Goal: Task Accomplishment & Management: Manage account settings

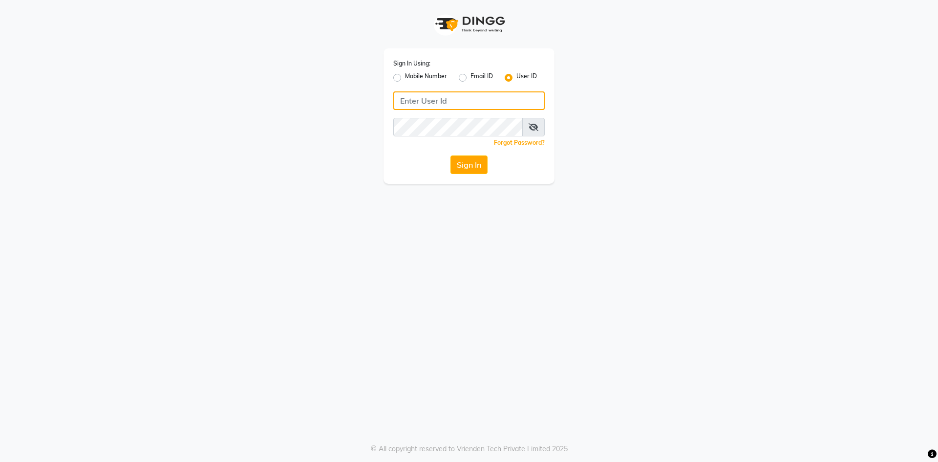
click at [411, 107] on input "Username" at bounding box center [468, 100] width 151 height 19
click at [450, 155] on button "Sign In" at bounding box center [468, 164] width 37 height 19
type input "pearl123"
click at [450, 155] on button "Sign In" at bounding box center [468, 164] width 37 height 19
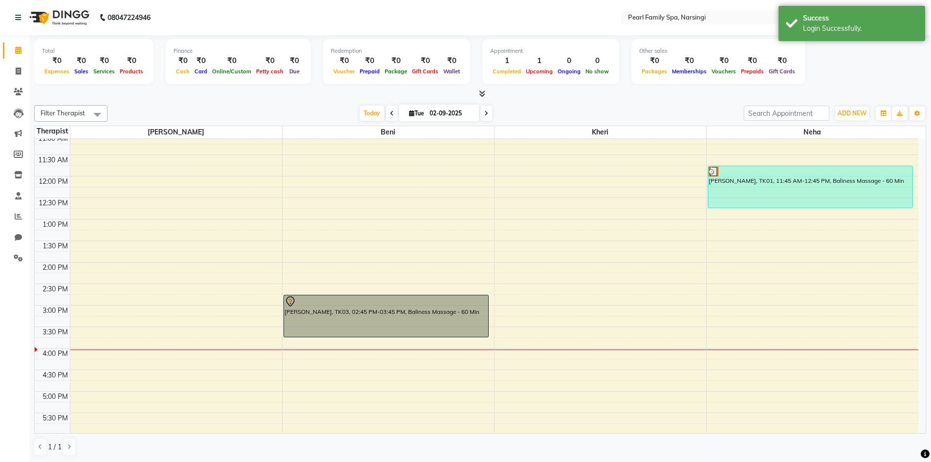
scroll to position [244, 0]
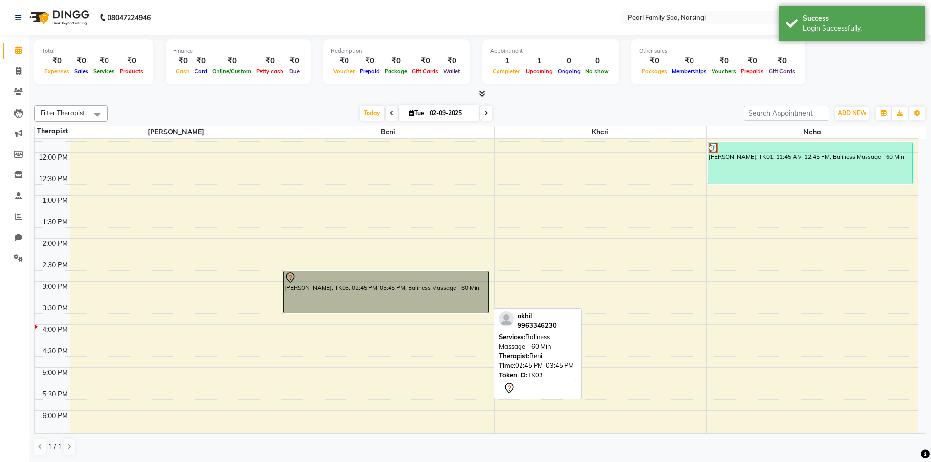
click at [452, 289] on div "[PERSON_NAME], TK03, 02:45 PM-03:45 PM, Baliness Massage - 60 Min" at bounding box center [386, 292] width 204 height 42
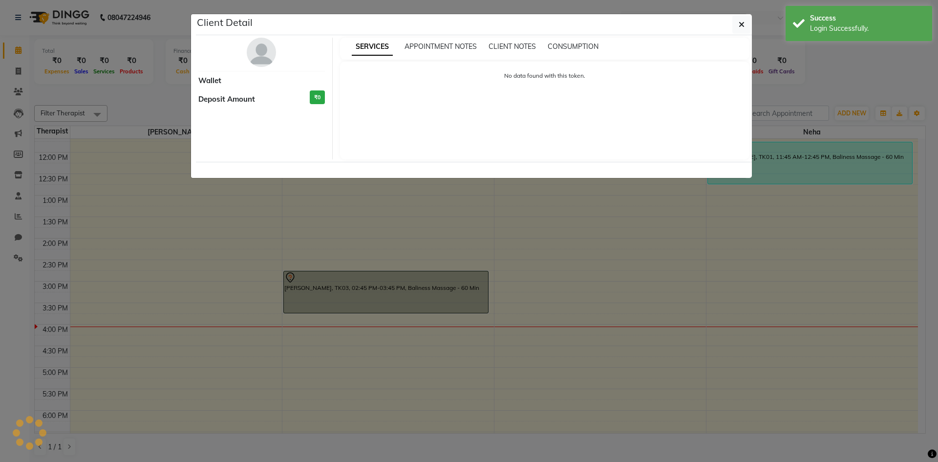
select select "7"
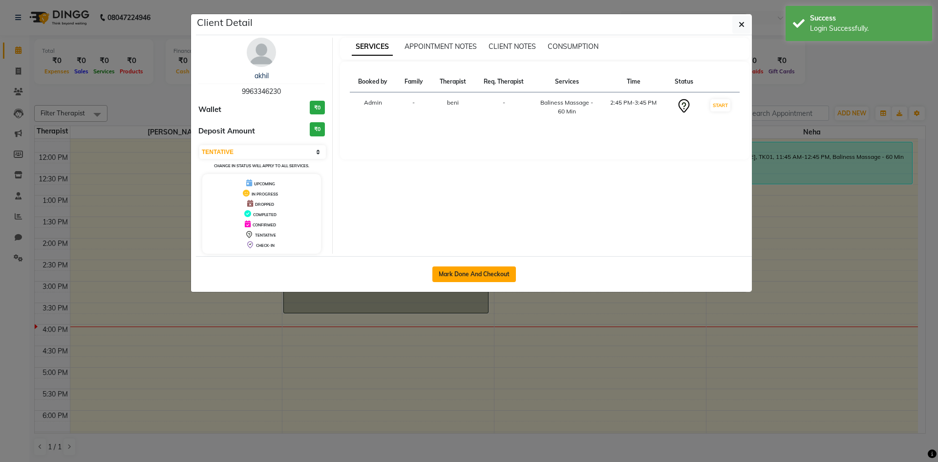
click at [436, 271] on button "Mark Done And Checkout" at bounding box center [474, 274] width 84 height 16
select select "service"
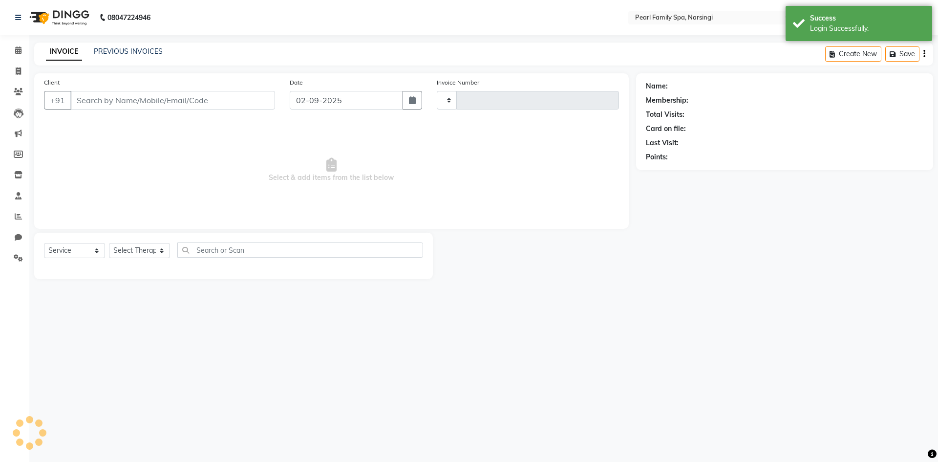
type input "0303"
select select "6217"
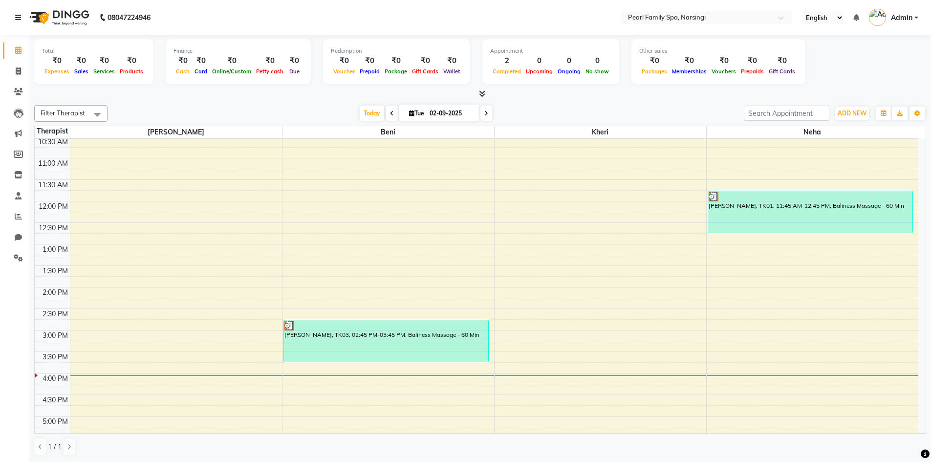
scroll to position [342, 0]
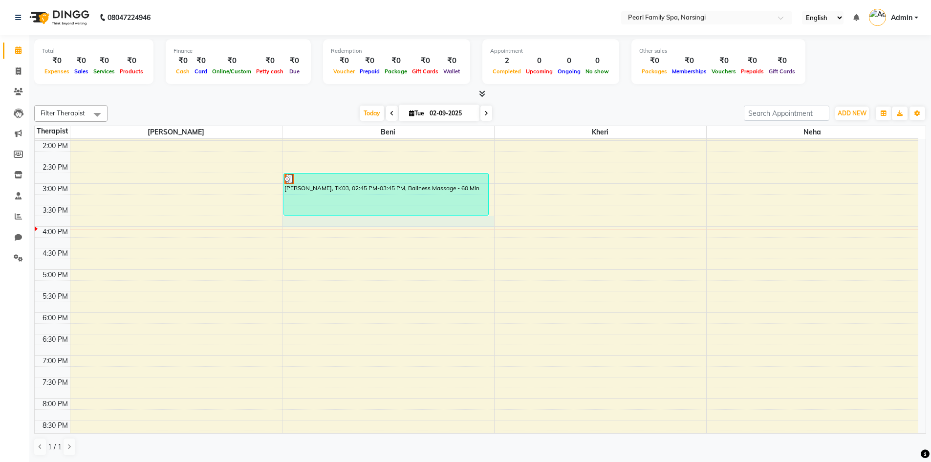
click at [322, 217] on div "6:00 AM 6:30 AM 7:00 AM 7:30 AM 8:00 AM 8:30 AM 9:00 AM 9:30 AM 10:00 AM 10:30 …" at bounding box center [476, 140] width 883 height 687
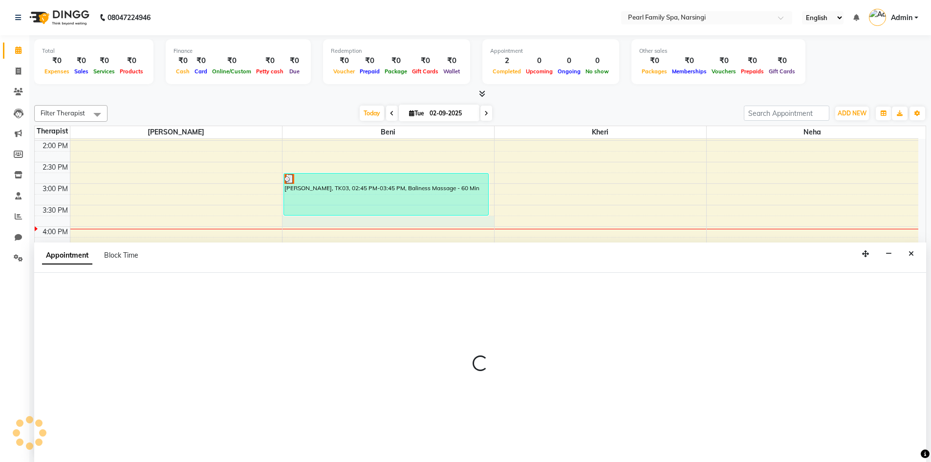
scroll to position [0, 0]
select select "87640"
select select "945"
select select "tentative"
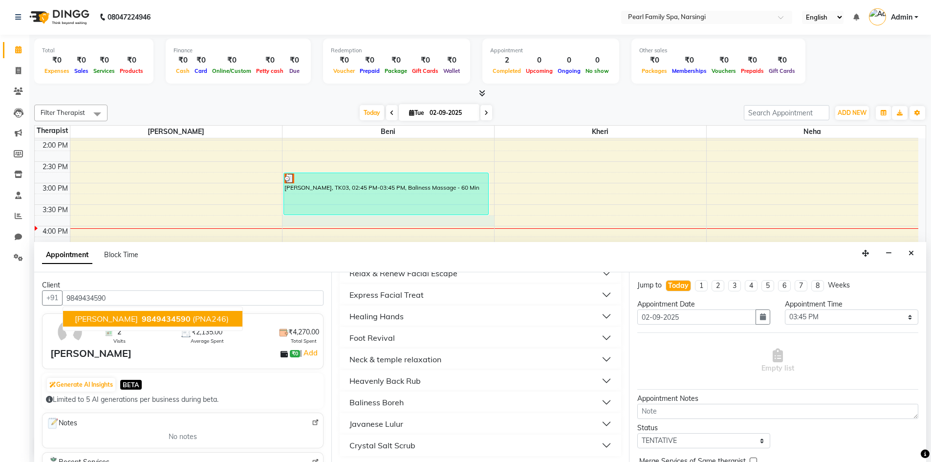
scroll to position [351, 0]
type input "9849434590"
click at [382, 314] on div "Healing Hands" at bounding box center [376, 314] width 54 height 12
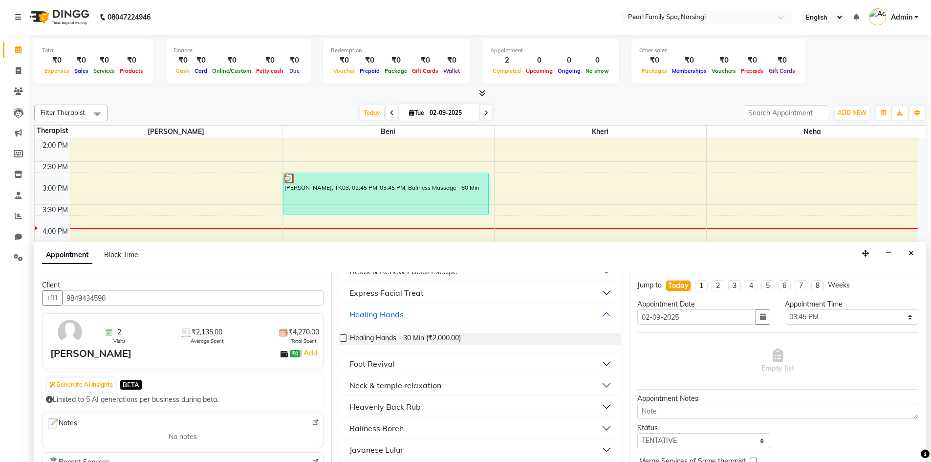
click at [342, 340] on label at bounding box center [343, 337] width 7 height 7
click at [342, 340] on input "checkbox" at bounding box center [343, 339] width 6 height 6
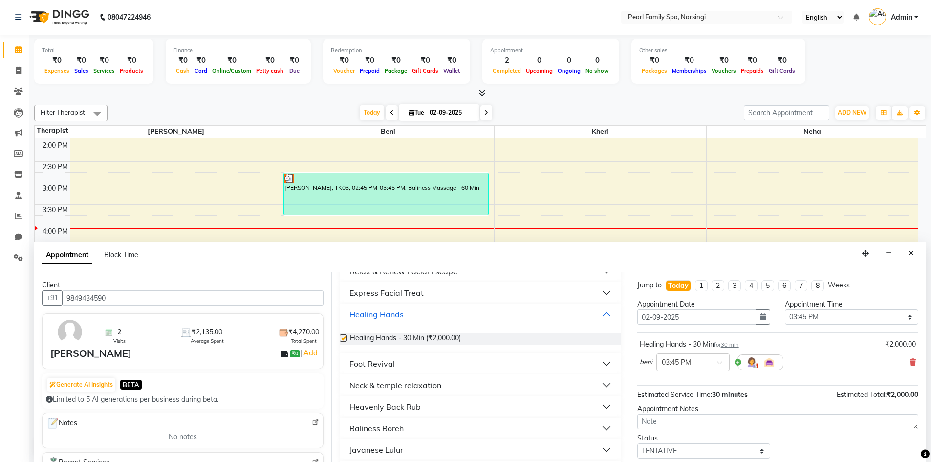
checkbox input "false"
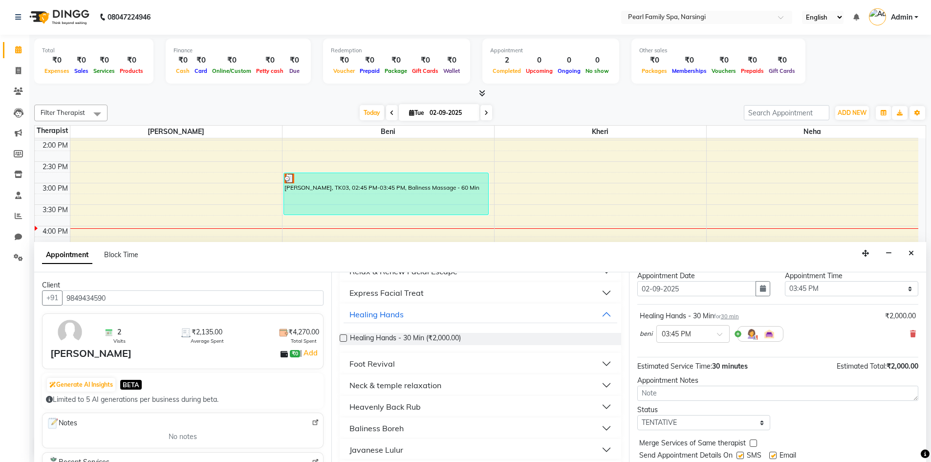
scroll to position [58, 0]
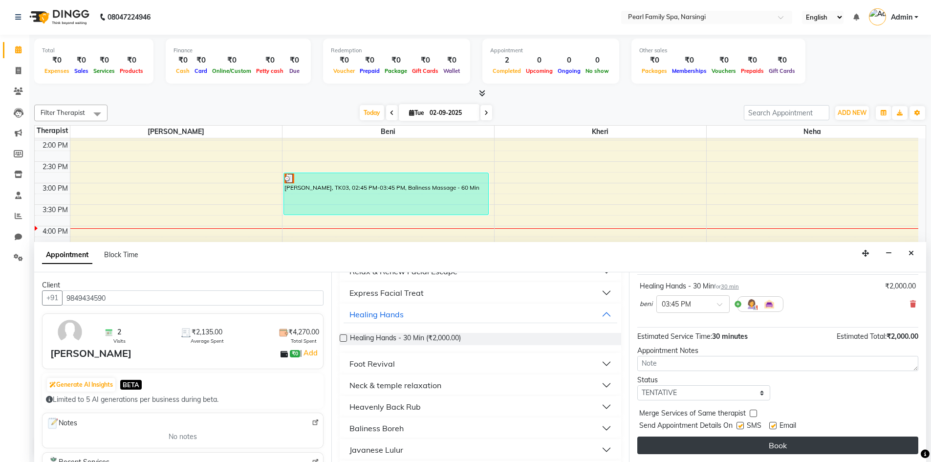
click at [791, 438] on button "Book" at bounding box center [777, 445] width 281 height 18
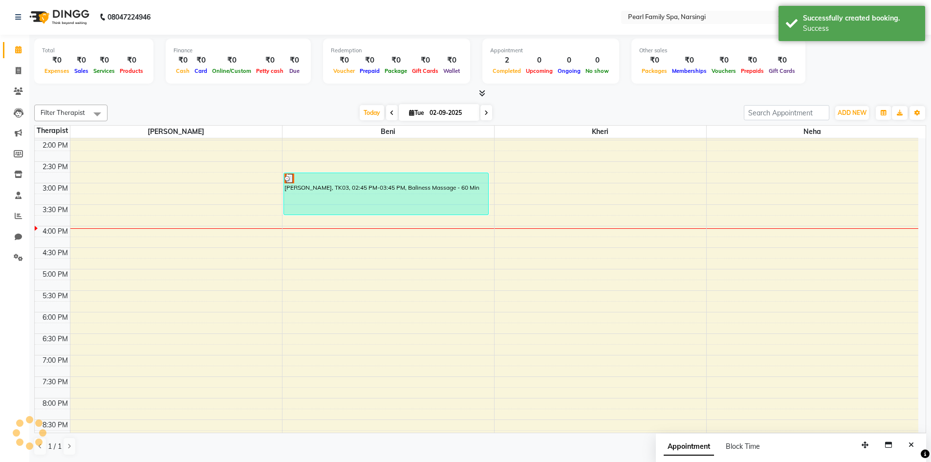
scroll to position [0, 0]
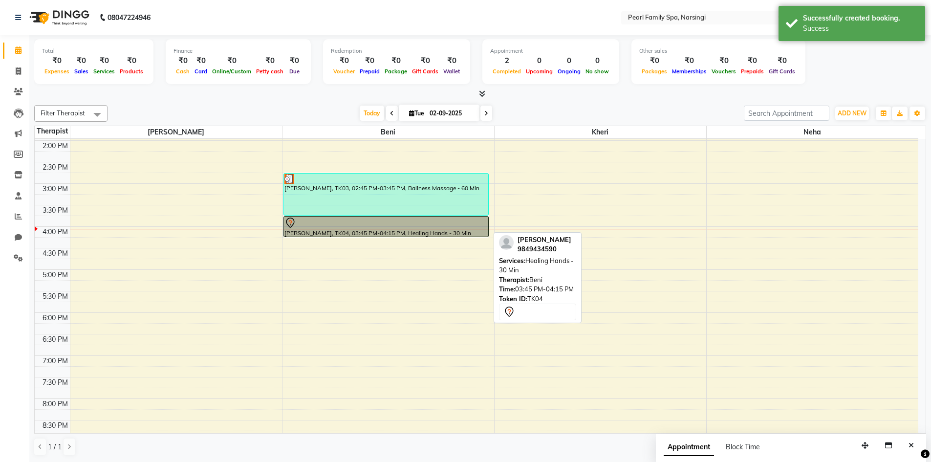
click at [350, 226] on div at bounding box center [385, 223] width 203 height 12
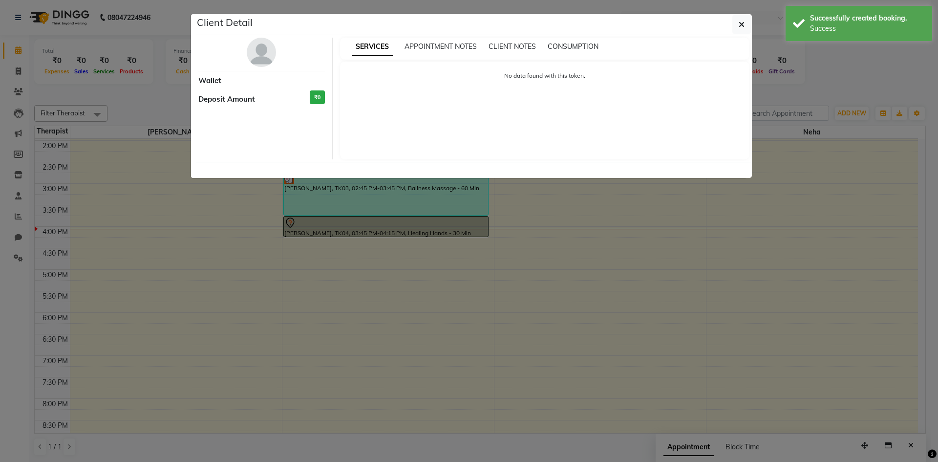
select select "7"
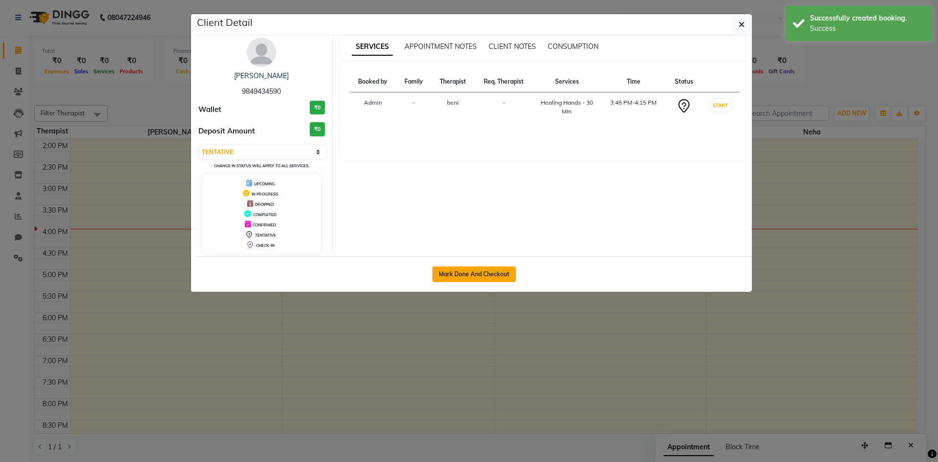
click at [436, 281] on button "Mark Done And Checkout" at bounding box center [474, 274] width 84 height 16
select select "service"
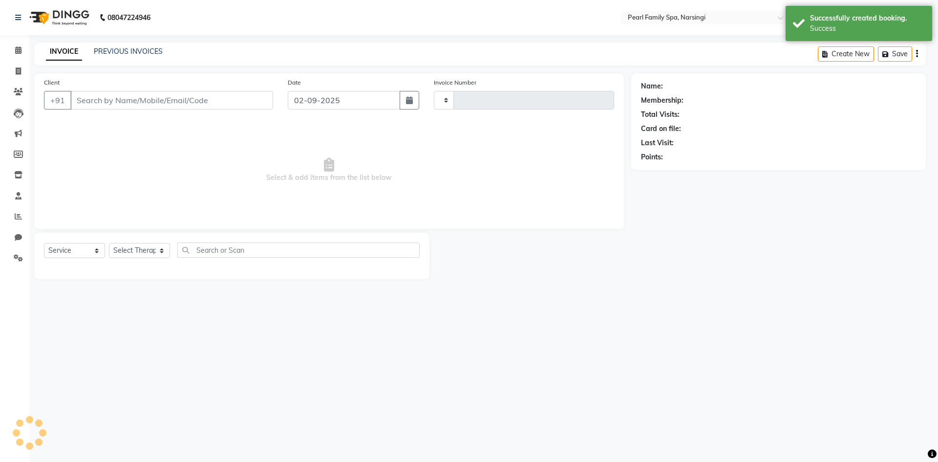
type input "0303"
select select "6217"
type input "9849434590"
select select "87640"
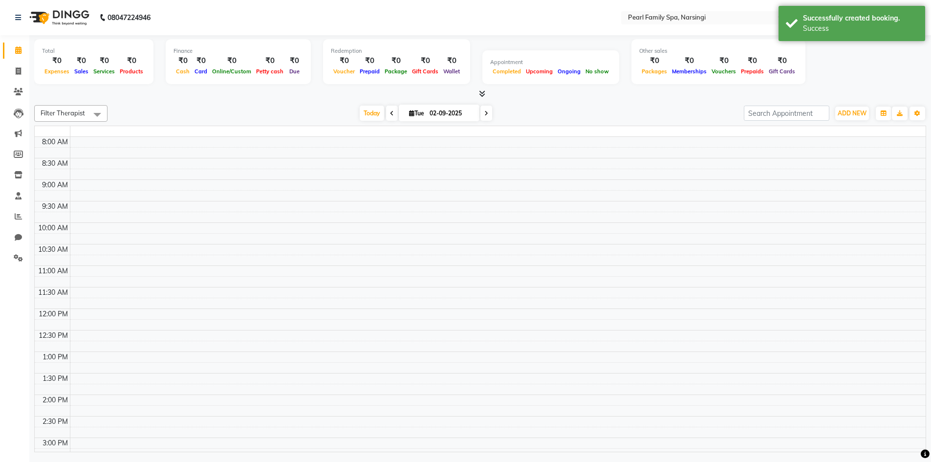
scroll to position [375, 0]
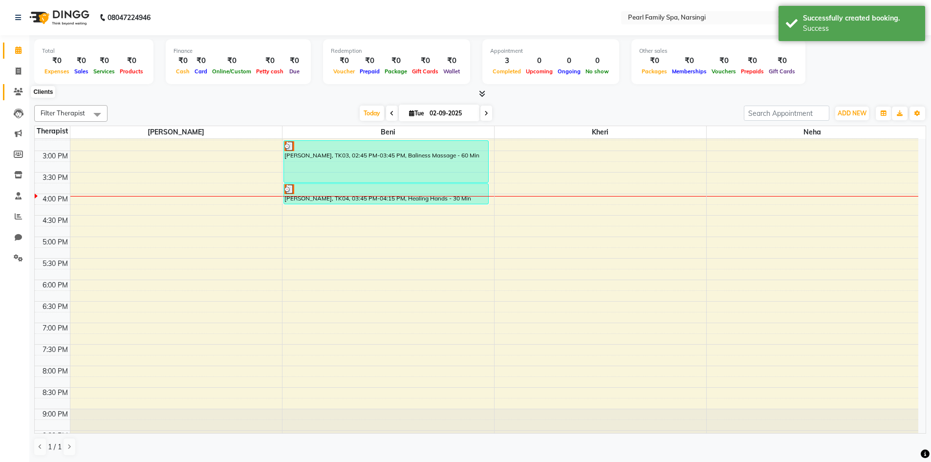
click at [19, 92] on icon at bounding box center [18, 91] width 9 height 7
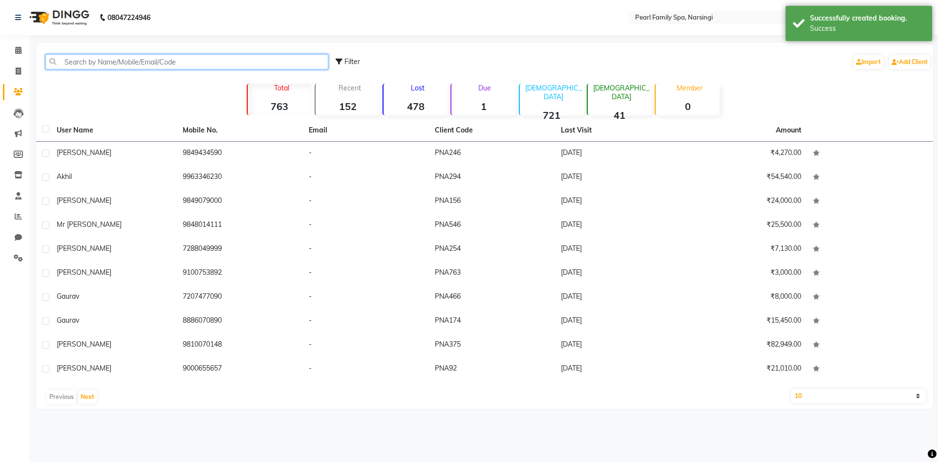
click at [76, 56] on input "text" at bounding box center [186, 61] width 283 height 15
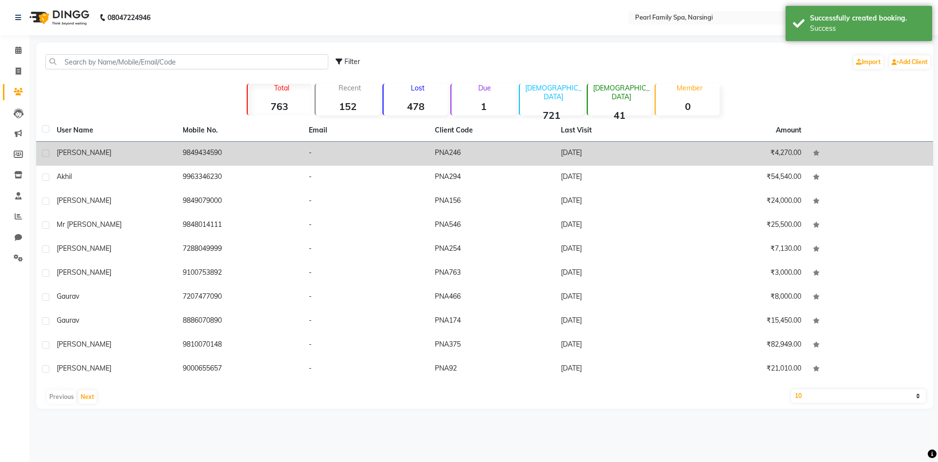
click at [102, 154] on span "[PERSON_NAME]" at bounding box center [84, 152] width 55 height 9
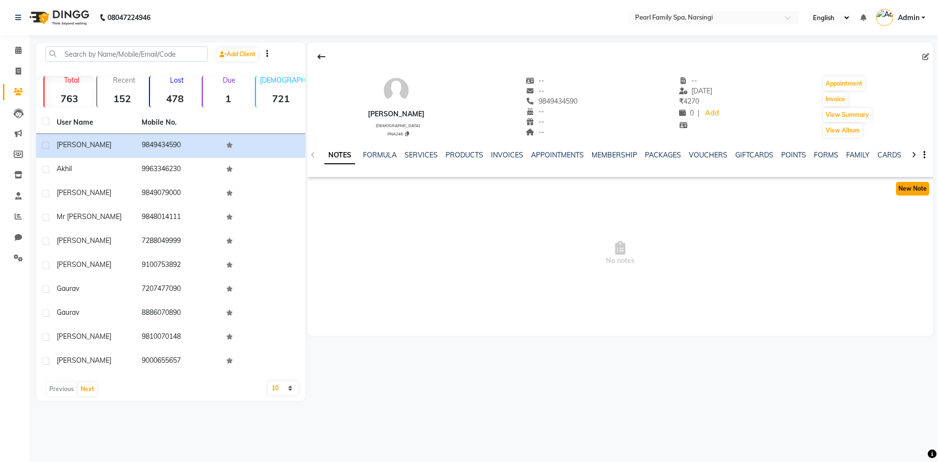
click at [909, 186] on button "New Note" at bounding box center [912, 189] width 33 height 14
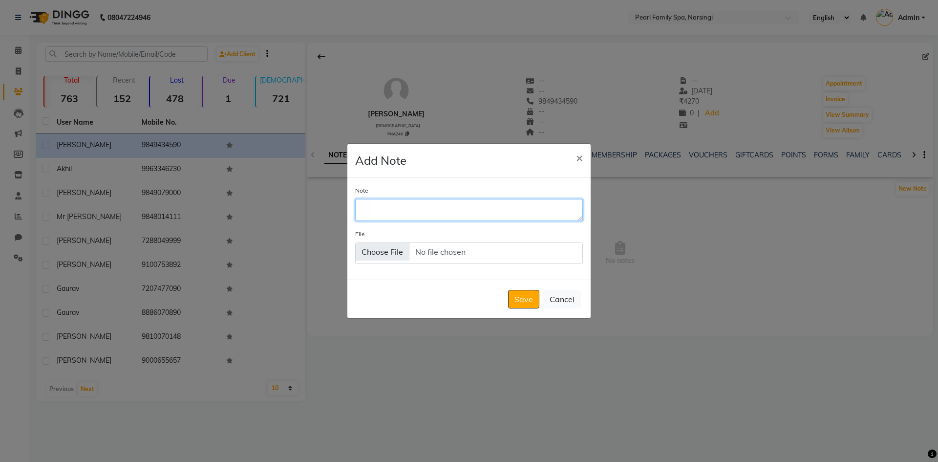
click at [431, 219] on textarea "Note" at bounding box center [469, 209] width 228 height 21
type textarea "he took membership(12,750) and took 30 min scrub 10/9.5"
drag, startPoint x: 515, startPoint y: 300, endPoint x: 495, endPoint y: 300, distance: 20.0
click at [514, 300] on button "Save" at bounding box center [523, 299] width 31 height 19
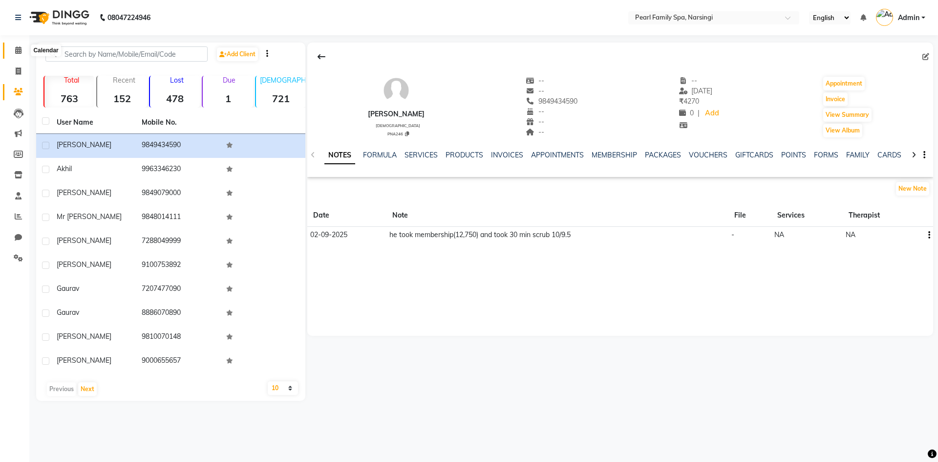
click at [13, 48] on span at bounding box center [18, 50] width 17 height 11
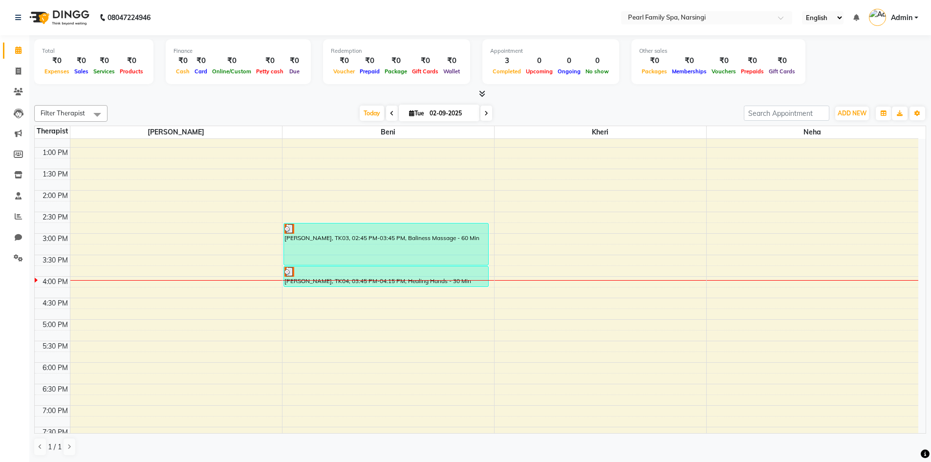
scroll to position [293, 0]
click at [499, 279] on div at bounding box center [600, 279] width 212 height 0
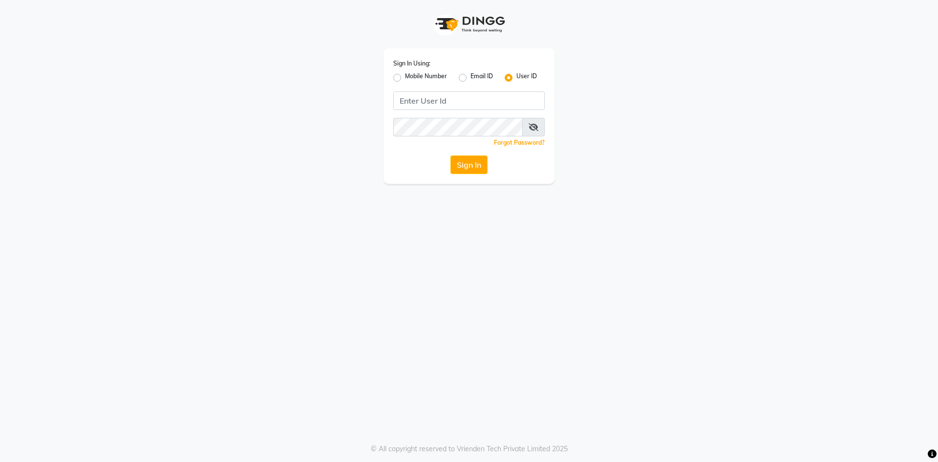
click at [454, 110] on div "Sign In Using: Mobile Number Email ID User ID Remember me Forgot Password? Sign…" at bounding box center [469, 115] width 171 height 135
click at [454, 105] on input "Username" at bounding box center [468, 100] width 151 height 19
type input "pearl123"
click at [471, 154] on div "Sign In Using: Mobile Number Email ID User ID pearl123 Remember me Forgot Passw…" at bounding box center [469, 115] width 171 height 135
click at [468, 160] on button "Sign In" at bounding box center [468, 164] width 37 height 19
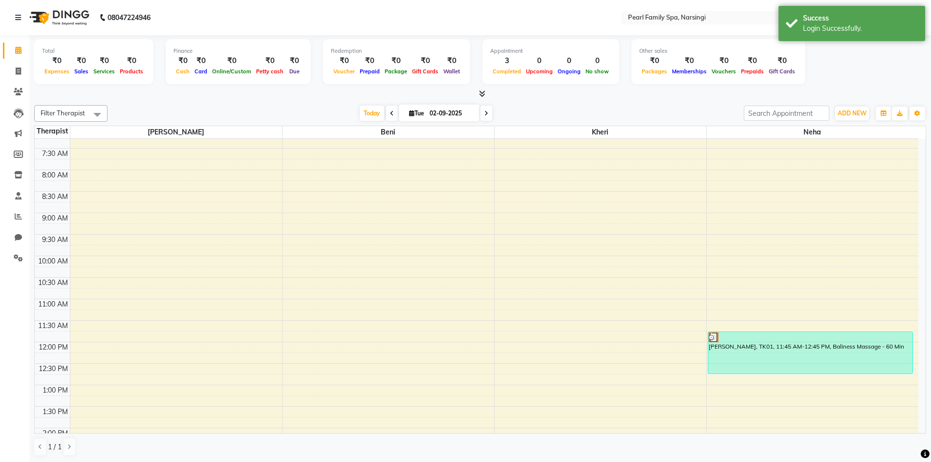
scroll to position [244, 0]
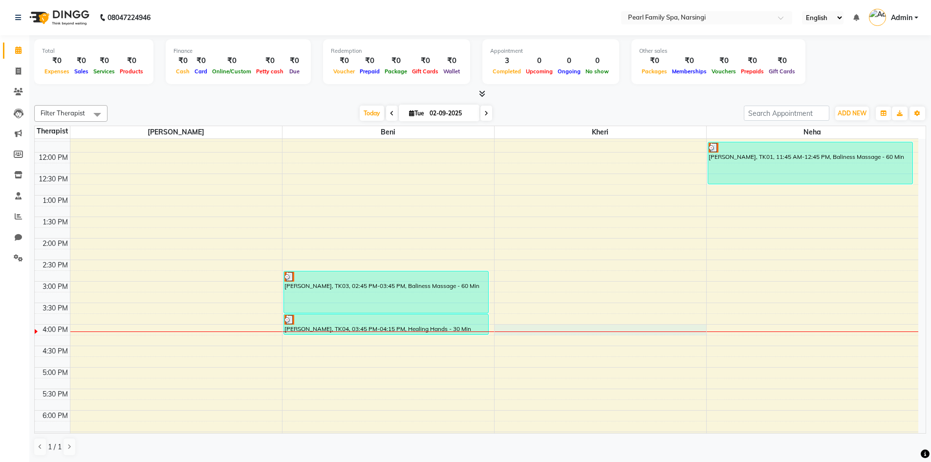
click at [500, 332] on div "6:00 AM 6:30 AM 7:00 AM 7:30 AM 8:00 AM 8:30 AM 9:00 AM 9:30 AM 10:00 AM 10:30 …" at bounding box center [476, 237] width 883 height 687
select select "89285"
select select "960"
select select "tentative"
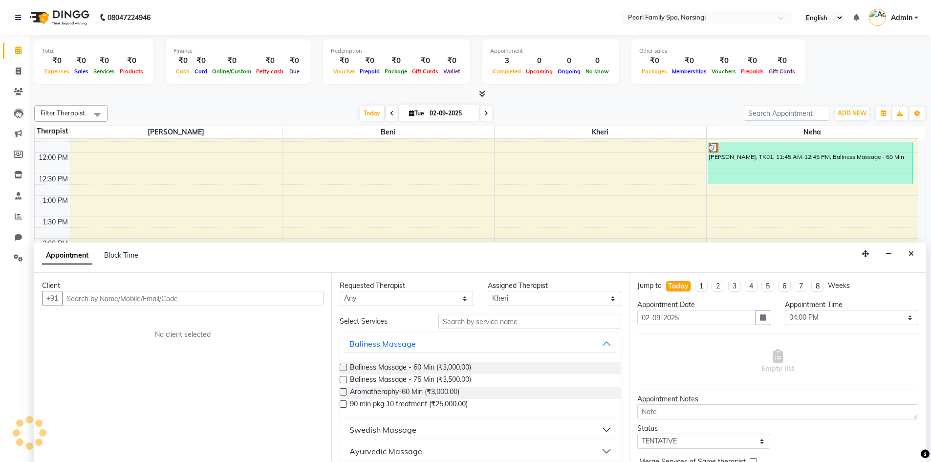
scroll to position [0, 0]
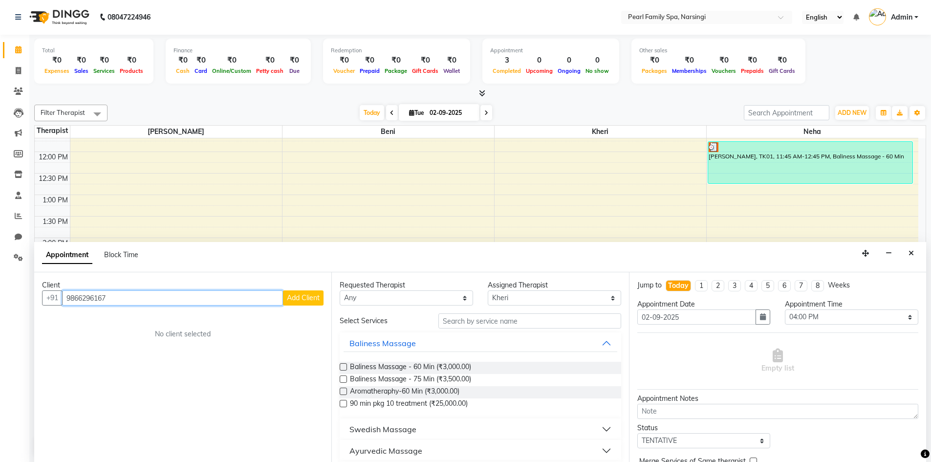
type input "9866296167"
click at [305, 297] on span "Add Client" at bounding box center [303, 297] width 33 height 9
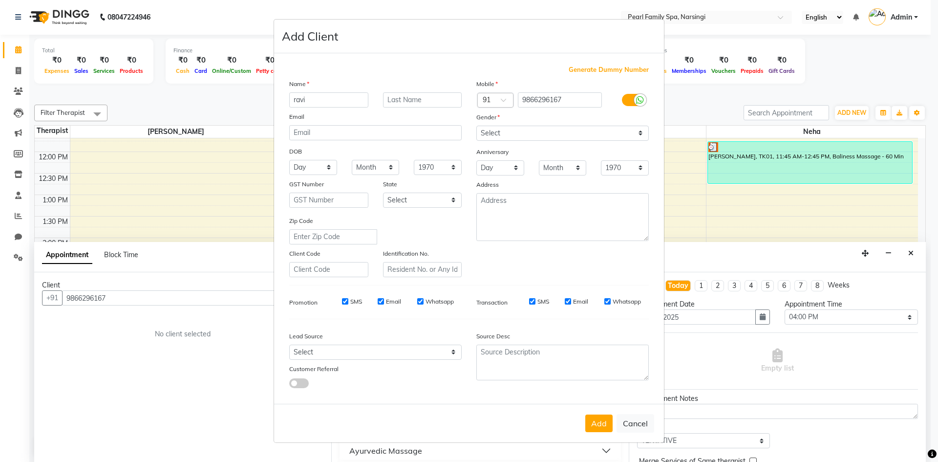
type input "ravi"
drag, startPoint x: 505, startPoint y: 131, endPoint x: 498, endPoint y: 138, distance: 9.7
click at [505, 131] on select "Select [DEMOGRAPHIC_DATA] [DEMOGRAPHIC_DATA] Other Prefer Not To Say" at bounding box center [562, 133] width 172 height 15
select select "[DEMOGRAPHIC_DATA]"
click at [476, 126] on select "Select [DEMOGRAPHIC_DATA] [DEMOGRAPHIC_DATA] Other Prefer Not To Say" at bounding box center [562, 133] width 172 height 15
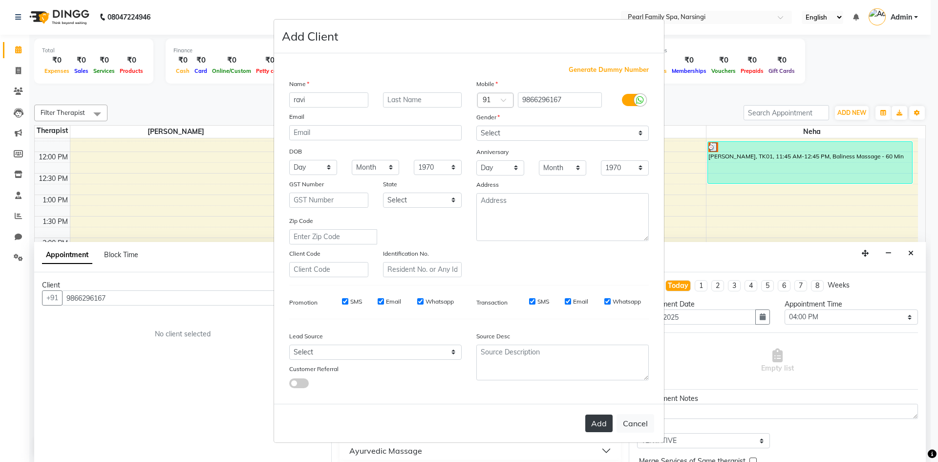
click at [599, 421] on button "Add" at bounding box center [598, 423] width 27 height 18
select select
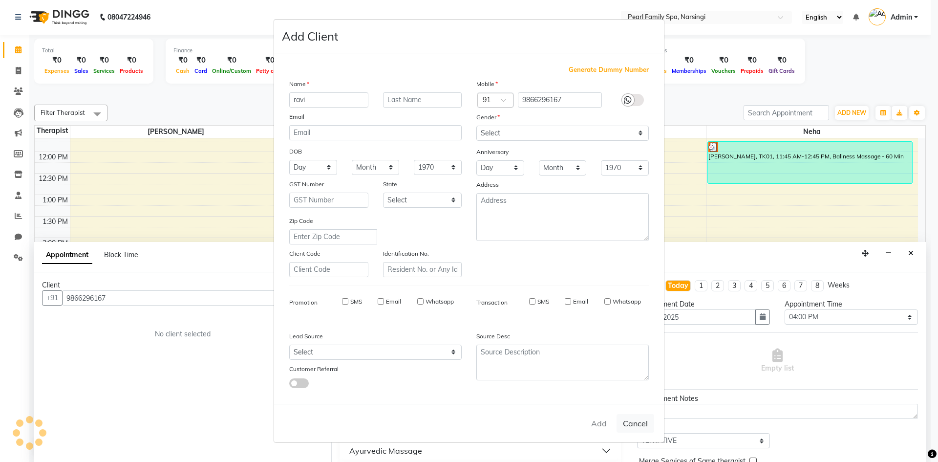
select select
checkbox input "false"
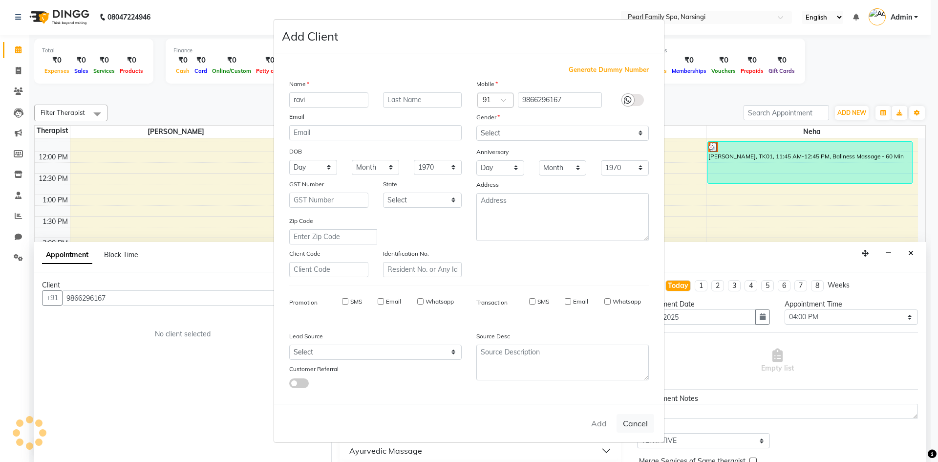
checkbox input "false"
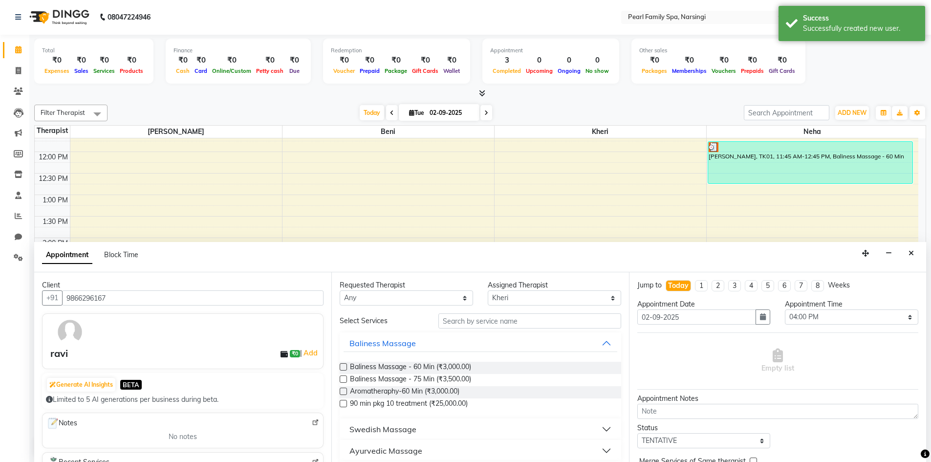
click at [345, 364] on label at bounding box center [343, 366] width 7 height 7
click at [345, 364] on input "checkbox" at bounding box center [343, 367] width 6 height 6
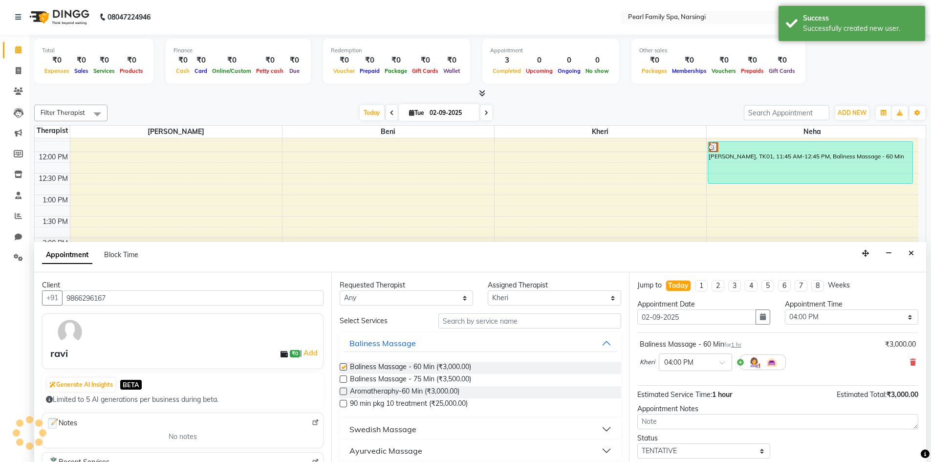
checkbox input "false"
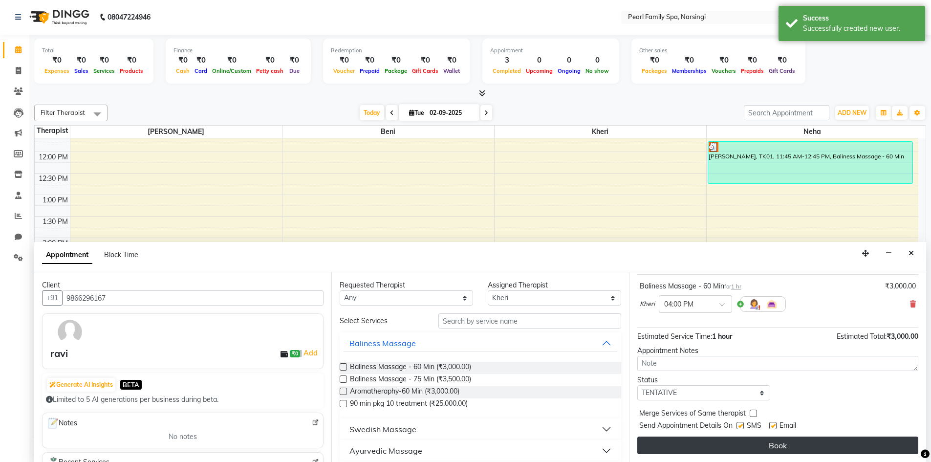
click at [744, 451] on button "Book" at bounding box center [777, 445] width 281 height 18
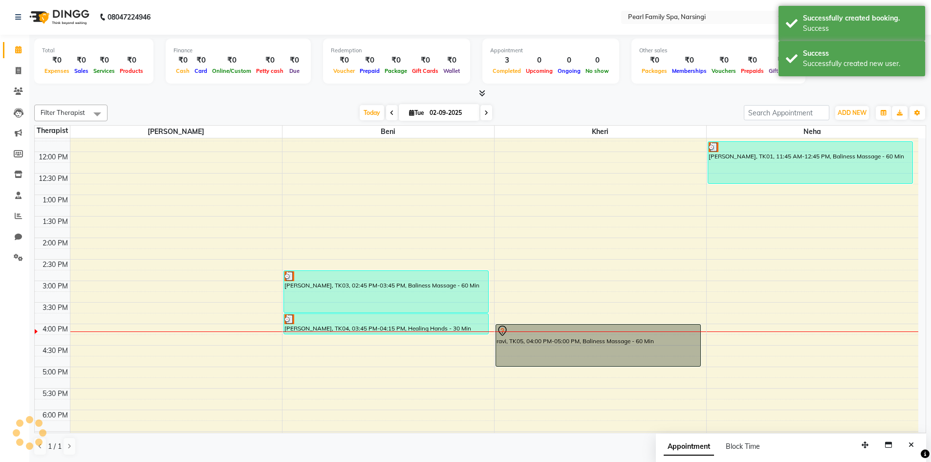
scroll to position [0, 0]
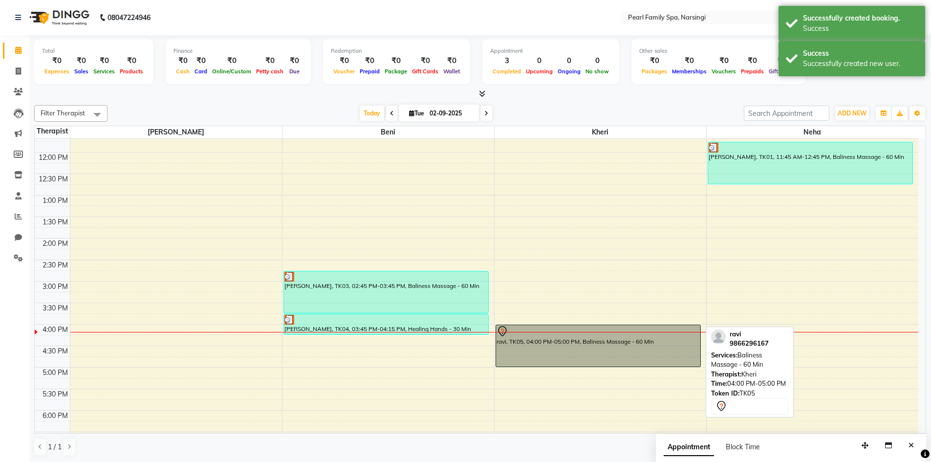
click at [577, 359] on div "ravi, TK05, 04:00 PM-05:00 PM, Baliness Massage - 60 Min" at bounding box center [598, 346] width 204 height 42
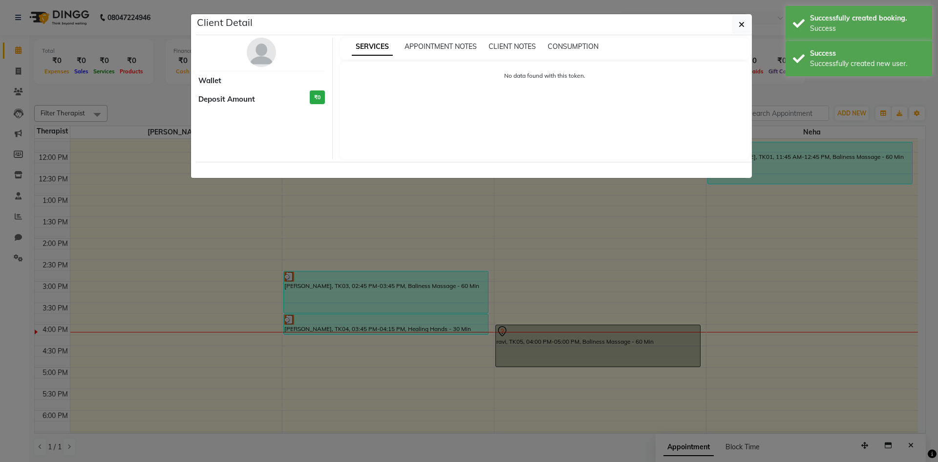
select select "7"
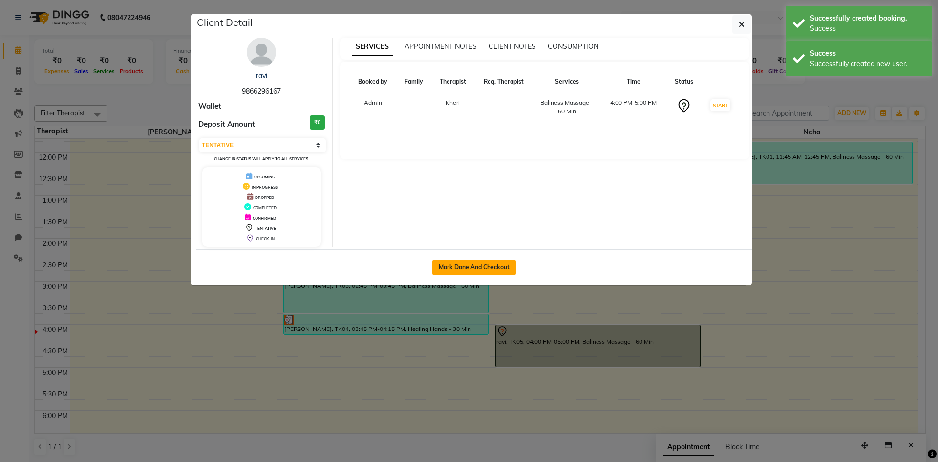
click at [481, 262] on button "Mark Done And Checkout" at bounding box center [474, 267] width 84 height 16
select select "service"
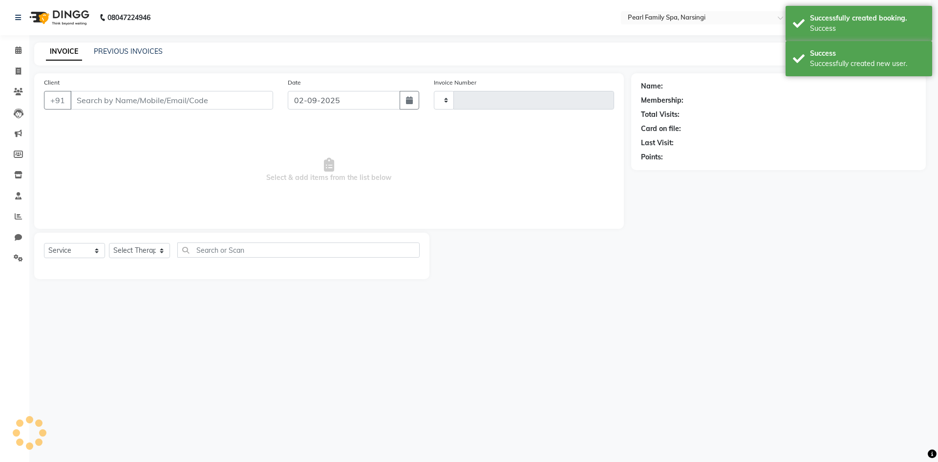
type input "0303"
select select "3"
select select "6217"
type input "9866296167"
select select "89285"
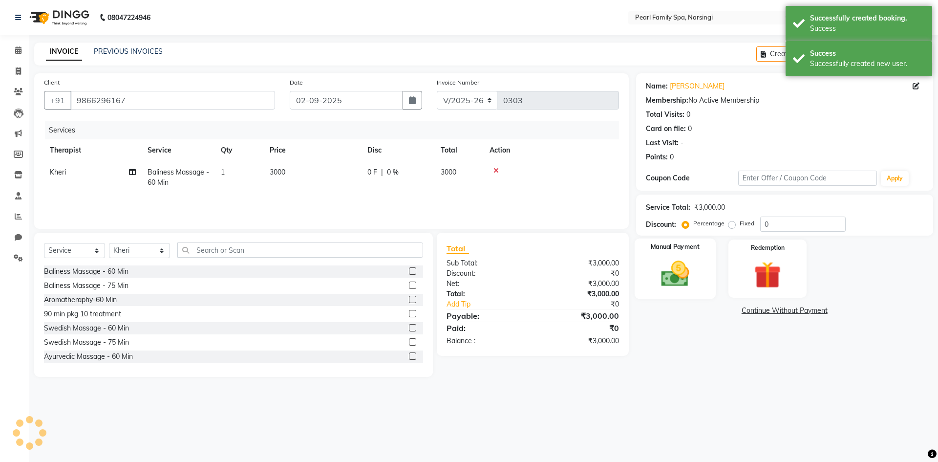
click at [690, 252] on div "Manual Payment" at bounding box center [674, 268] width 81 height 60
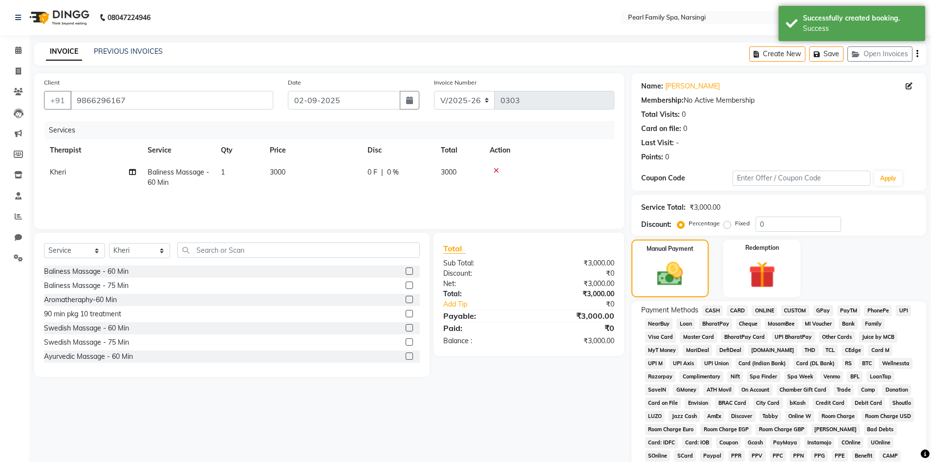
click at [741, 311] on span "CARD" at bounding box center [736, 310] width 21 height 11
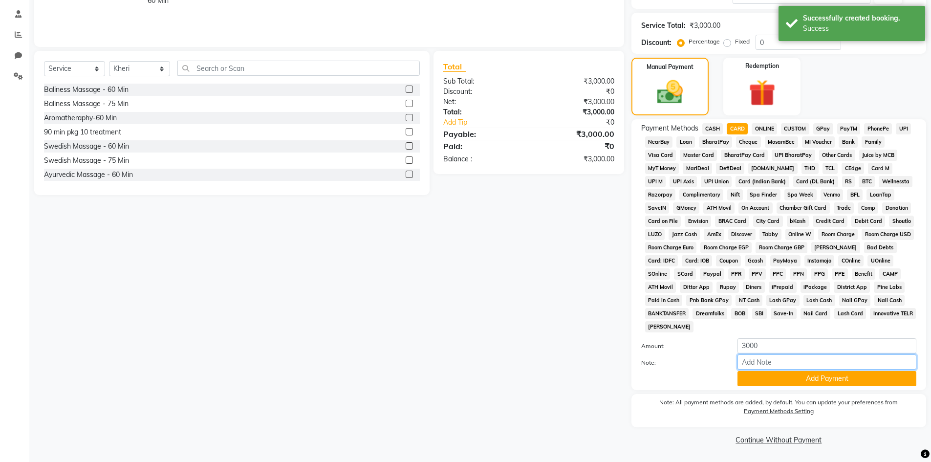
click at [758, 368] on input "Note:" at bounding box center [826, 361] width 179 height 15
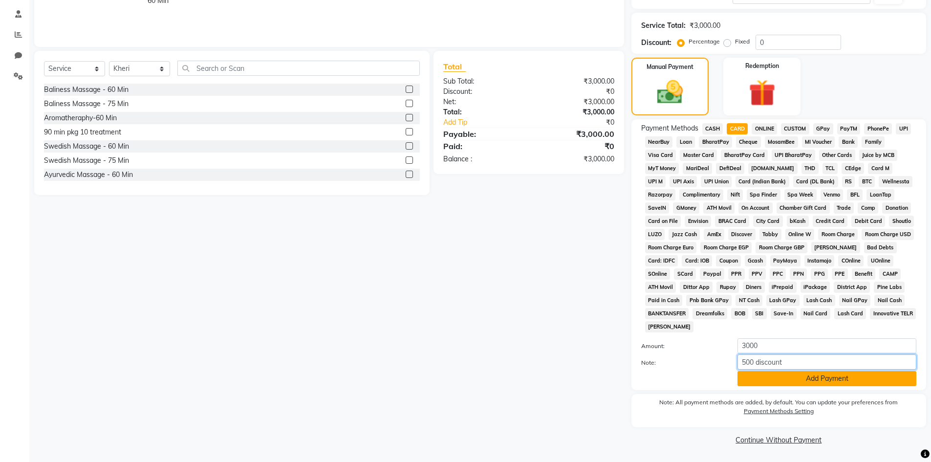
type input "500 discount"
click at [823, 383] on button "Add Payment" at bounding box center [826, 378] width 179 height 15
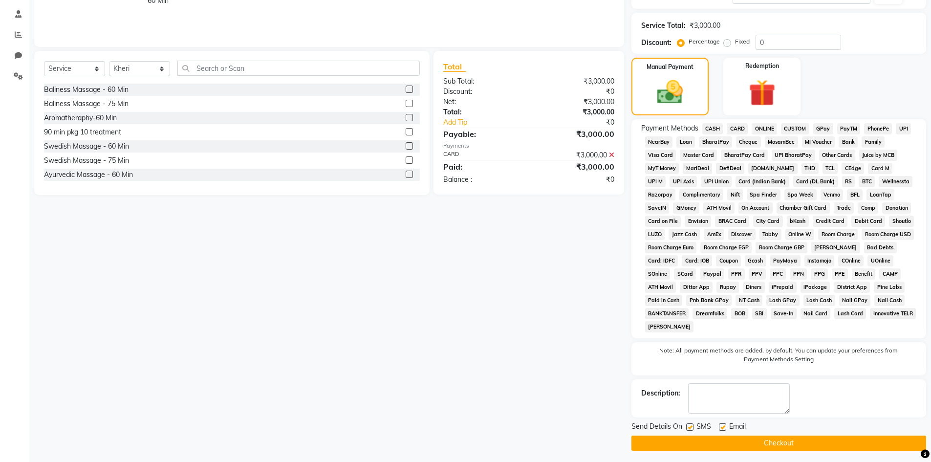
click at [789, 438] on button "Checkout" at bounding box center [778, 442] width 295 height 15
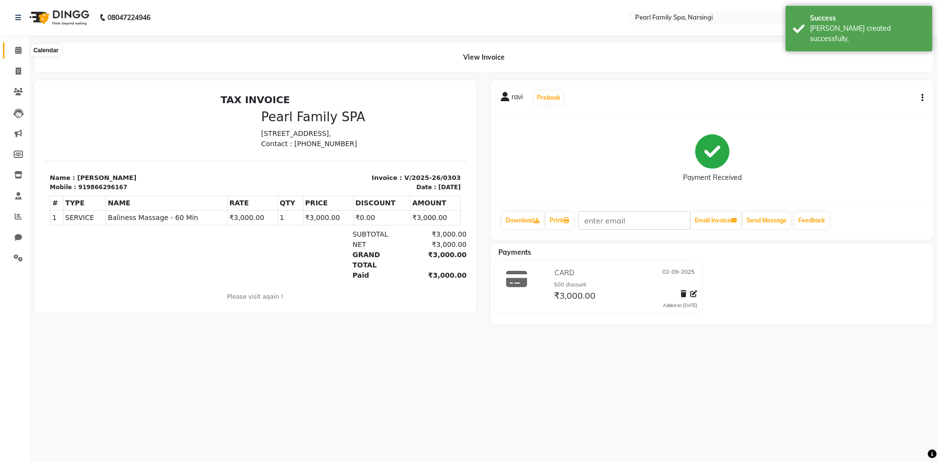
click at [21, 45] on span at bounding box center [18, 50] width 17 height 11
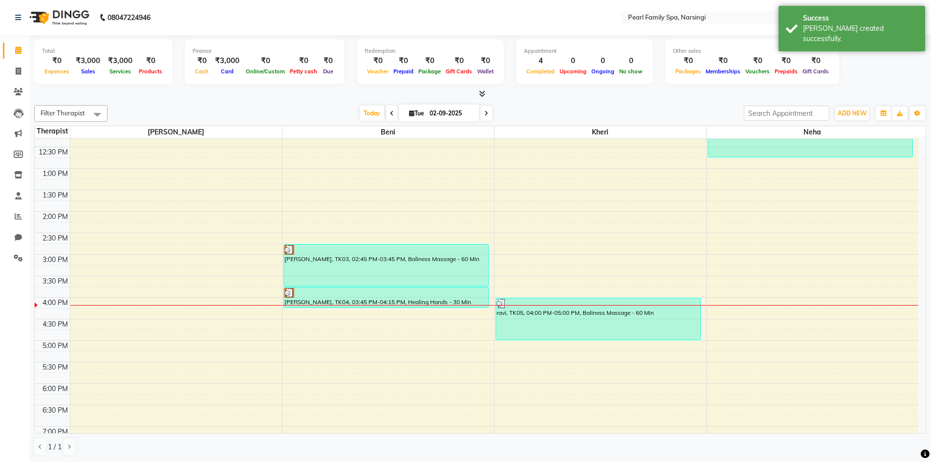
scroll to position [293, 0]
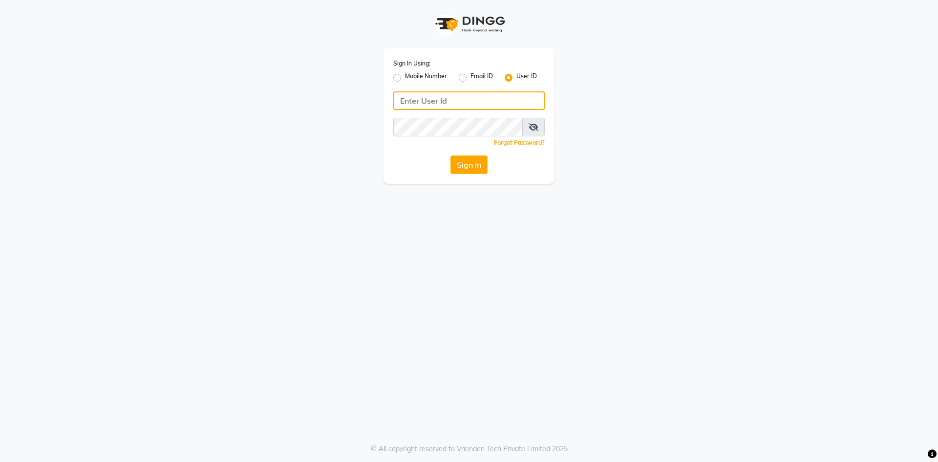
click at [402, 105] on input "Username" at bounding box center [468, 100] width 151 height 19
type input "pearl123"
click at [414, 140] on div "Sign In Using: Mobile Number Email ID User ID pearl123 Remember me Forgot Passw…" at bounding box center [469, 115] width 171 height 135
click at [482, 168] on button "Sign In" at bounding box center [468, 164] width 37 height 19
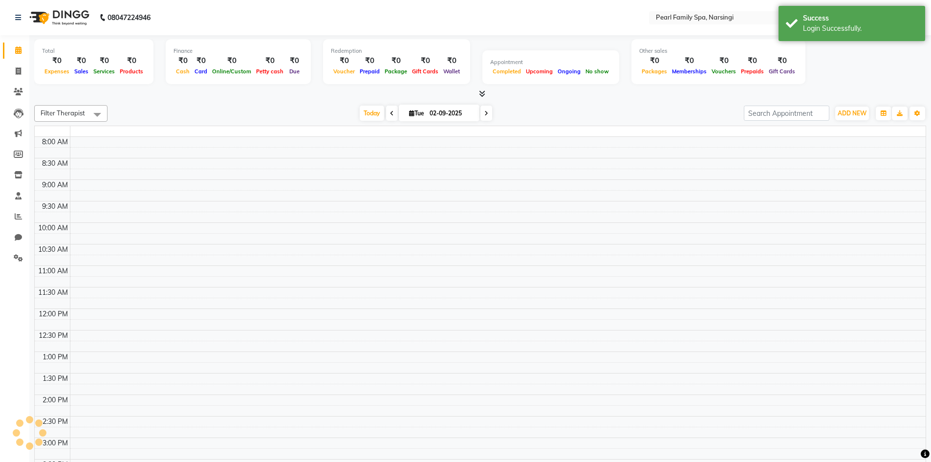
select select "en"
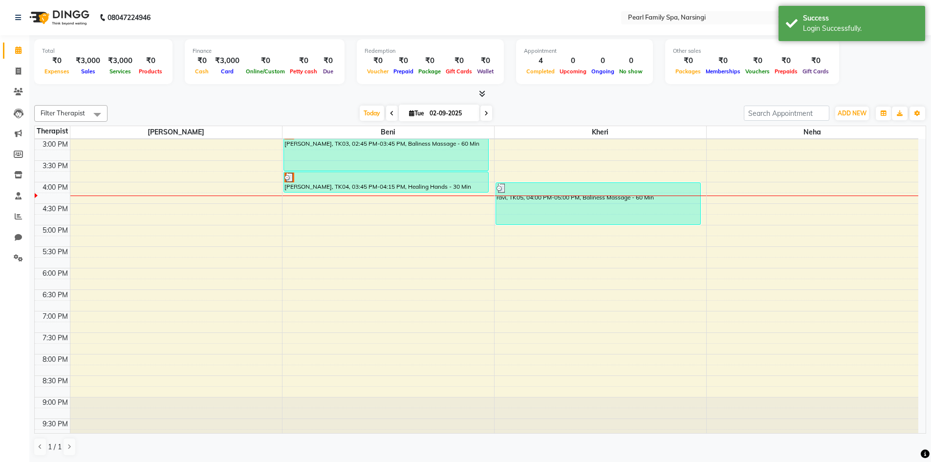
scroll to position [391, 0]
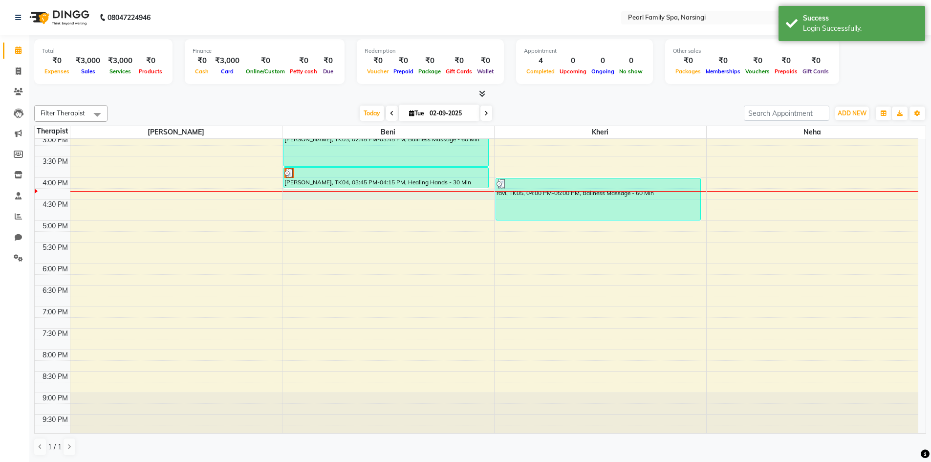
click at [293, 194] on div "6:00 AM 6:30 AM 7:00 AM 7:30 AM 8:00 AM 8:30 AM 9:00 AM 9:30 AM 10:00 AM 10:30 …" at bounding box center [476, 91] width 883 height 687
select select "87640"
select select "tentative"
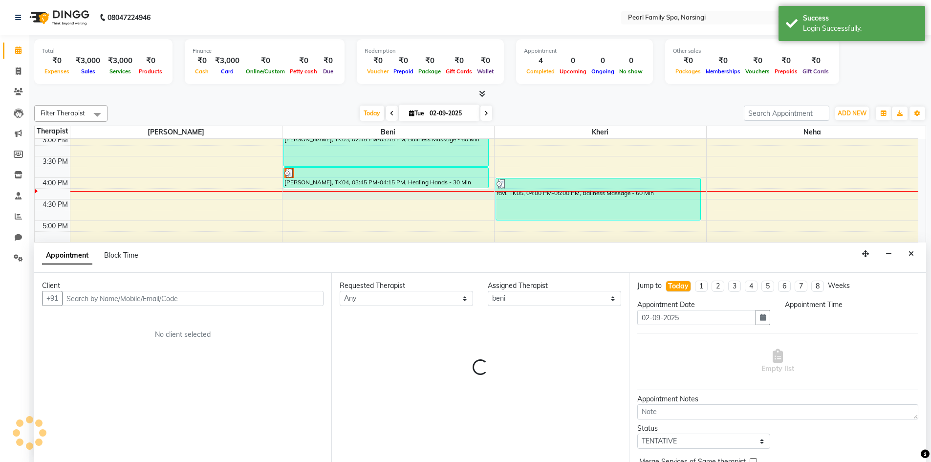
scroll to position [0, 0]
select select "975"
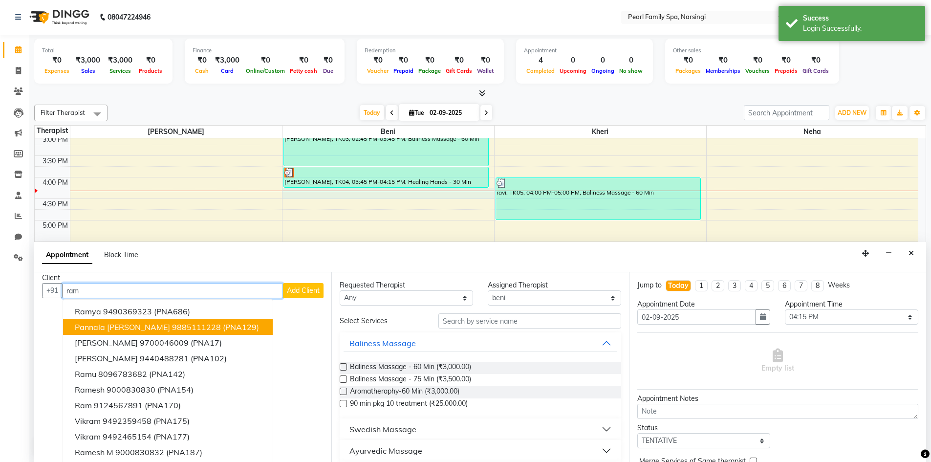
scroll to position [10, 0]
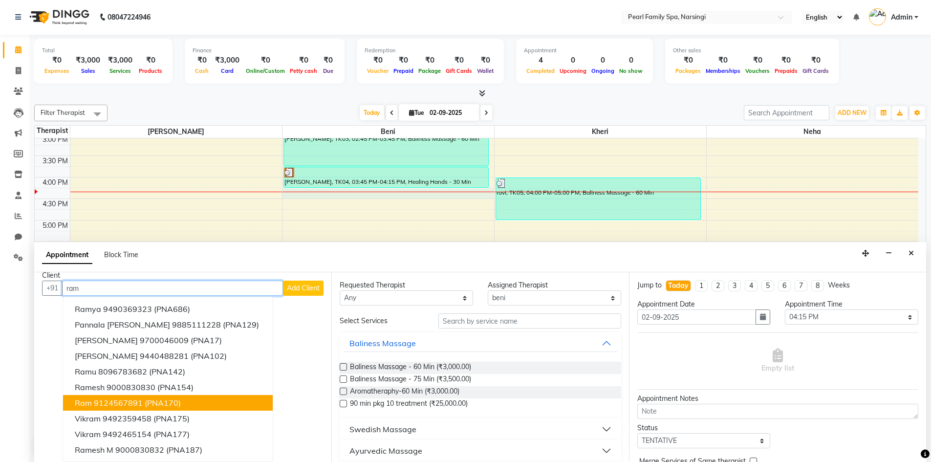
click at [107, 403] on ngb-highlight "9124567891" at bounding box center [118, 403] width 49 height 10
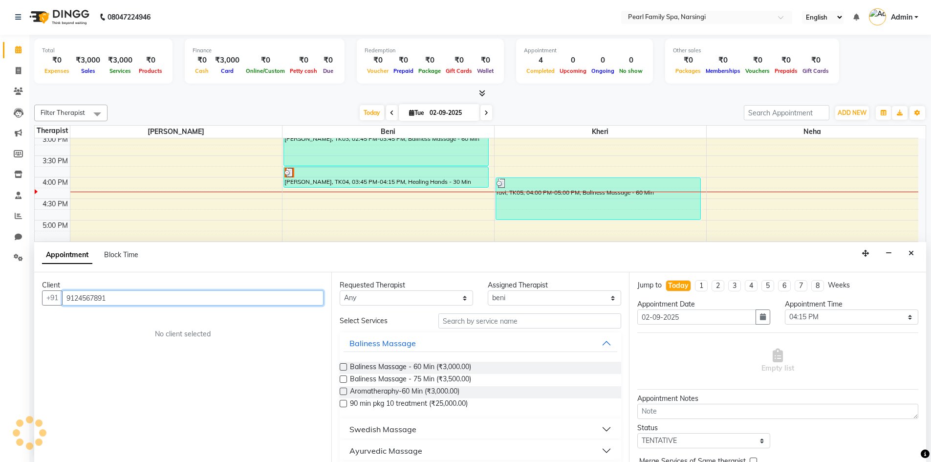
scroll to position [0, 0]
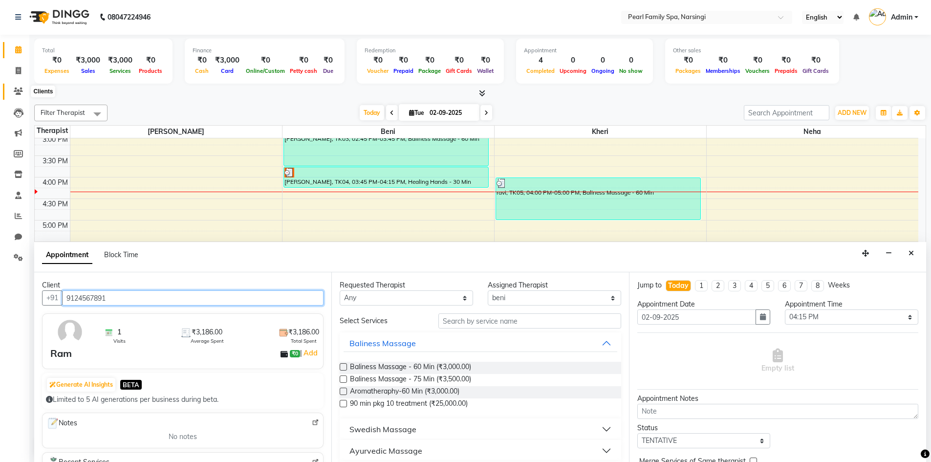
type input "9124567891"
click at [21, 87] on icon at bounding box center [18, 90] width 9 height 7
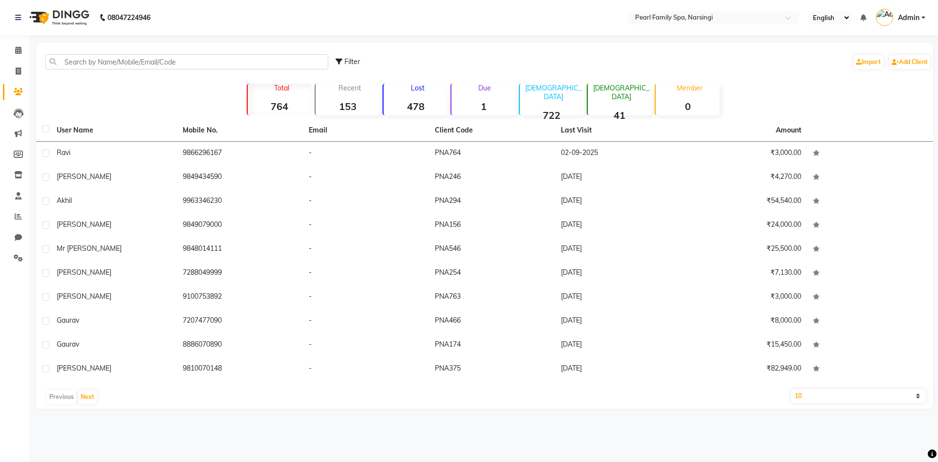
click at [21, 42] on li "Calendar" at bounding box center [14, 50] width 29 height 21
click at [16, 57] on link "Calendar" at bounding box center [14, 51] width 23 height 16
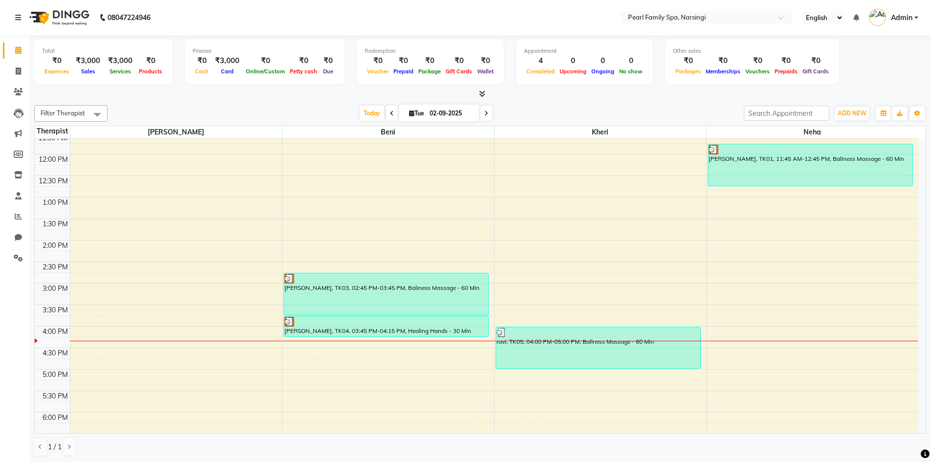
scroll to position [149, 0]
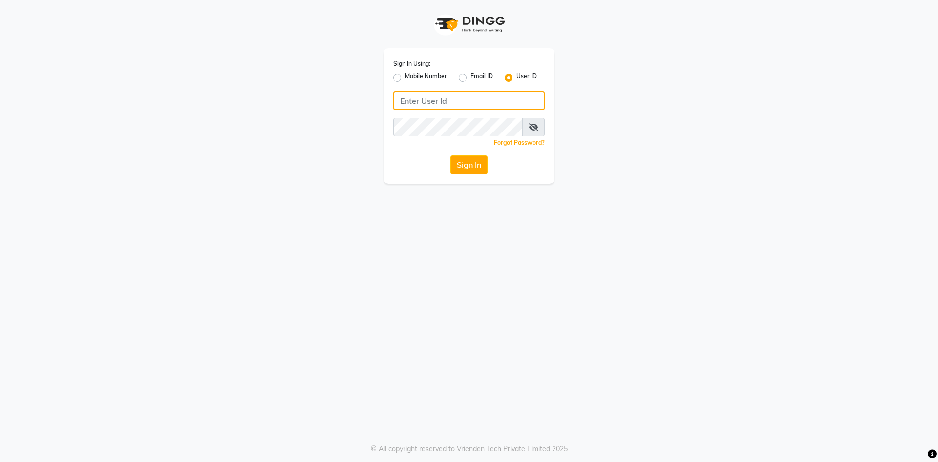
click at [455, 97] on input "Username" at bounding box center [468, 100] width 151 height 19
type input "pearl123"
click at [456, 167] on button "Sign In" at bounding box center [468, 164] width 37 height 19
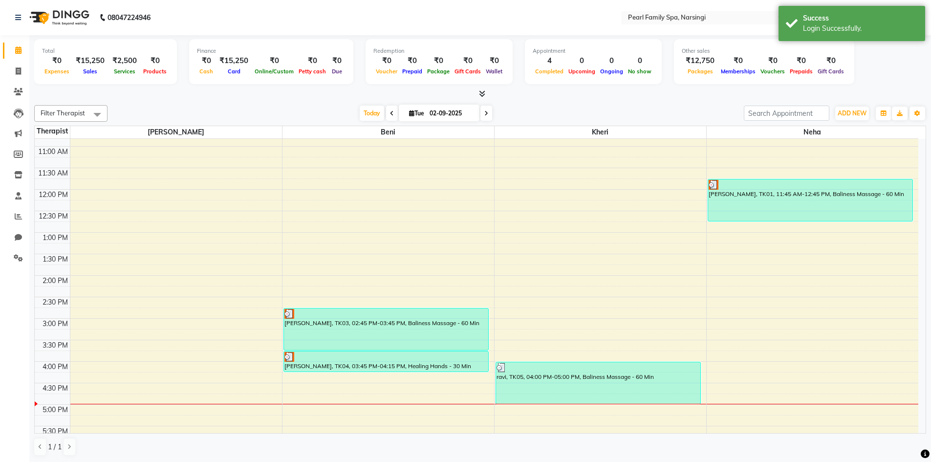
scroll to position [293, 0]
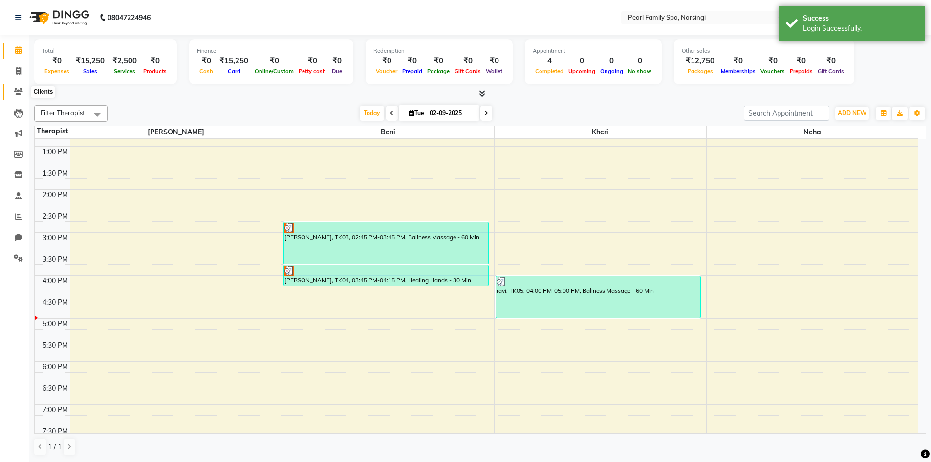
click at [16, 88] on icon at bounding box center [18, 91] width 9 height 7
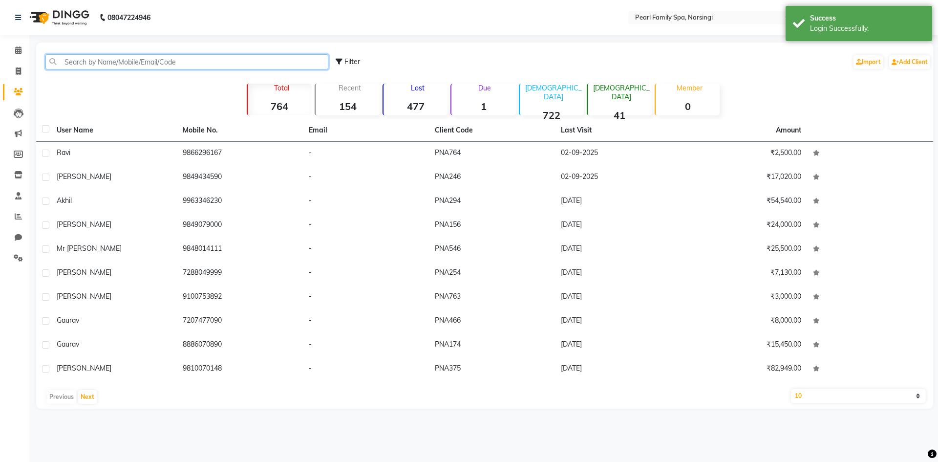
click at [96, 64] on input "text" at bounding box center [186, 61] width 283 height 15
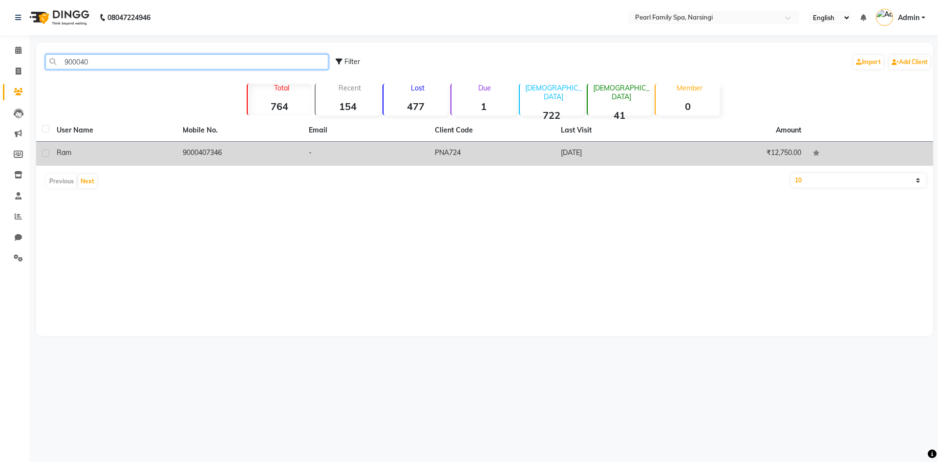
type input "900040"
click at [226, 143] on td "9000407346" at bounding box center [240, 154] width 126 height 24
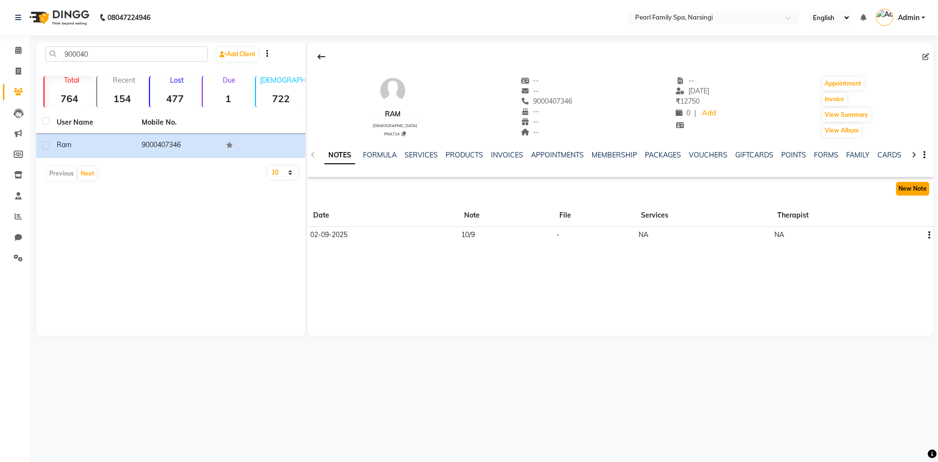
click at [905, 187] on button "New Note" at bounding box center [912, 189] width 33 height 14
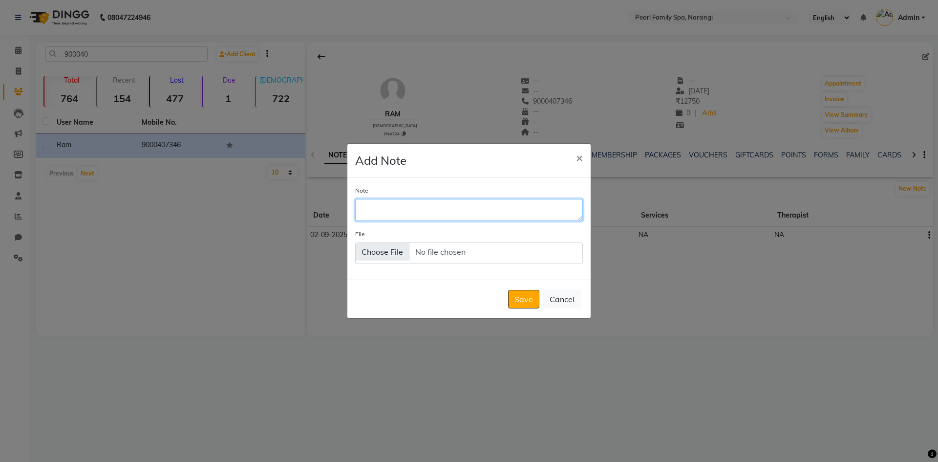
click at [502, 212] on textarea "Note" at bounding box center [469, 209] width 228 height 21
type textarea "10/8"
click at [520, 298] on button "Save" at bounding box center [523, 299] width 31 height 19
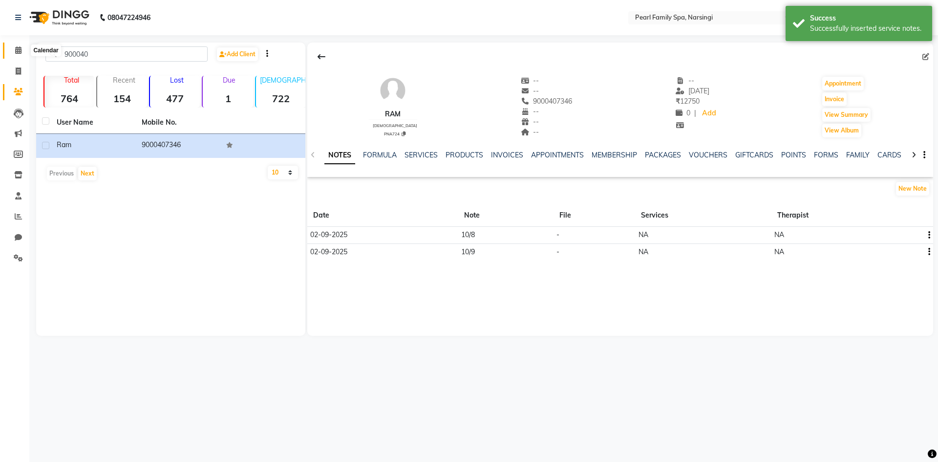
click at [16, 48] on icon at bounding box center [18, 49] width 6 height 7
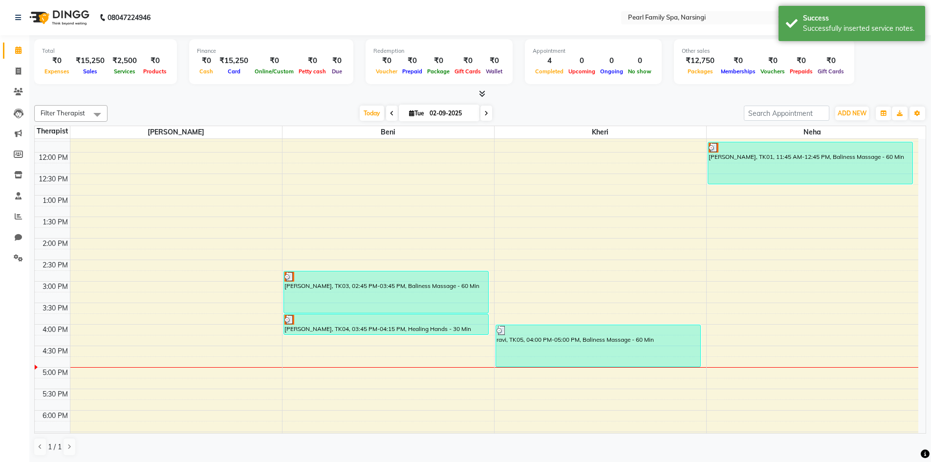
scroll to position [342, 0]
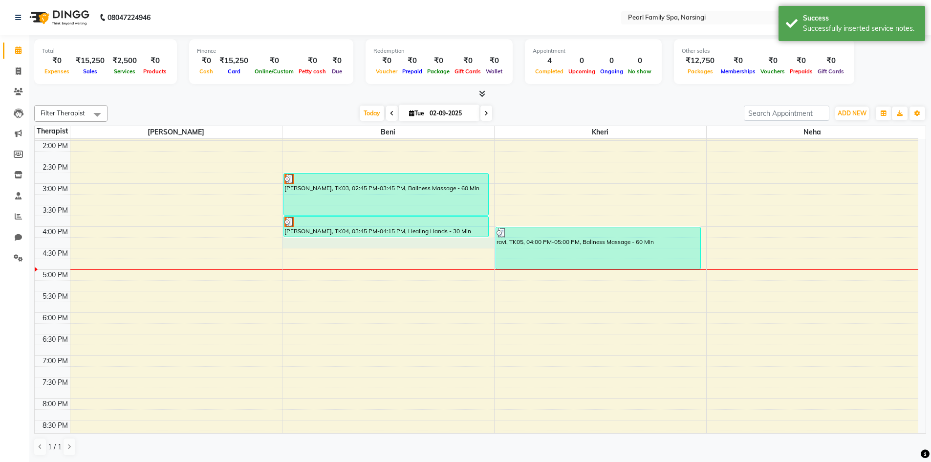
click at [301, 242] on div "6:00 AM 6:30 AM 7:00 AM 7:30 AM 8:00 AM 8:30 AM 9:00 AM 9:30 AM 10:00 AM 10:30 …" at bounding box center [476, 140] width 883 height 687
select select "87640"
select select "975"
select select "tentative"
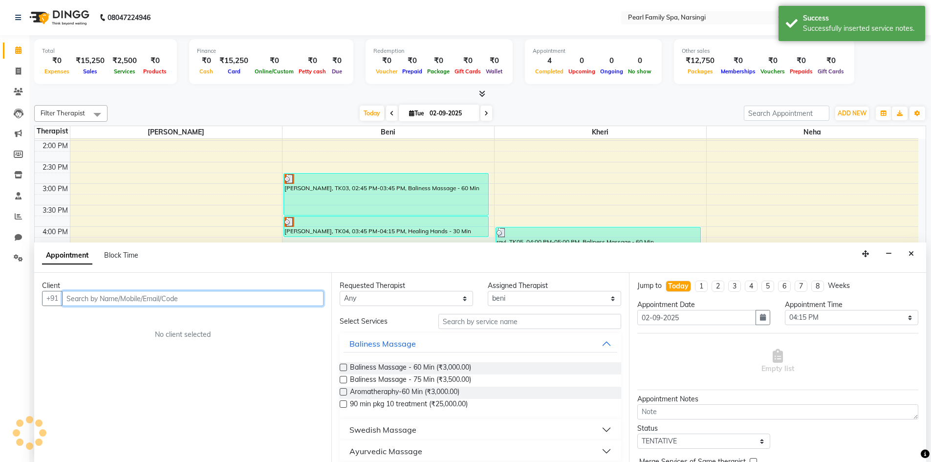
scroll to position [0, 0]
click at [237, 303] on input "text" at bounding box center [192, 297] width 261 height 15
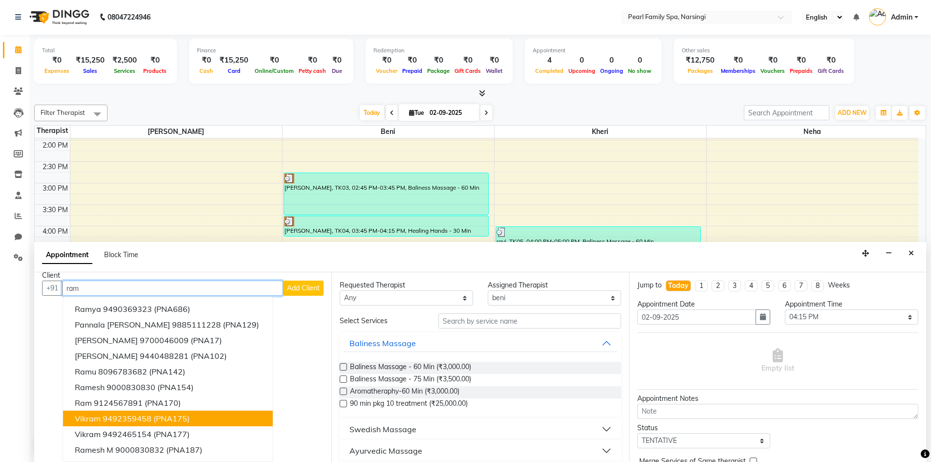
scroll to position [0, 0]
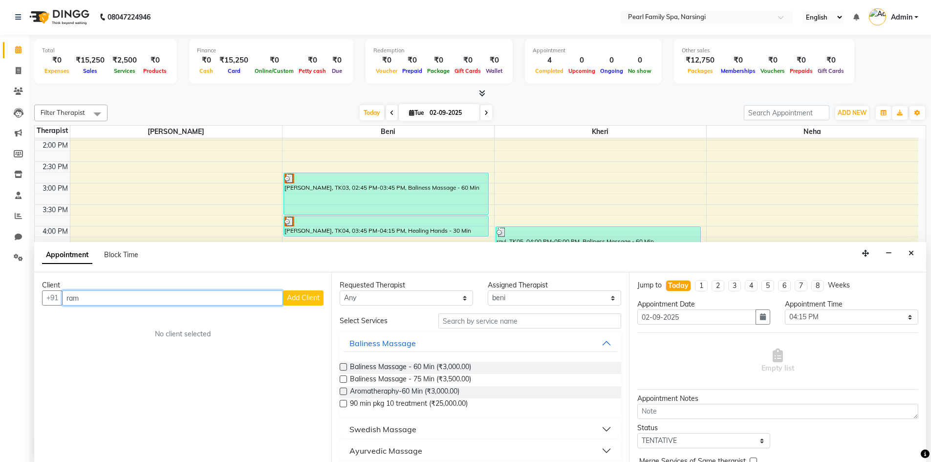
click at [254, 304] on input "ram" at bounding box center [172, 297] width 221 height 15
type input "r"
click at [136, 310] on ngb-typeahead-window "ram 900040 7346 (PNA724)" at bounding box center [130, 318] width 134 height 24
click at [132, 320] on ngb-highlight "900040 7346" at bounding box center [119, 319] width 51 height 10
type input "9000407346"
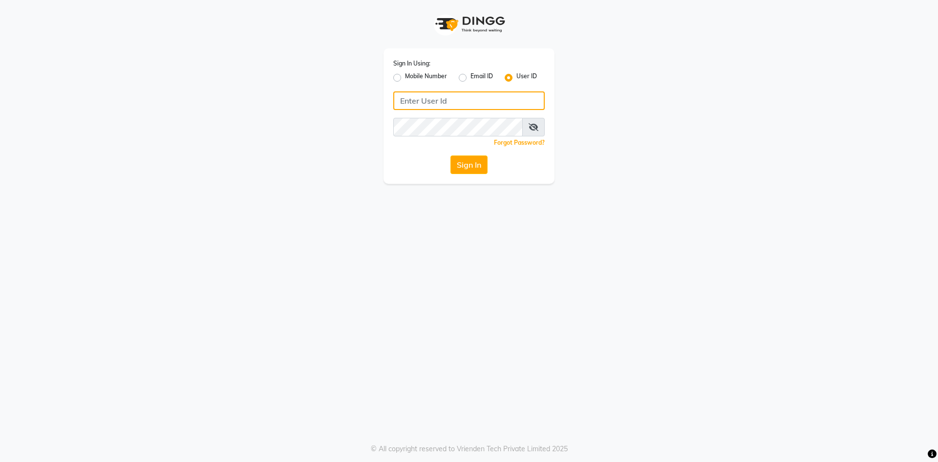
click at [415, 96] on input "Username" at bounding box center [468, 100] width 151 height 19
type input "pearl123"
click at [463, 161] on button "Sign In" at bounding box center [468, 164] width 37 height 19
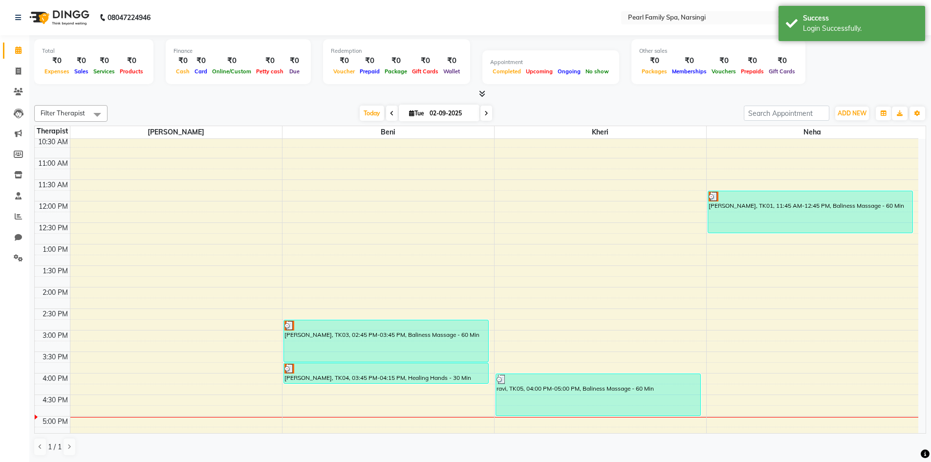
scroll to position [391, 0]
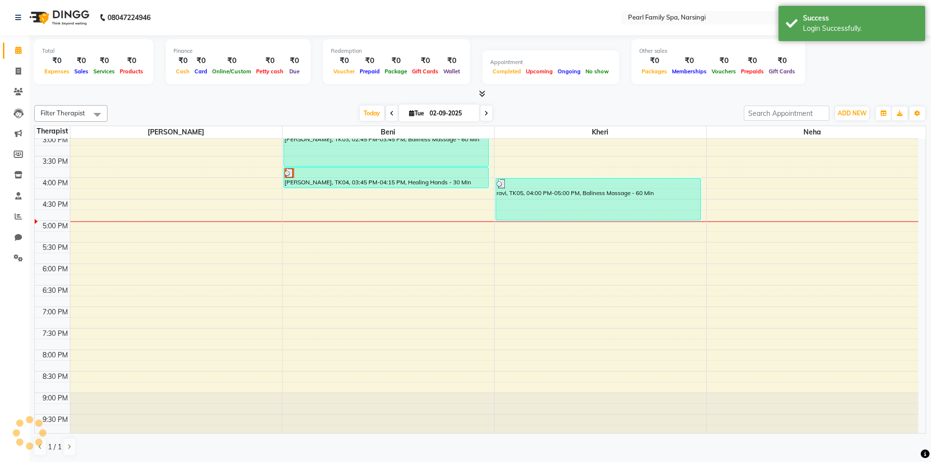
click at [292, 194] on div "6:00 AM 6:30 AM 7:00 AM 7:30 AM 8:00 AM 8:30 AM 9:00 AM 9:30 AM 10:00 AM 10:30 …" at bounding box center [476, 91] width 883 height 687
select select "87640"
select select "tentative"
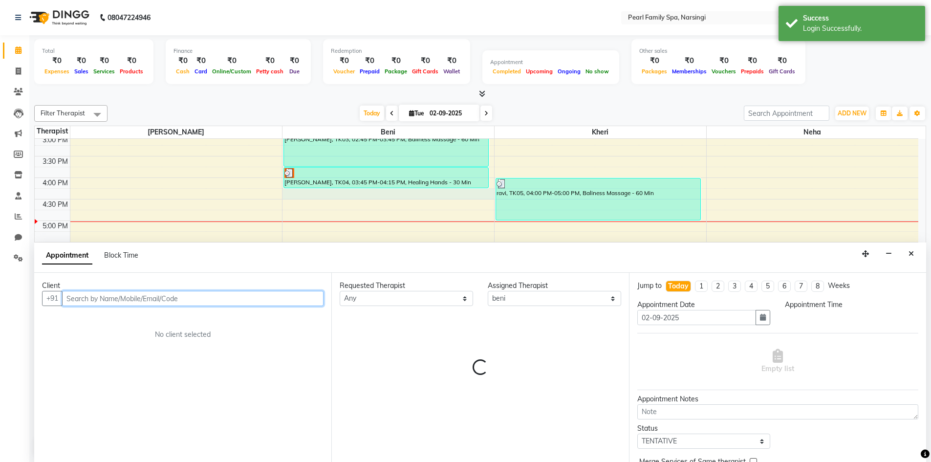
scroll to position [0, 0]
select select "975"
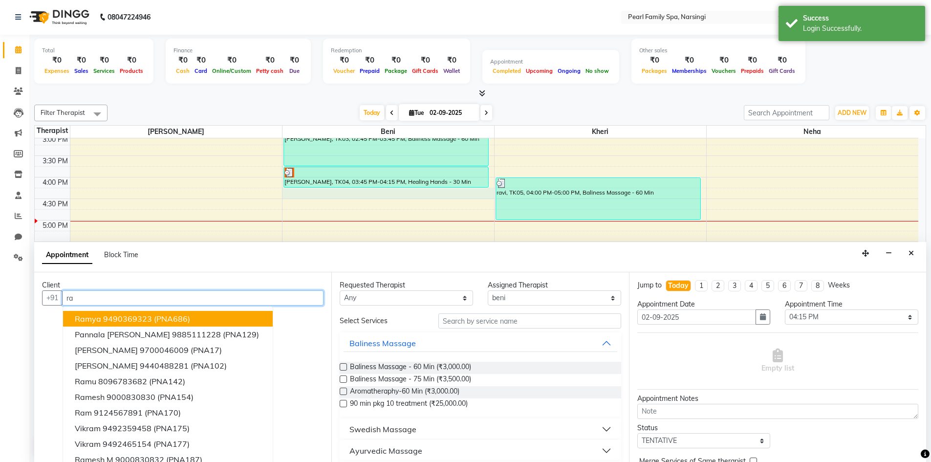
type input "r"
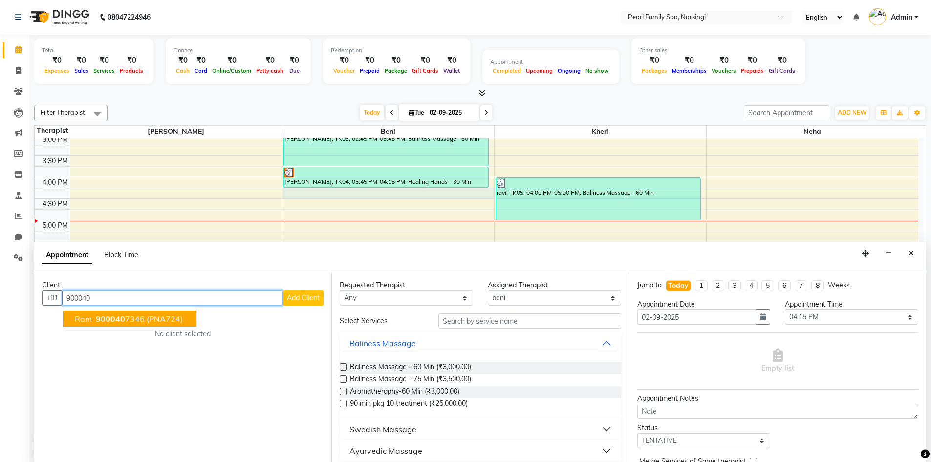
click at [160, 314] on span "(PNA724)" at bounding box center [165, 319] width 36 height 10
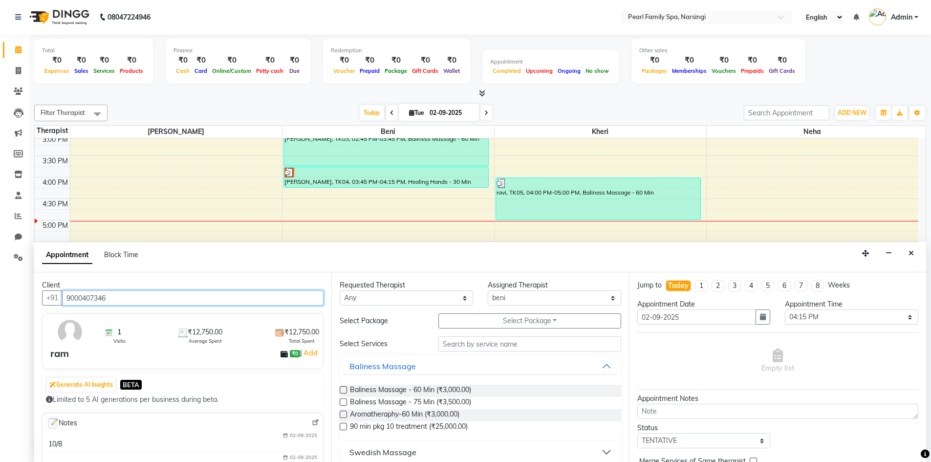
type input "9000407346"
click at [342, 389] on label at bounding box center [343, 389] width 7 height 7
click at [342, 389] on input "checkbox" at bounding box center [343, 390] width 6 height 6
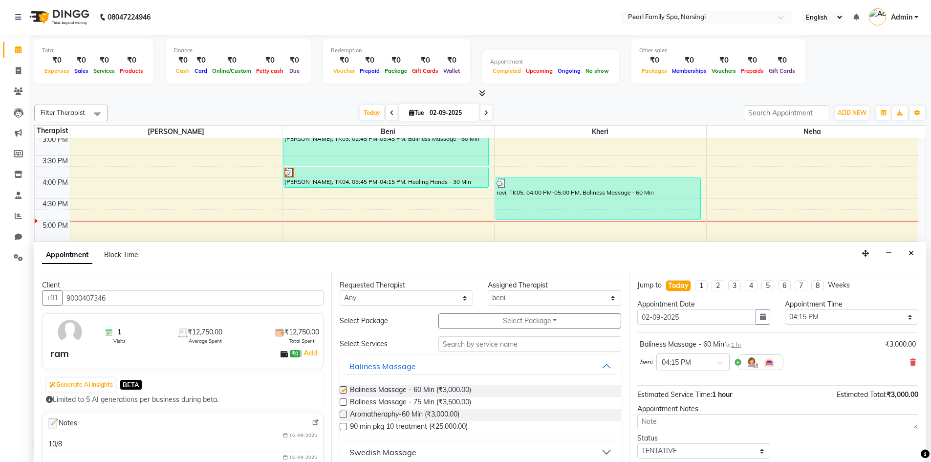
scroll to position [58, 0]
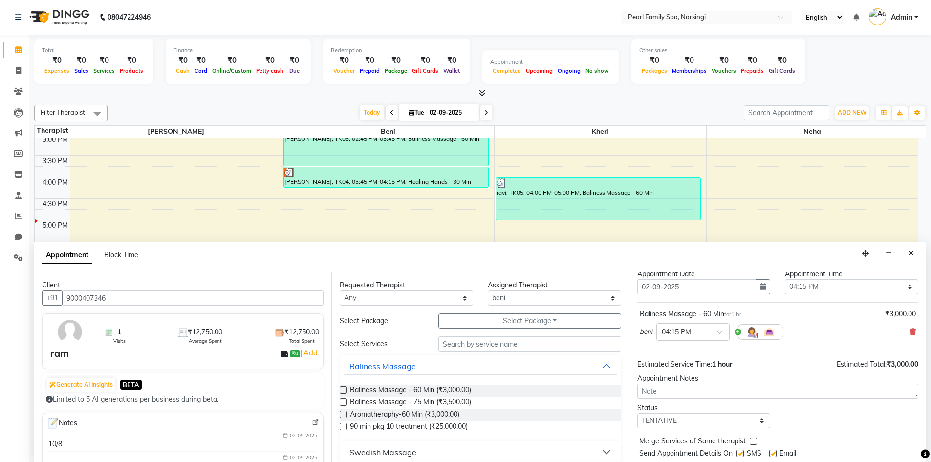
checkbox input "false"
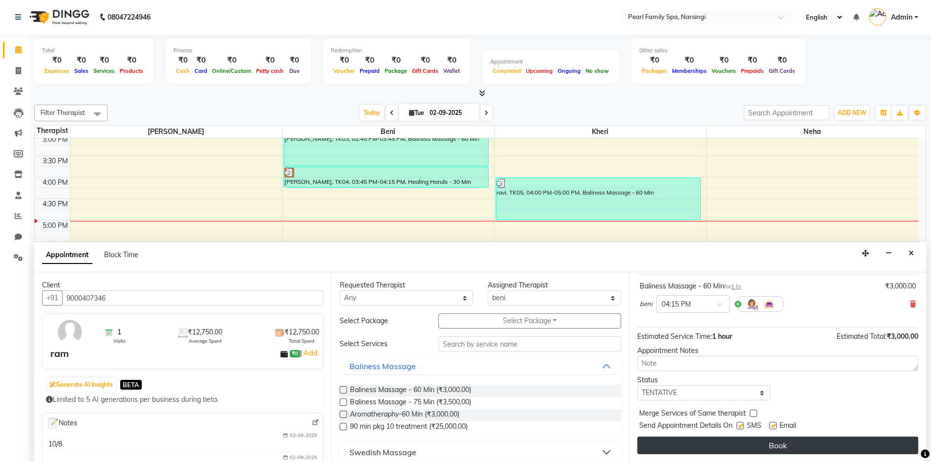
click at [656, 445] on button "Book" at bounding box center [777, 445] width 281 height 18
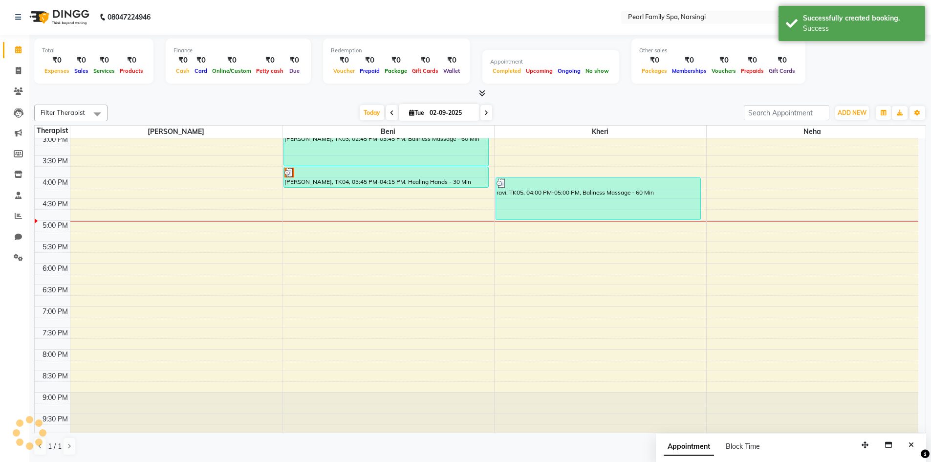
scroll to position [0, 0]
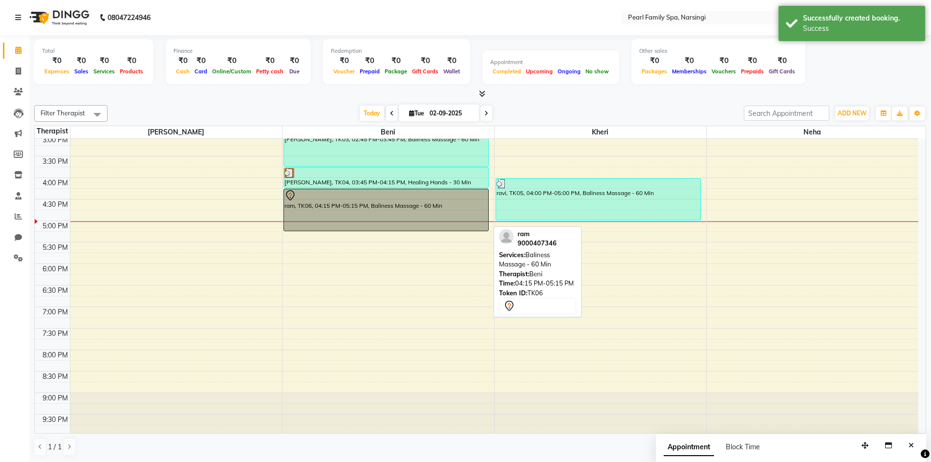
click at [326, 204] on div "ram, TK06, 04:15 PM-05:15 PM, Baliness Massage - 60 Min" at bounding box center [386, 210] width 204 height 42
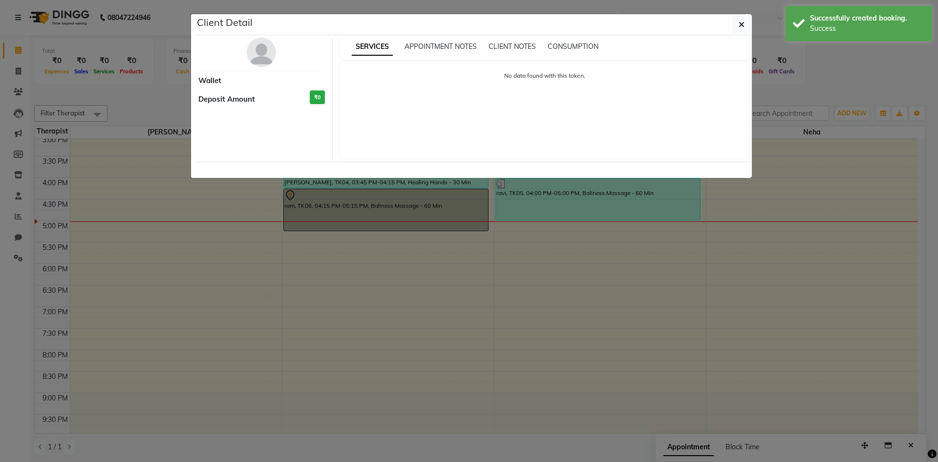
select select "7"
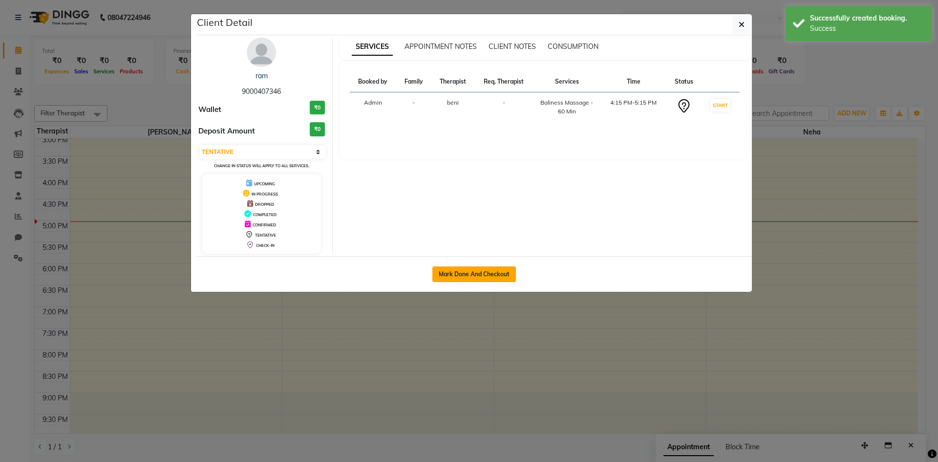
click at [438, 273] on button "Mark Done And Checkout" at bounding box center [474, 274] width 84 height 16
select select "6217"
select select "service"
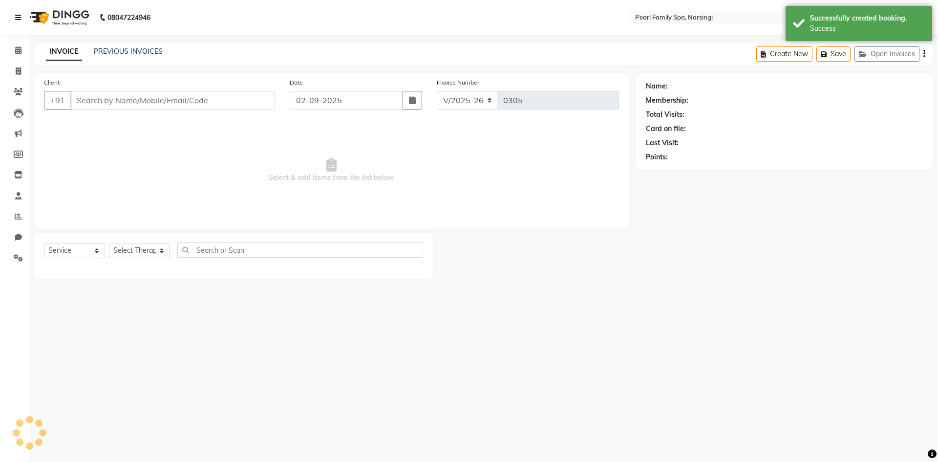
type input "9000407346"
select select "87640"
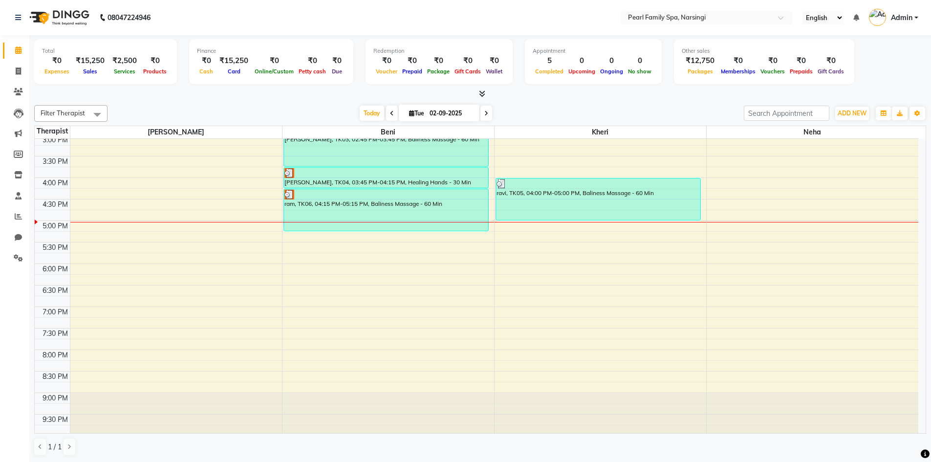
scroll to position [0, 0]
click at [171, 345] on div "6:00 AM 6:30 AM 7:00 AM 7:30 AM 8:00 AM 8:30 AM 9:00 AM 9:30 AM 10:00 AM 10:30 …" at bounding box center [476, 90] width 883 height 687
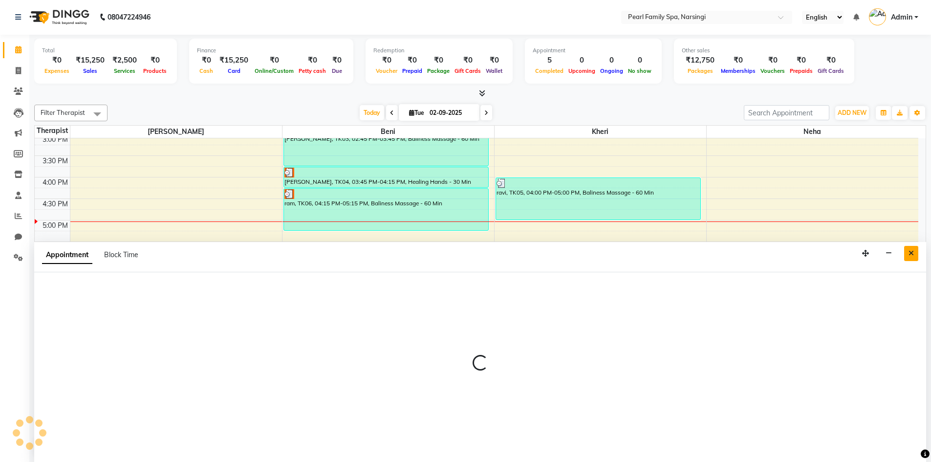
click at [916, 250] on button "Close" at bounding box center [911, 253] width 14 height 15
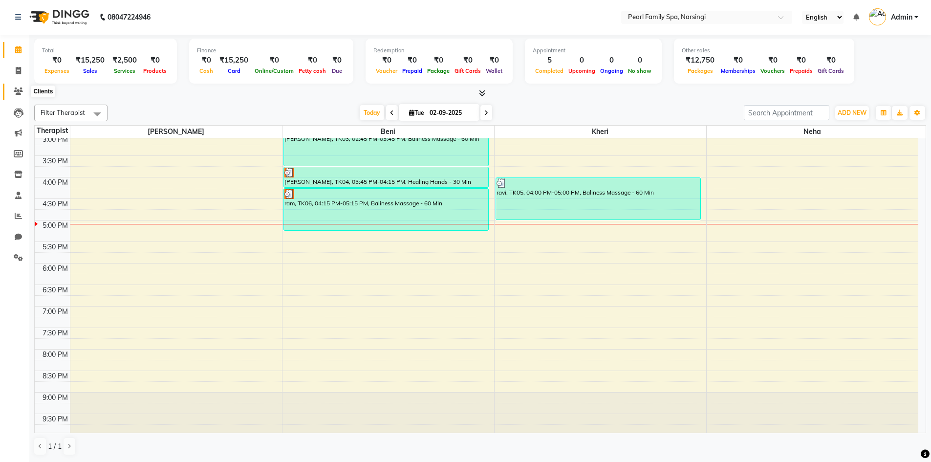
click at [16, 88] on icon at bounding box center [18, 90] width 9 height 7
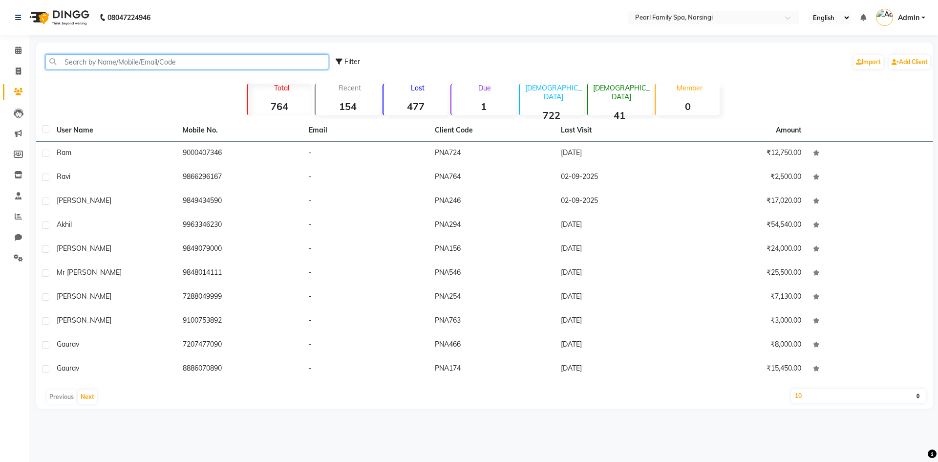
click at [96, 67] on input "text" at bounding box center [186, 61] width 283 height 15
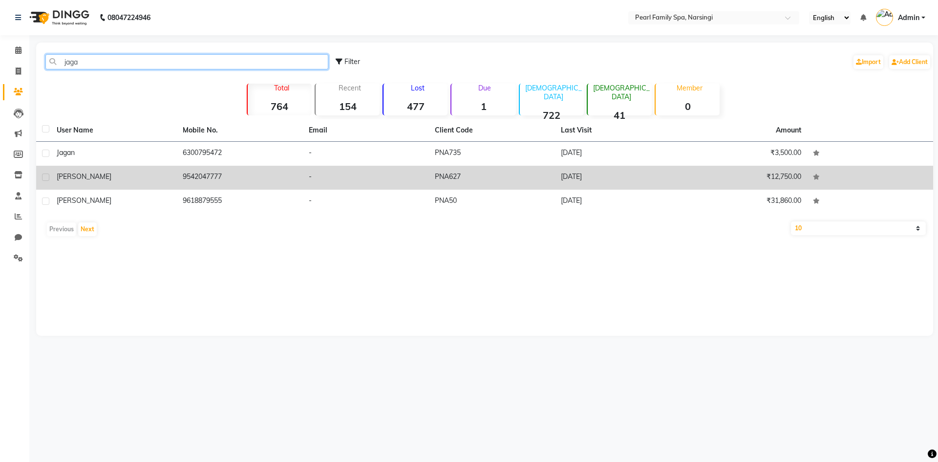
type input "jaga"
click at [105, 172] on div "[PERSON_NAME]" at bounding box center [114, 176] width 114 height 10
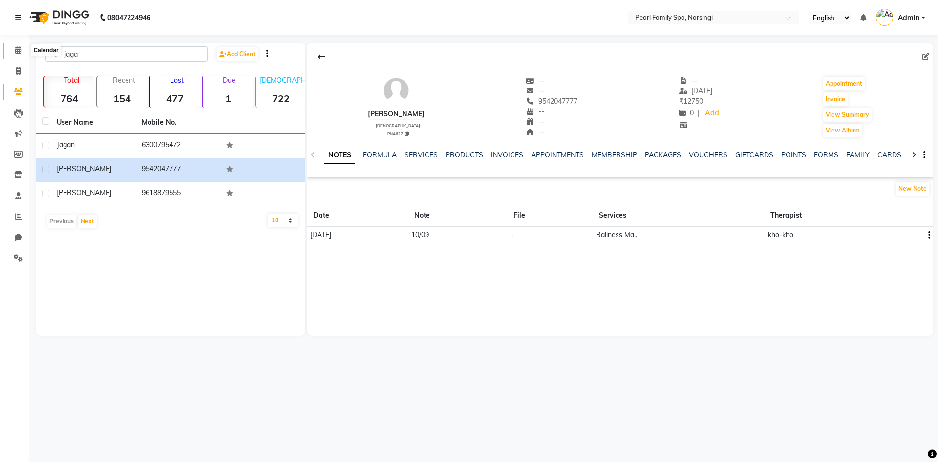
click at [16, 53] on icon at bounding box center [18, 49] width 6 height 7
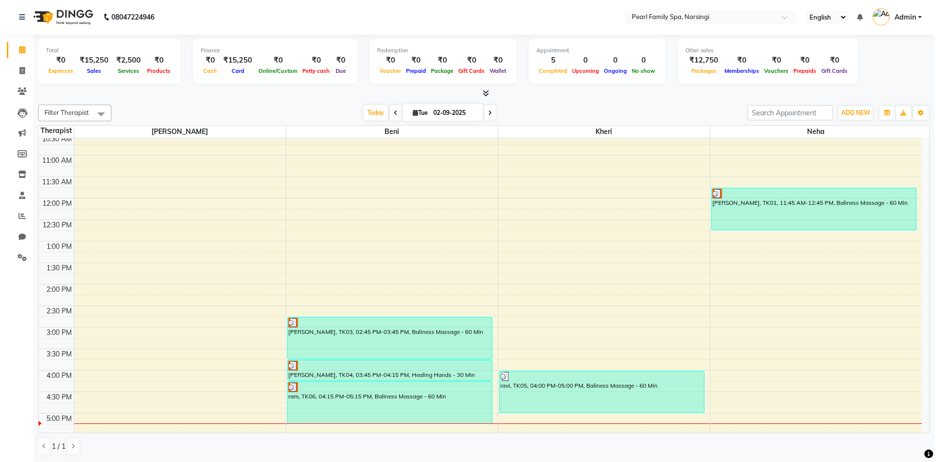
scroll to position [244, 0]
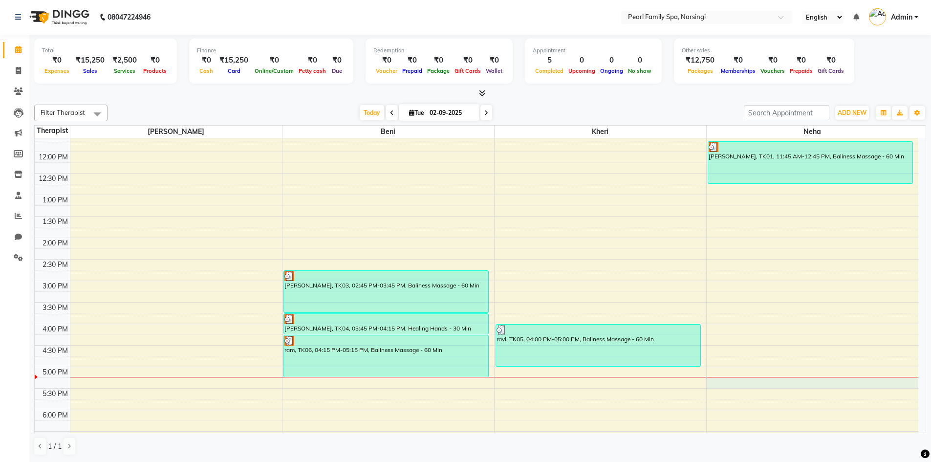
click at [715, 378] on div "6:00 AM 6:30 AM 7:00 AM 7:30 AM 8:00 AM 8:30 AM 9:00 AM 9:30 AM 10:00 AM 10:30 …" at bounding box center [476, 237] width 883 height 687
select select "87925"
select select "tentative"
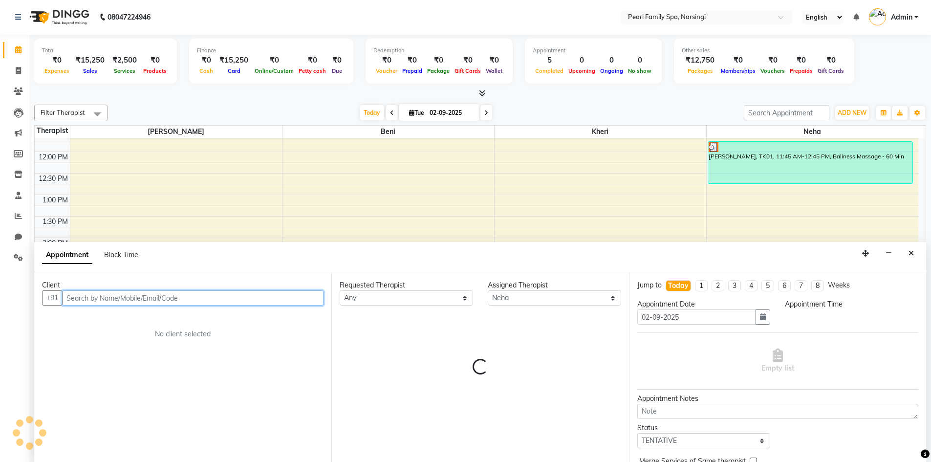
select select "1035"
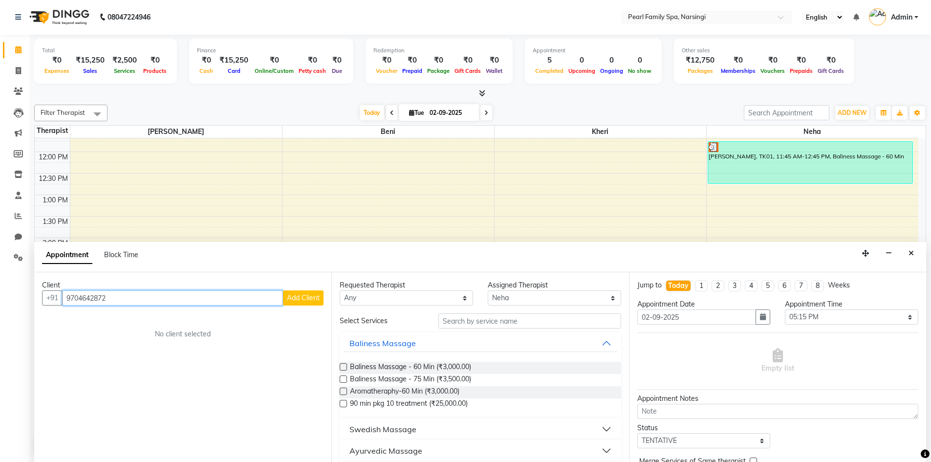
type input "9704642872"
click at [287, 298] on span "Add Client" at bounding box center [303, 297] width 33 height 9
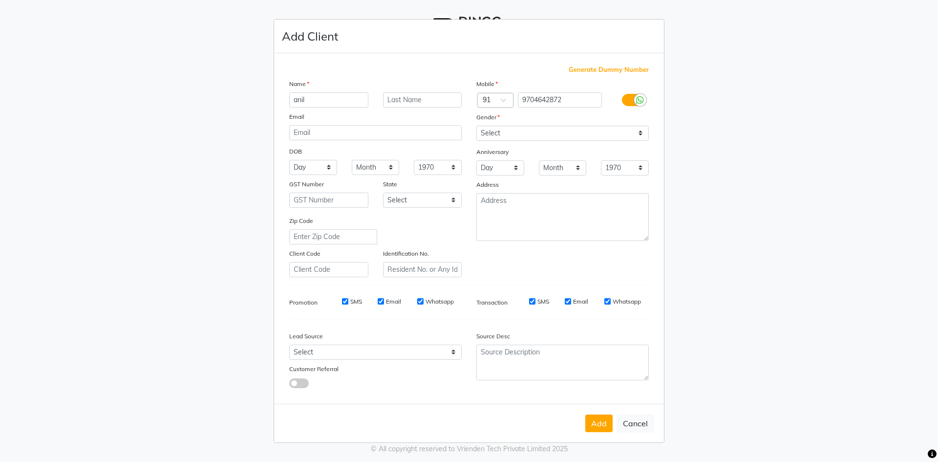
type input "anil"
click at [525, 132] on select "Select [DEMOGRAPHIC_DATA] [DEMOGRAPHIC_DATA] Other Prefer Not To Say" at bounding box center [562, 133] width 172 height 15
select select "[DEMOGRAPHIC_DATA]"
click at [476, 126] on select "Select [DEMOGRAPHIC_DATA] [DEMOGRAPHIC_DATA] Other Prefer Not To Say" at bounding box center [562, 133] width 172 height 15
click at [600, 429] on button "Add" at bounding box center [598, 423] width 27 height 18
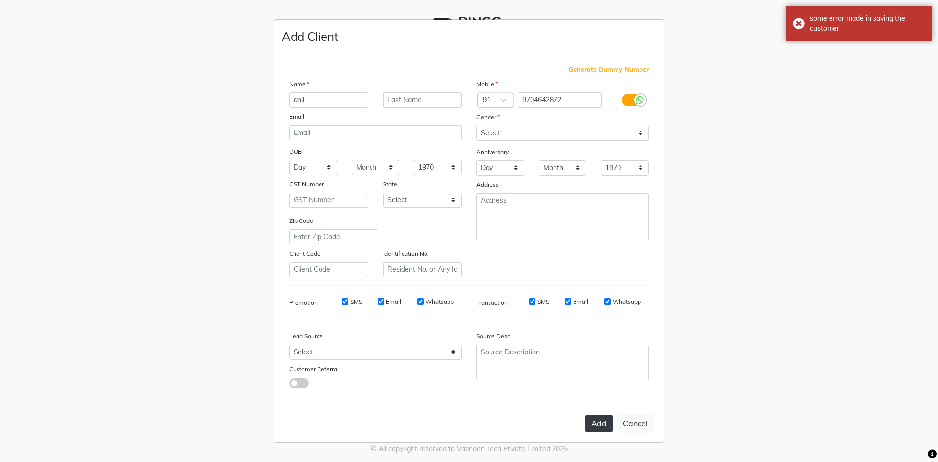
click at [599, 422] on button "Add" at bounding box center [598, 423] width 27 height 18
drag, startPoint x: 938, startPoint y: -43, endPoint x: 594, endPoint y: 351, distance: 522.4
click at [750, 292] on ngb-modal-window "Add Client Generate Dummy Number Name anil Email DOB Day 01 02 03 04 05 06 07 0…" at bounding box center [469, 231] width 938 height 462
drag, startPoint x: 722, startPoint y: 211, endPoint x: 682, endPoint y: 176, distance: 52.7
click at [811, 68] on ngb-modal-window "Add Client Generate Dummy Number Name anil Email DOB Day 01 02 03 04 05 06 07 0…" at bounding box center [469, 231] width 938 height 462
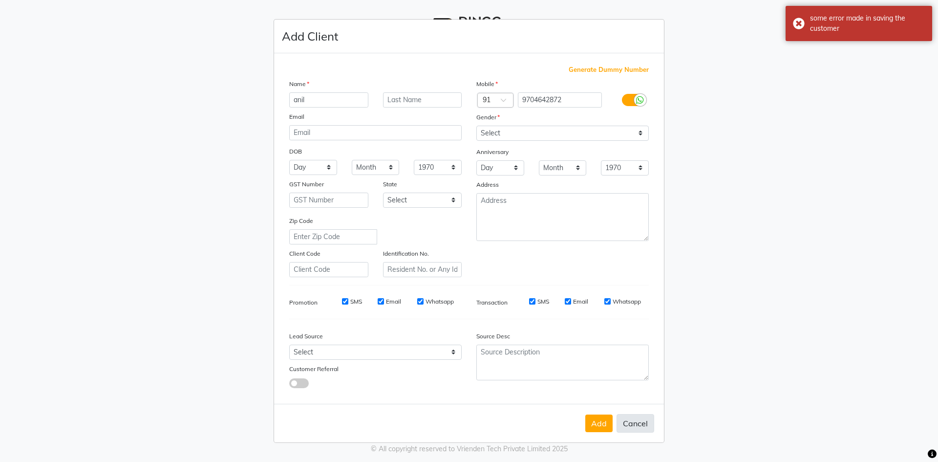
click at [648, 419] on button "Cancel" at bounding box center [636, 423] width 38 height 19
select select
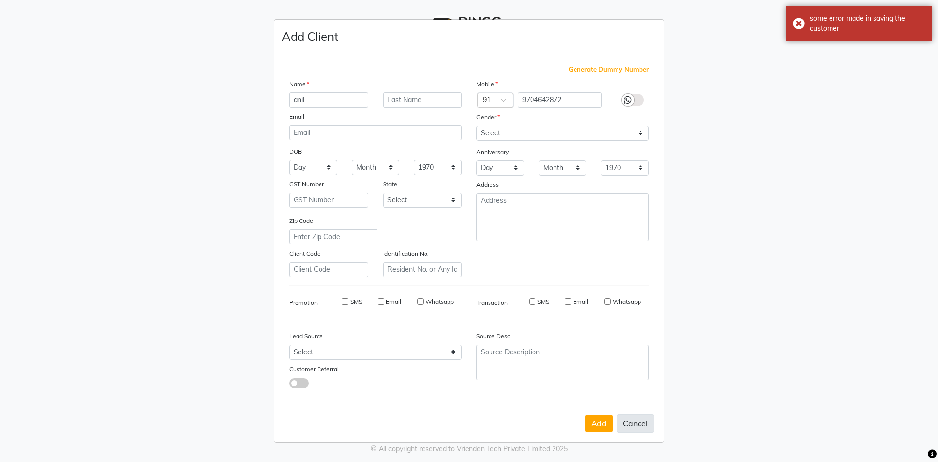
select select
checkbox input "false"
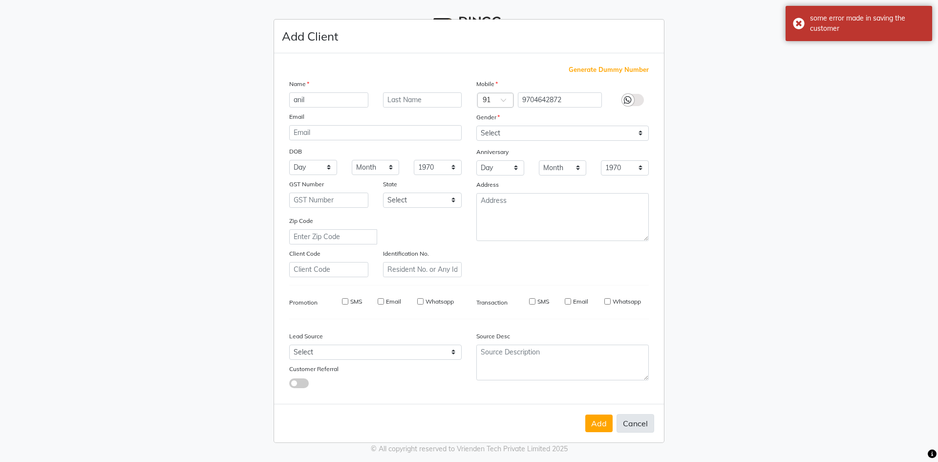
checkbox input "false"
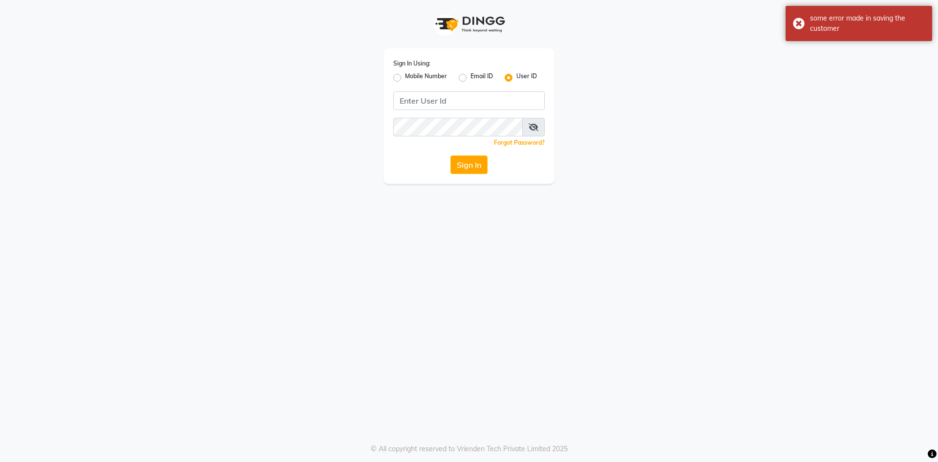
drag, startPoint x: 411, startPoint y: 85, endPoint x: 412, endPoint y: 91, distance: 5.9
click at [411, 86] on div "Sign In Using: Mobile Number Email ID User ID Remember me Forgot Password? Sign…" at bounding box center [469, 115] width 171 height 135
drag, startPoint x: 412, startPoint y: 91, endPoint x: 412, endPoint y: 110, distance: 19.1
click at [412, 92] on input "Username" at bounding box center [468, 100] width 151 height 19
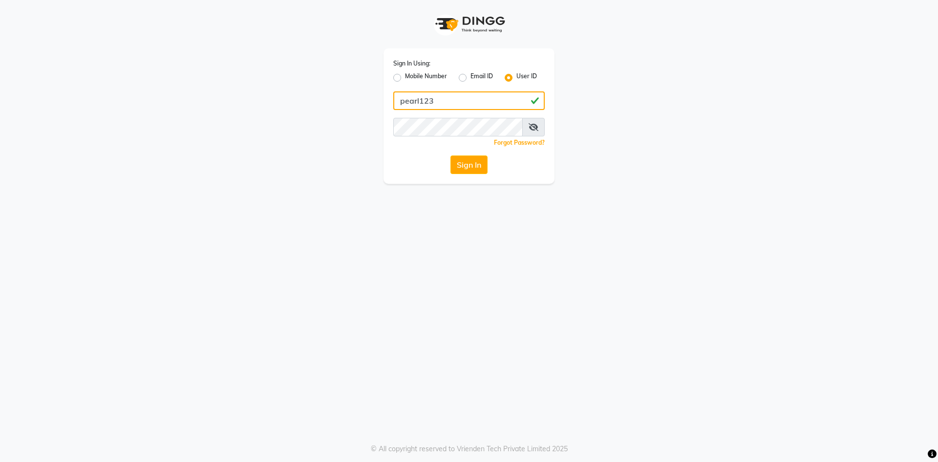
type input "pearl123"
click at [473, 164] on button "Sign In" at bounding box center [468, 164] width 37 height 19
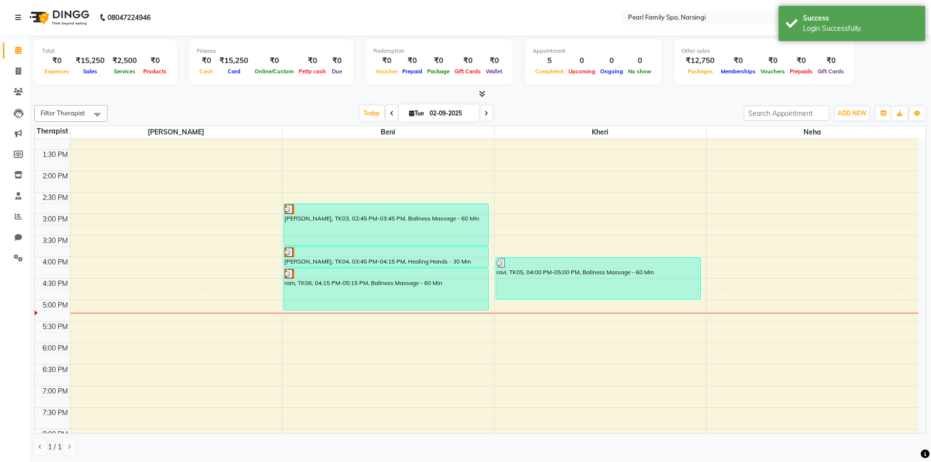
scroll to position [391, 0]
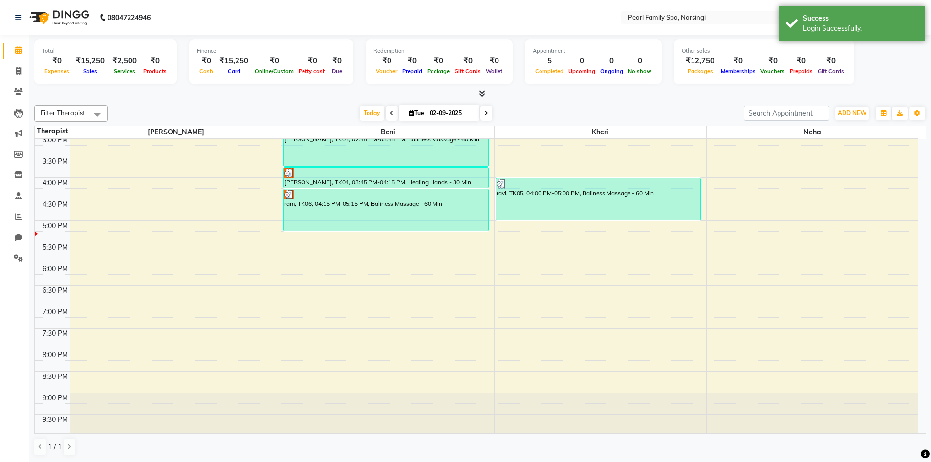
click at [711, 235] on div "6:00 AM 6:30 AM 7:00 AM 7:30 AM 8:00 AM 8:30 AM 9:00 AM 9:30 AM 10:00 AM 10:30 …" at bounding box center [476, 91] width 883 height 687
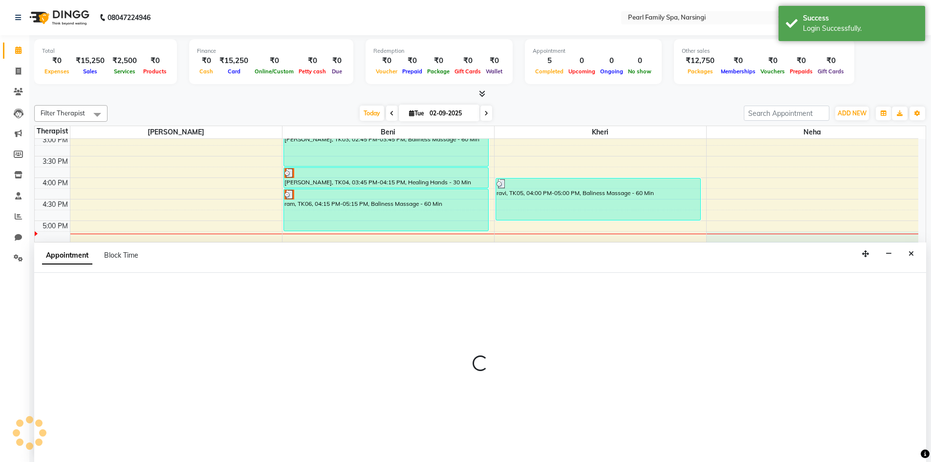
scroll to position [0, 0]
select select "87925"
select select "1035"
select select "tentative"
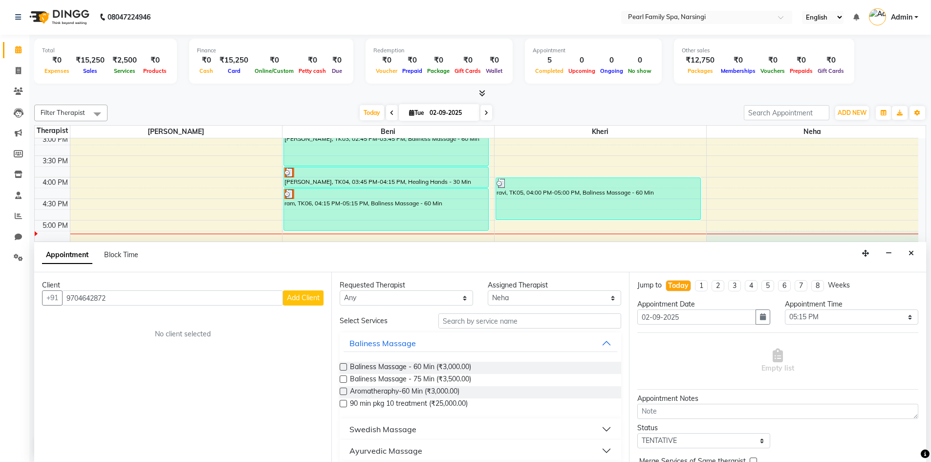
type input "9704642872"
click at [287, 297] on span "Add Client" at bounding box center [303, 297] width 33 height 9
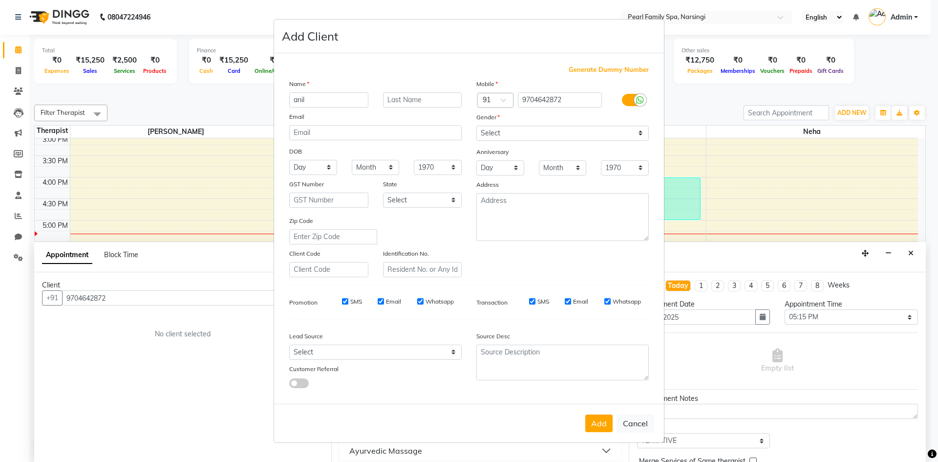
type input "anil"
click at [574, 129] on select "Select [DEMOGRAPHIC_DATA] [DEMOGRAPHIC_DATA] Other Prefer Not To Say" at bounding box center [562, 133] width 172 height 15
select select "[DEMOGRAPHIC_DATA]"
click at [476, 126] on select "Select [DEMOGRAPHIC_DATA] [DEMOGRAPHIC_DATA] Other Prefer Not To Say" at bounding box center [562, 133] width 172 height 15
click at [599, 421] on button "Add" at bounding box center [598, 423] width 27 height 18
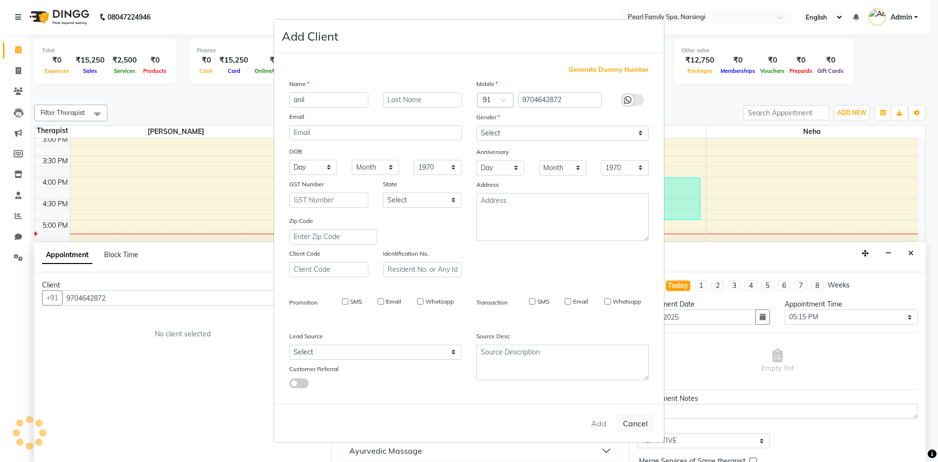
select select
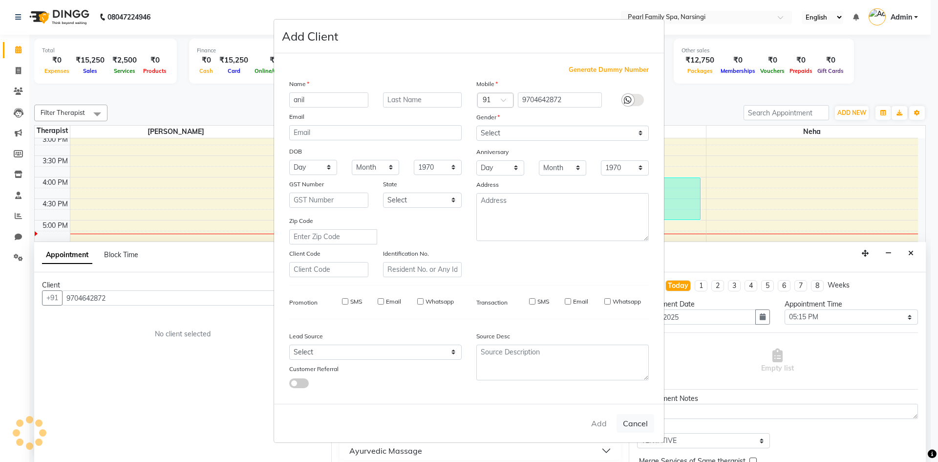
select select
checkbox input "false"
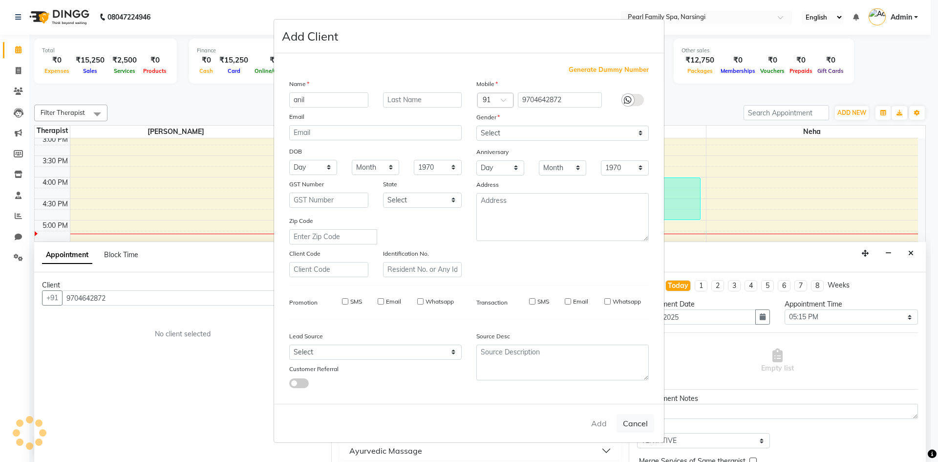
checkbox input "false"
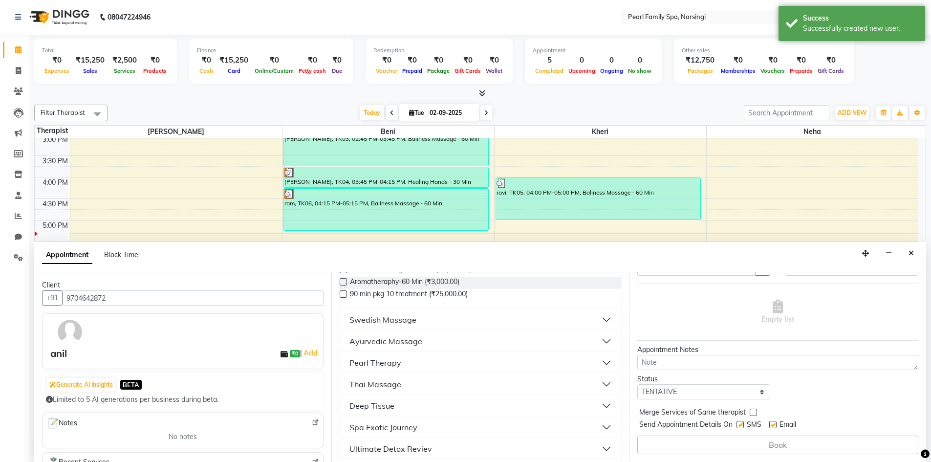
scroll to position [49, 0]
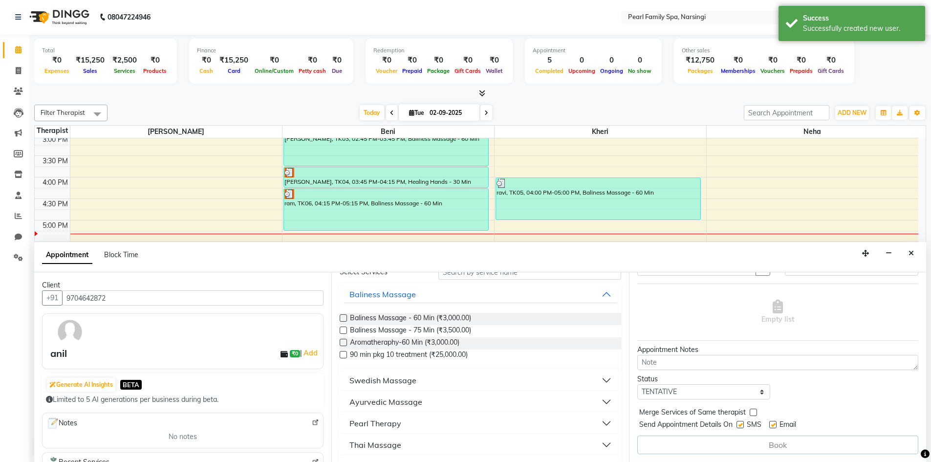
click at [342, 319] on label at bounding box center [343, 317] width 7 height 7
click at [342, 319] on input "checkbox" at bounding box center [343, 319] width 6 height 6
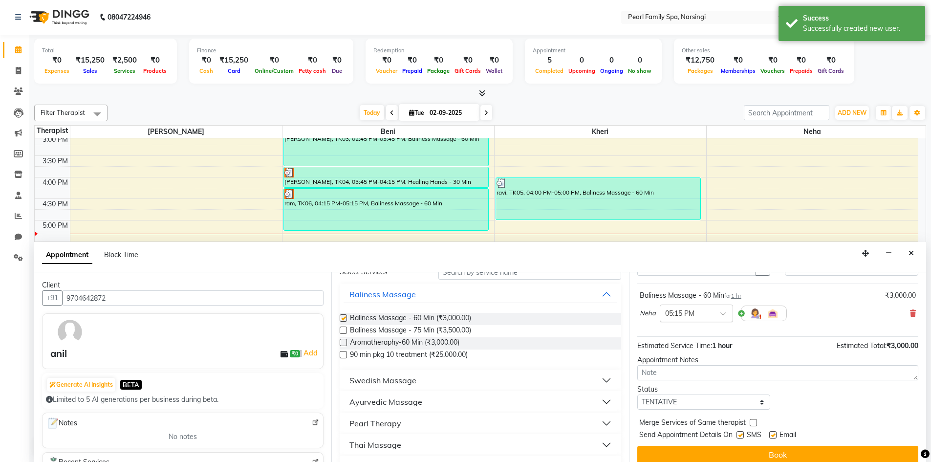
checkbox input "false"
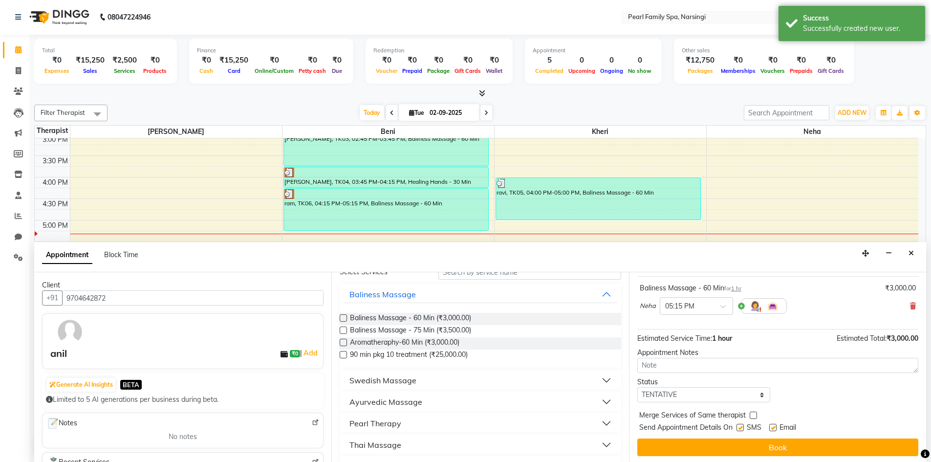
scroll to position [58, 0]
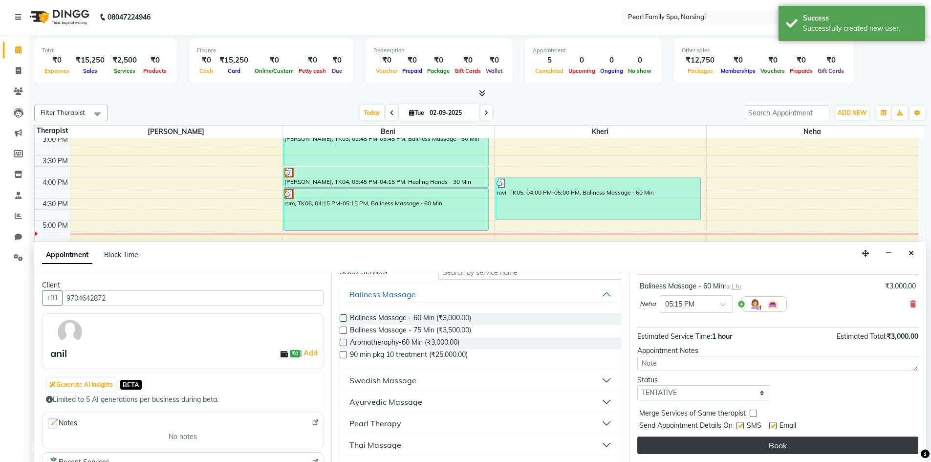
click at [719, 445] on button "Book" at bounding box center [777, 445] width 281 height 18
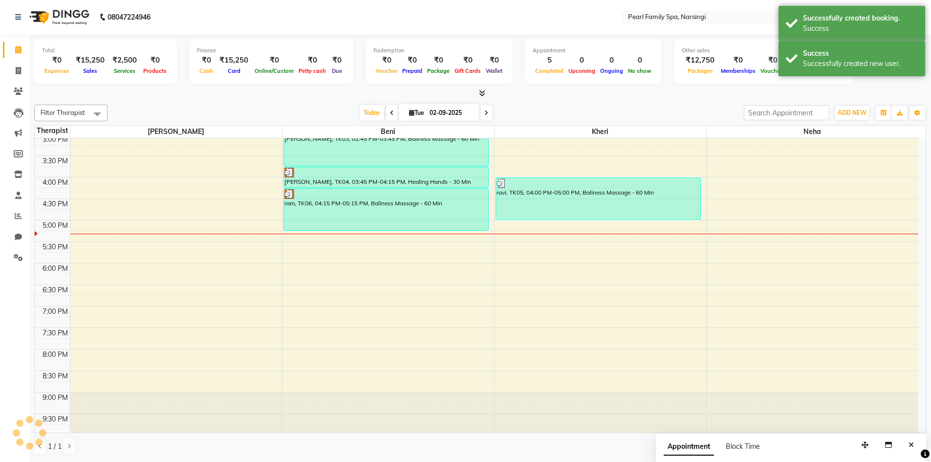
scroll to position [0, 0]
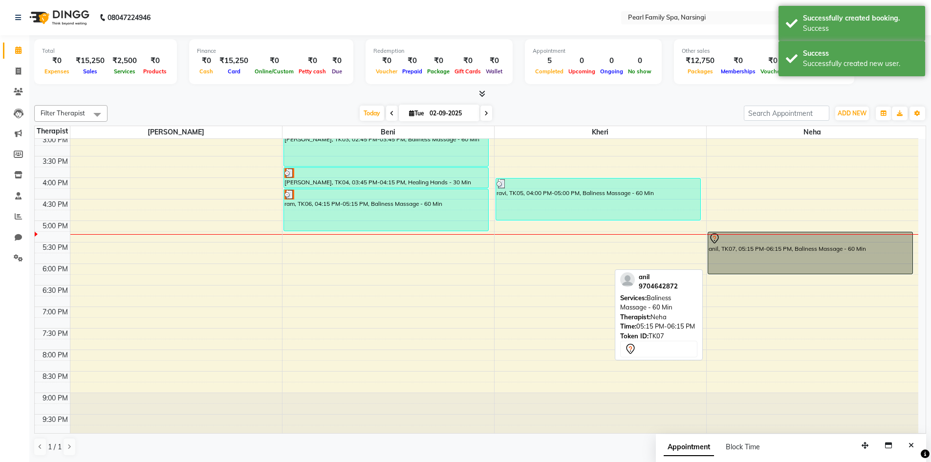
click at [844, 263] on div "anil, TK07, 05:15 PM-06:15 PM, Baliness Massage - 60 Min" at bounding box center [810, 253] width 205 height 42
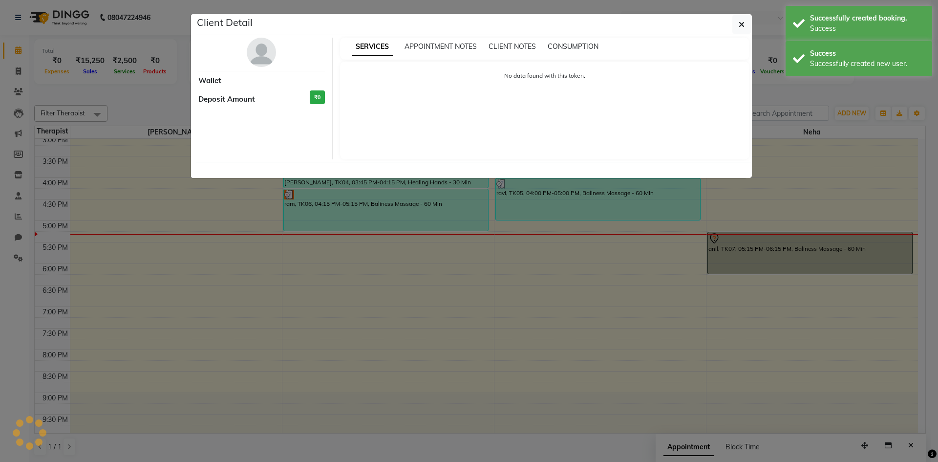
select select "7"
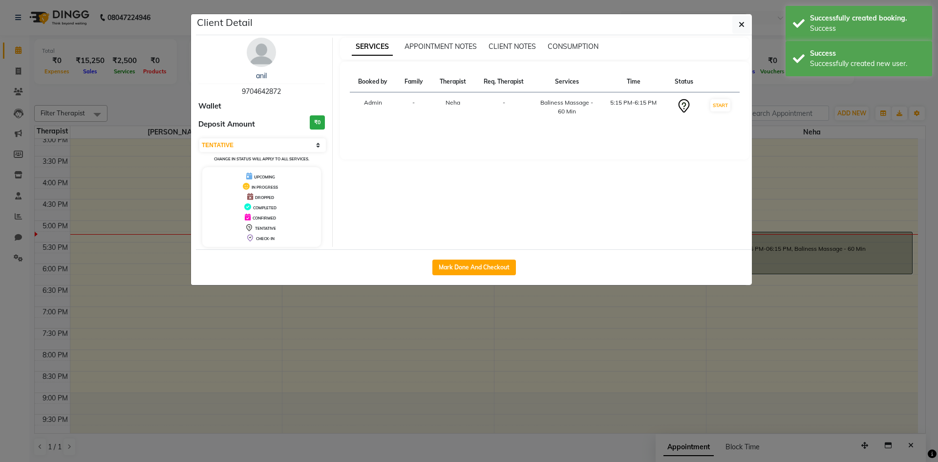
click at [479, 279] on div "Mark Done And Checkout" at bounding box center [474, 267] width 556 height 36
click at [480, 272] on button "Mark Done And Checkout" at bounding box center [474, 267] width 84 height 16
select select "service"
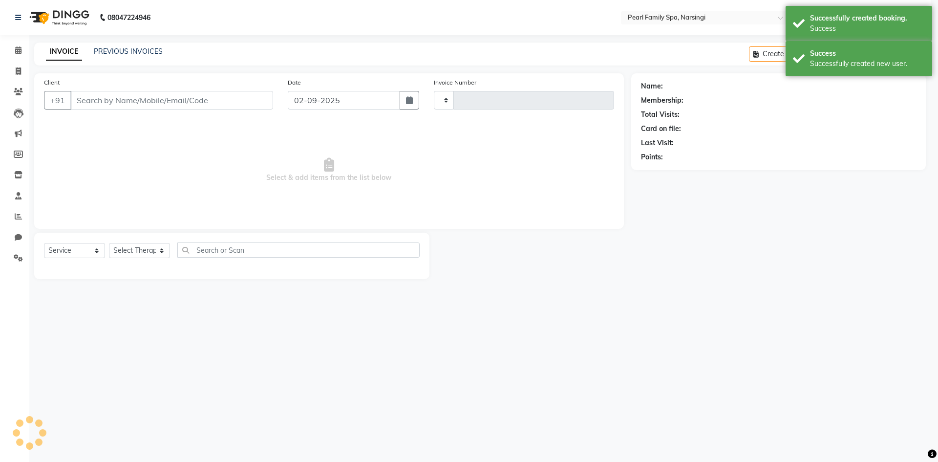
type input "0305"
select select "6217"
type input "9704642872"
select select "87925"
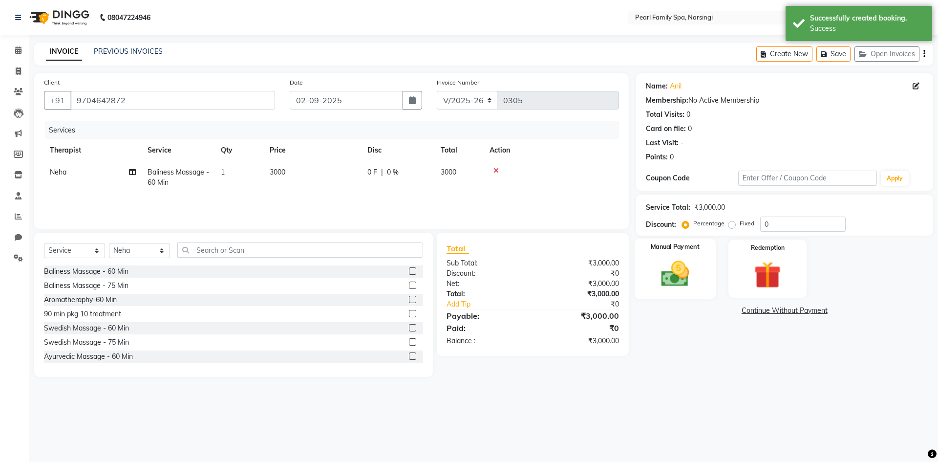
click at [657, 269] on img at bounding box center [674, 273] width 45 height 32
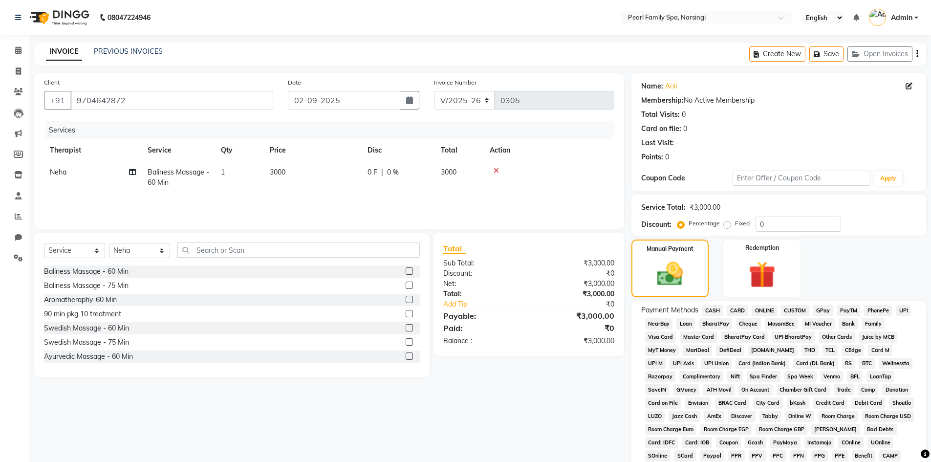
click at [730, 311] on span "CARD" at bounding box center [736, 310] width 21 height 11
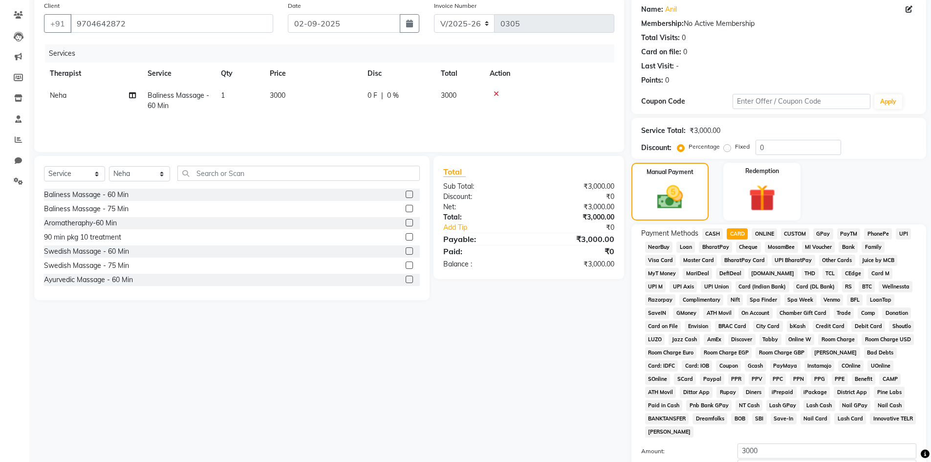
scroll to position [182, 0]
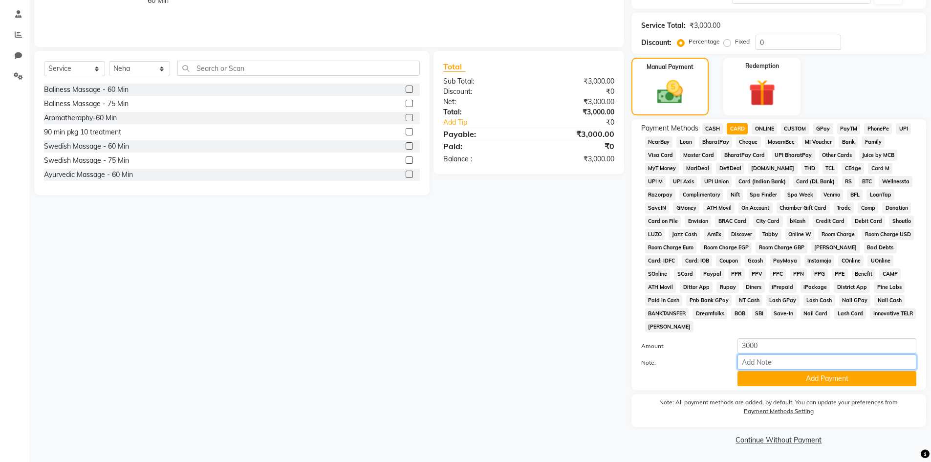
click at [841, 365] on input "Note:" at bounding box center [826, 361] width 179 height 15
type input "200 discount"
click at [854, 380] on button "Add Payment" at bounding box center [826, 378] width 179 height 15
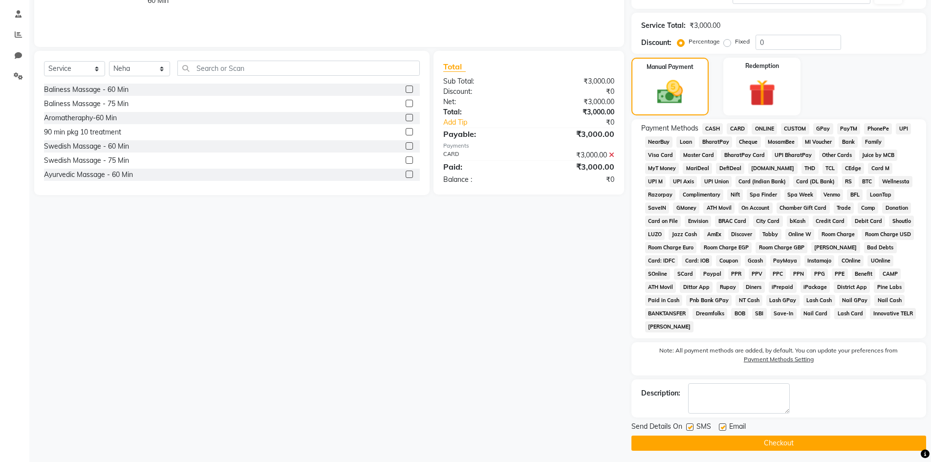
scroll to position [185, 0]
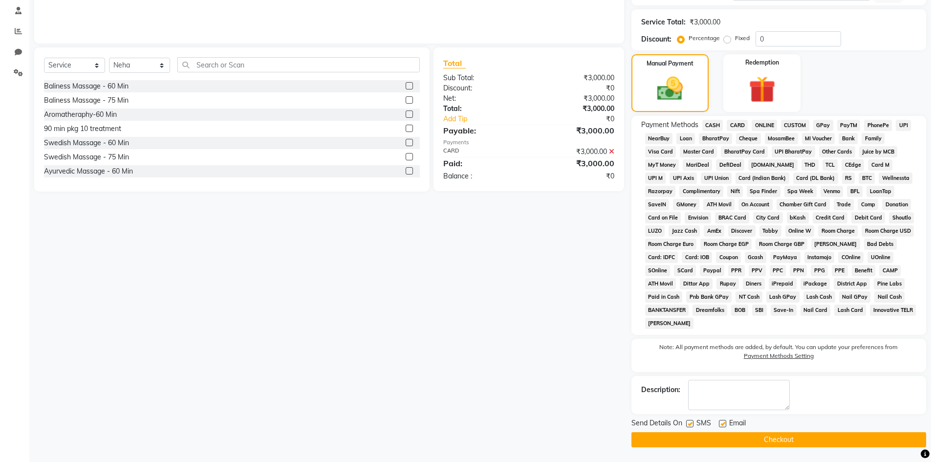
click at [820, 435] on button "Checkout" at bounding box center [778, 439] width 295 height 15
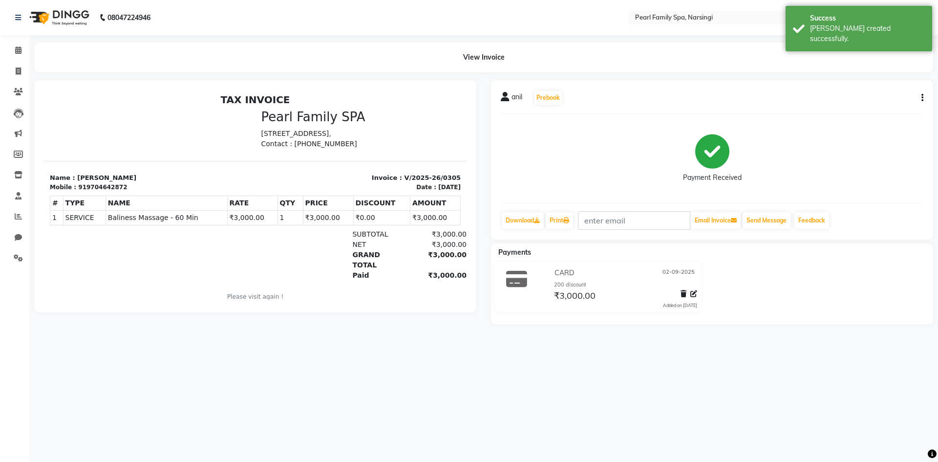
select select "6217"
select select "service"
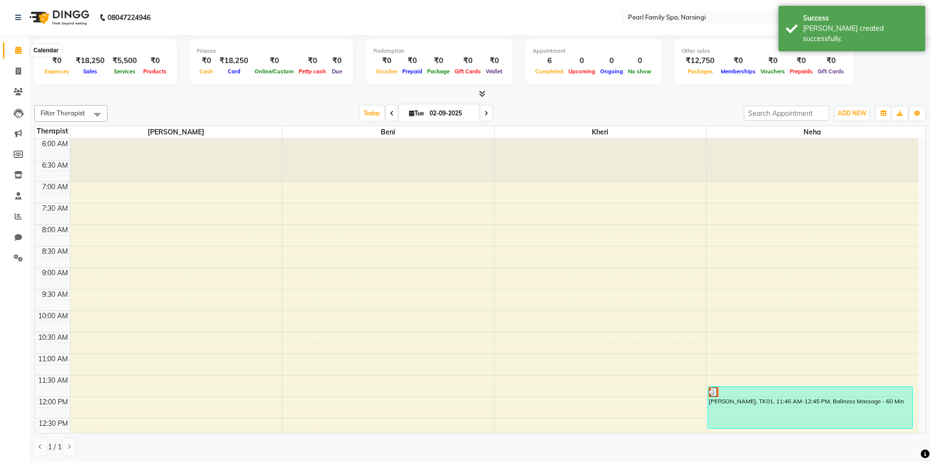
click at [20, 46] on span at bounding box center [18, 50] width 17 height 11
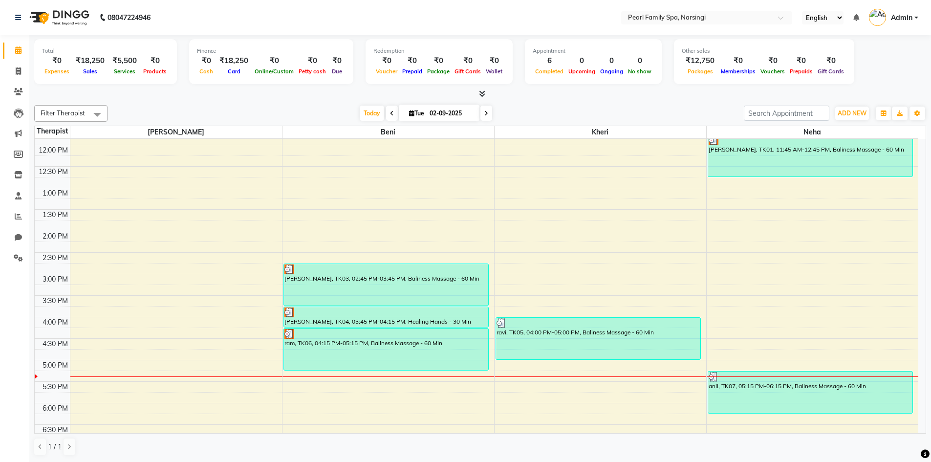
scroll to position [342, 0]
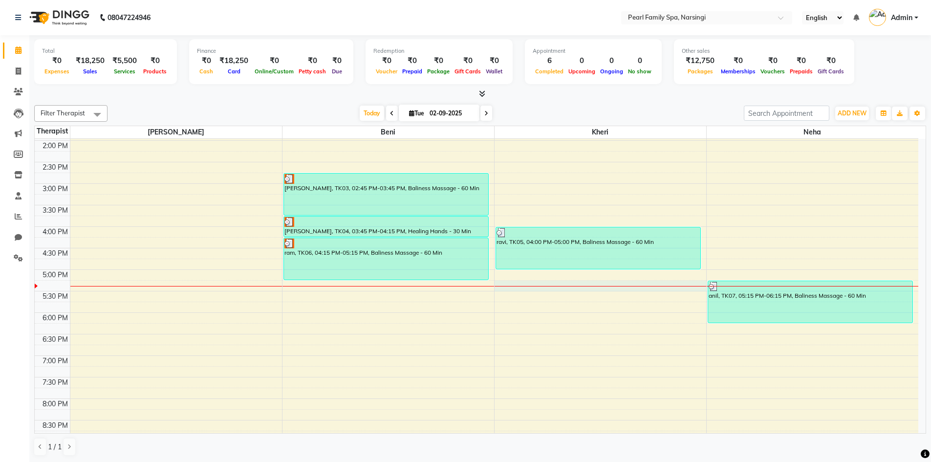
click at [500, 288] on div "6:00 AM 6:30 AM 7:00 AM 7:30 AM 8:00 AM 8:30 AM 9:00 AM 9:30 AM 10:00 AM 10:30 …" at bounding box center [476, 140] width 883 height 687
select select "89285"
select select "1035"
select select "tentative"
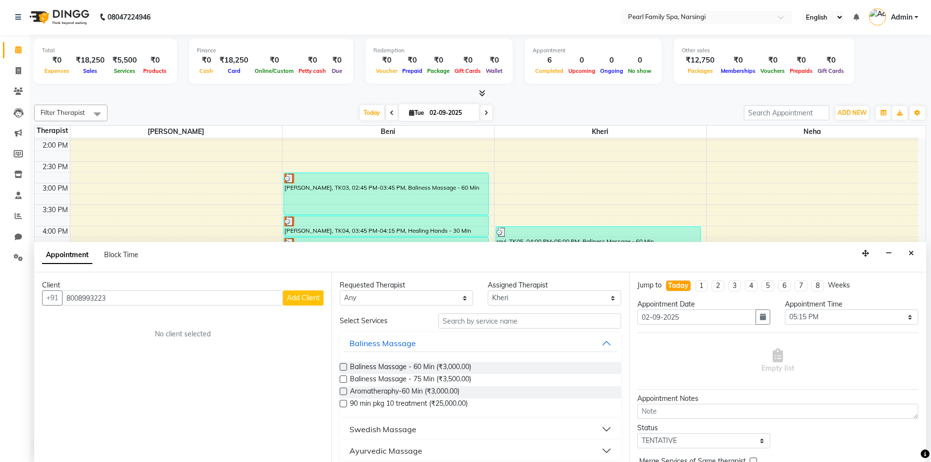
type input "8008993223"
click at [310, 299] on span "Add Client" at bounding box center [303, 297] width 33 height 9
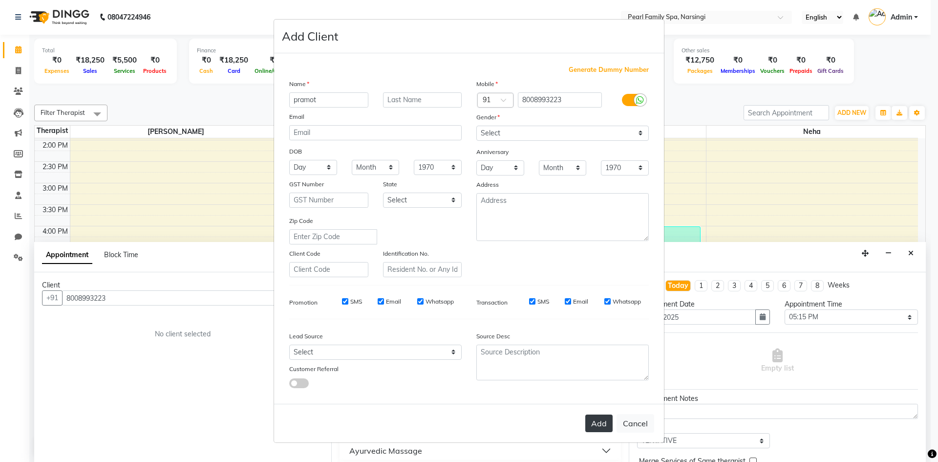
type input "pramot"
click at [596, 422] on button "Add" at bounding box center [598, 423] width 27 height 18
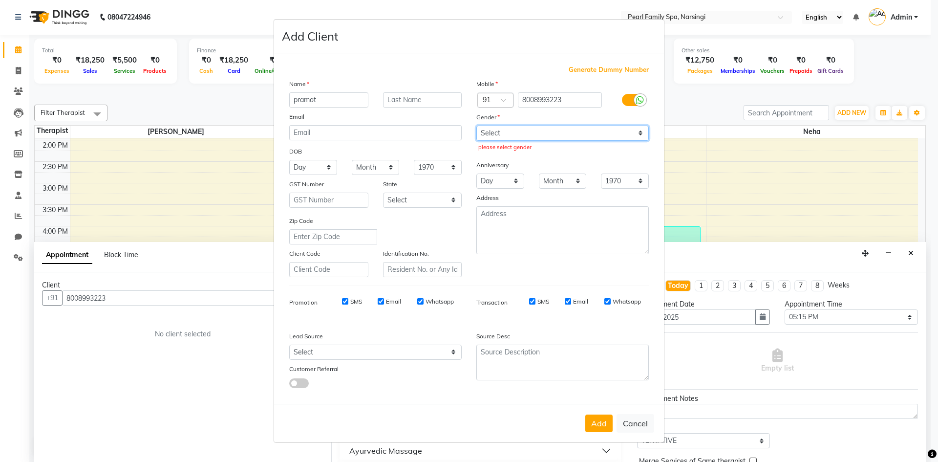
click at [494, 132] on select "Select [DEMOGRAPHIC_DATA] [DEMOGRAPHIC_DATA] Other Prefer Not To Say" at bounding box center [562, 133] width 172 height 15
select select "[DEMOGRAPHIC_DATA]"
click at [476, 126] on select "Select [DEMOGRAPHIC_DATA] [DEMOGRAPHIC_DATA] Other Prefer Not To Say" at bounding box center [562, 133] width 172 height 15
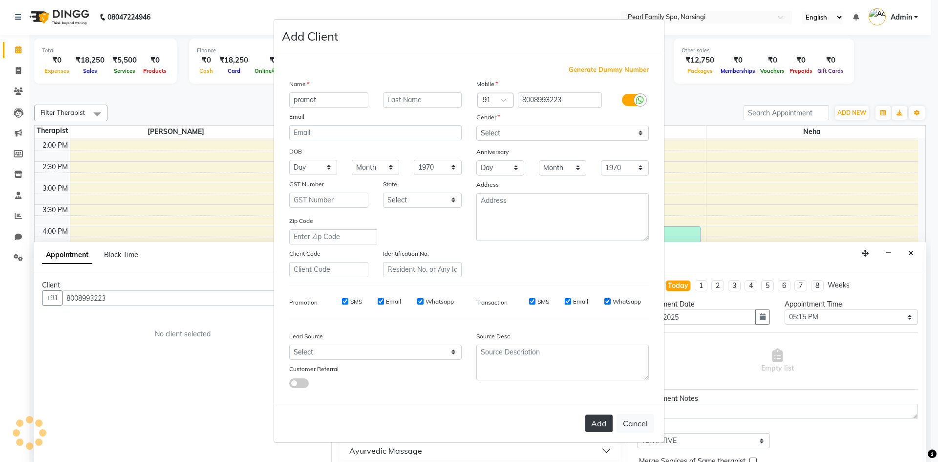
click at [604, 422] on button "Add" at bounding box center [598, 423] width 27 height 18
select select
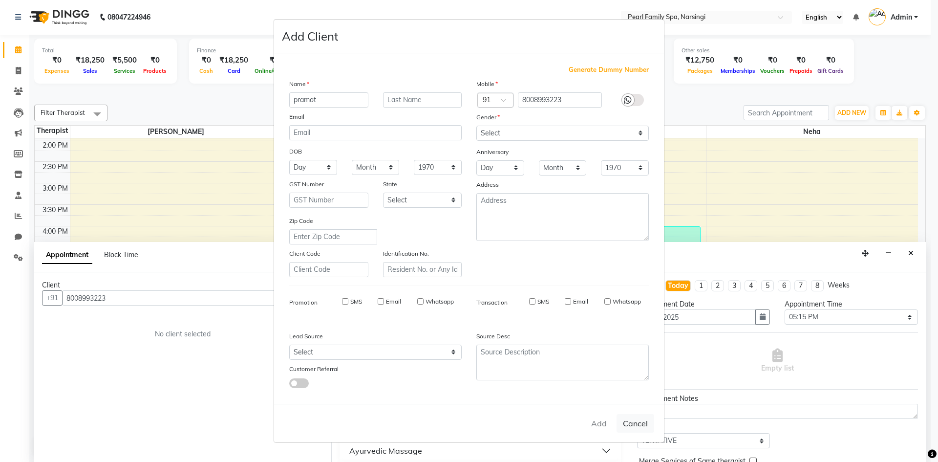
select select
checkbox input "false"
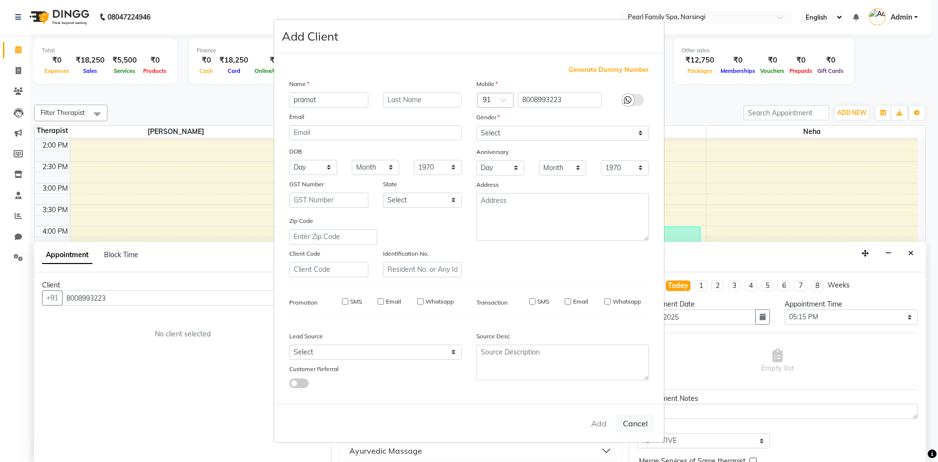
checkbox input "false"
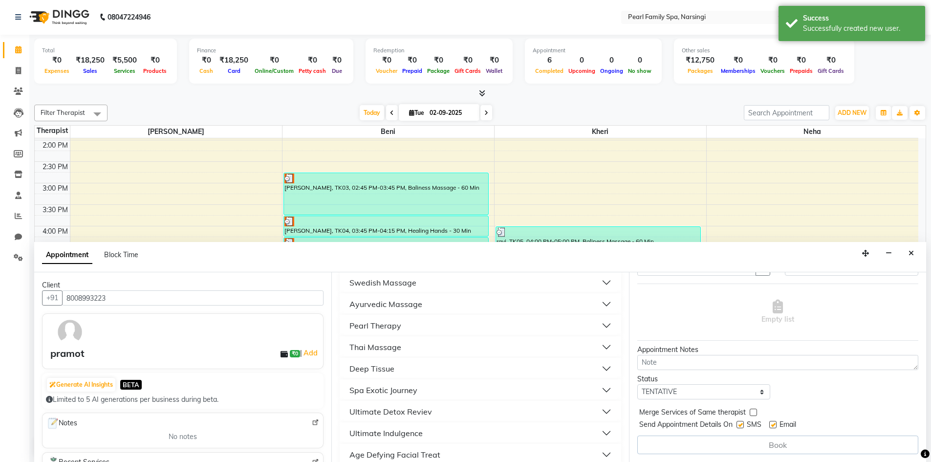
scroll to position [0, 0]
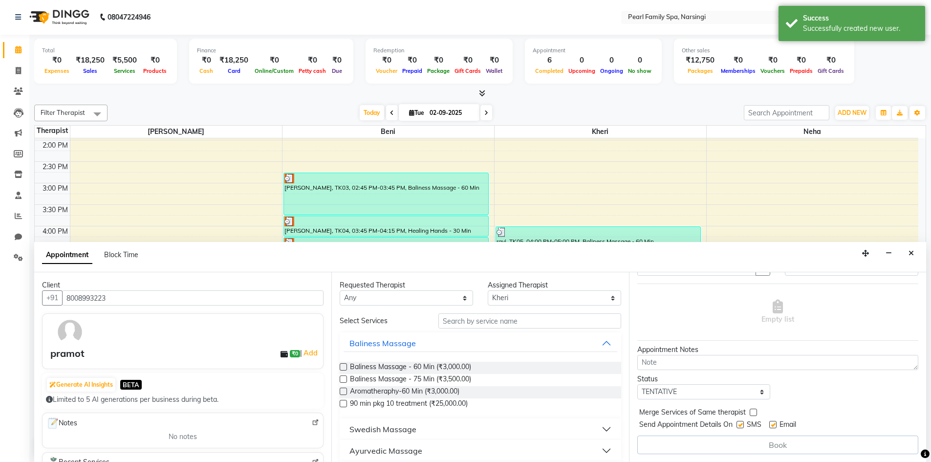
click at [343, 367] on label at bounding box center [343, 366] width 7 height 7
click at [343, 367] on input "checkbox" at bounding box center [343, 367] width 6 height 6
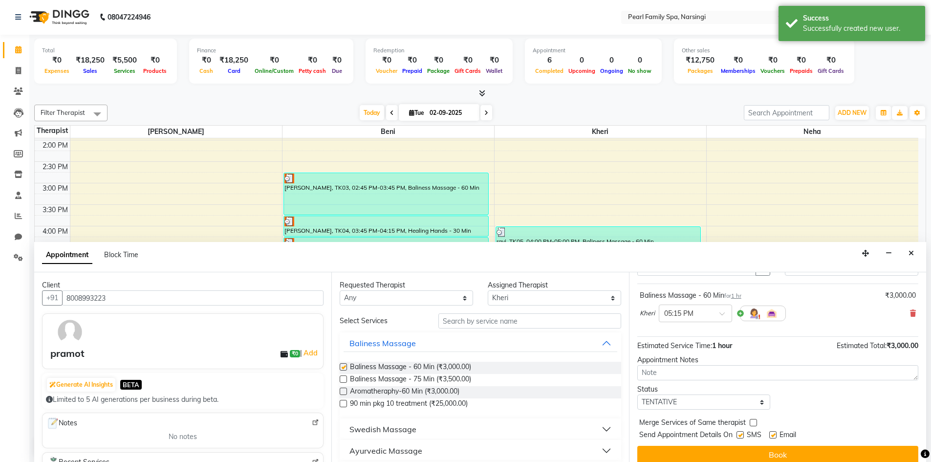
checkbox input "false"
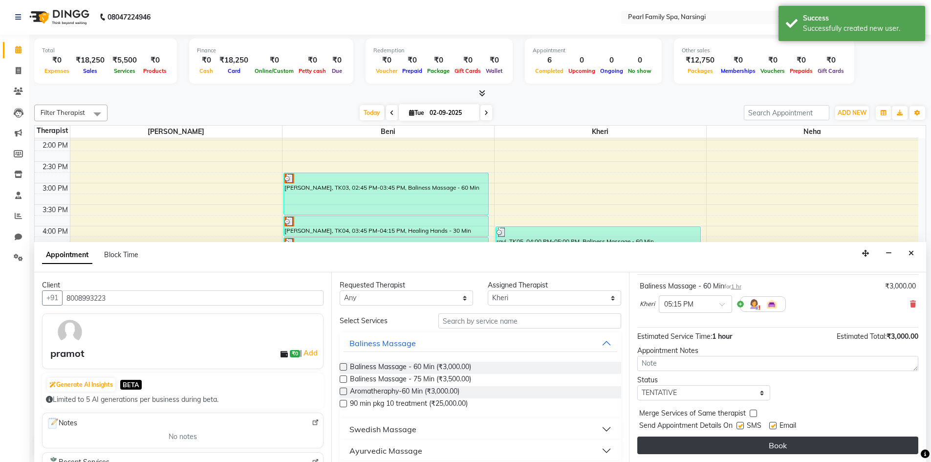
click at [735, 441] on button "Book" at bounding box center [777, 445] width 281 height 18
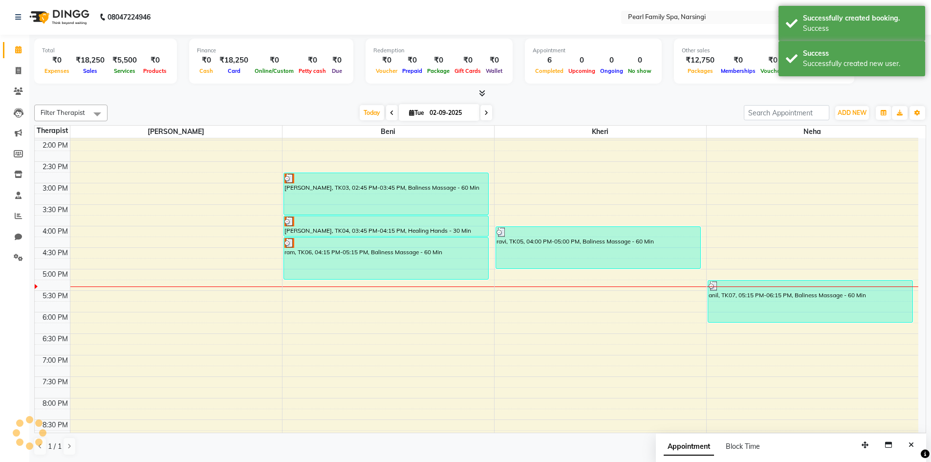
scroll to position [0, 0]
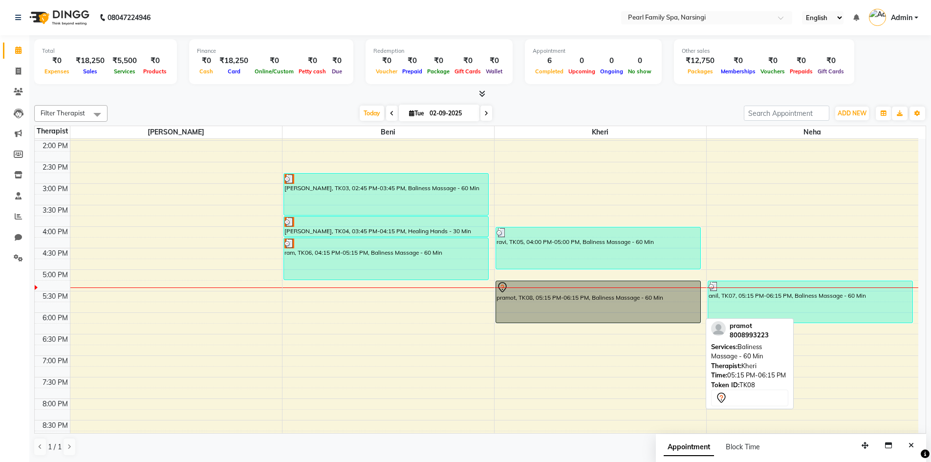
click at [517, 305] on div "pramot, TK08, 05:15 PM-06:15 PM, Baliness Massage - 60 Min" at bounding box center [598, 302] width 204 height 42
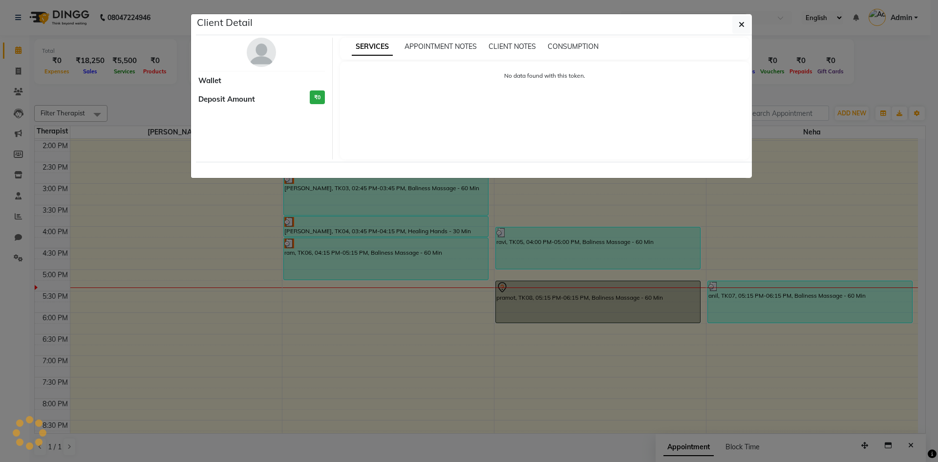
select select "7"
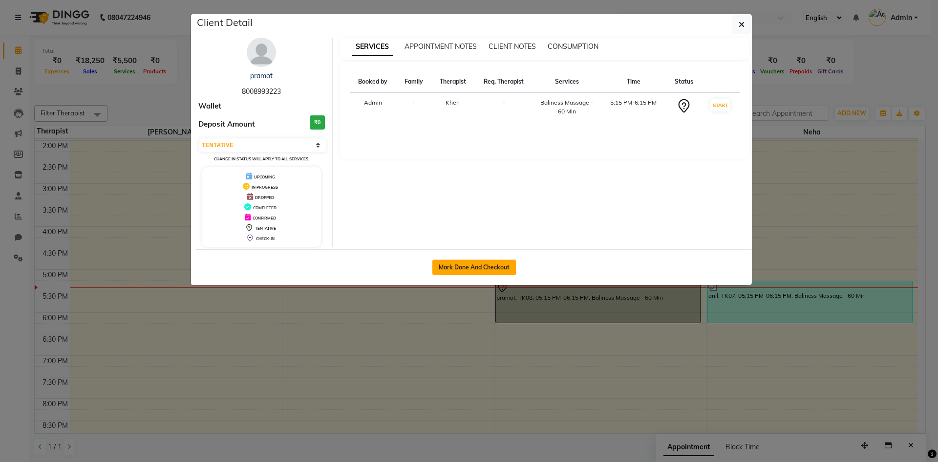
drag, startPoint x: 447, startPoint y: 269, endPoint x: 437, endPoint y: 267, distance: 9.5
click at [446, 269] on button "Mark Done And Checkout" at bounding box center [474, 267] width 84 height 16
select select "service"
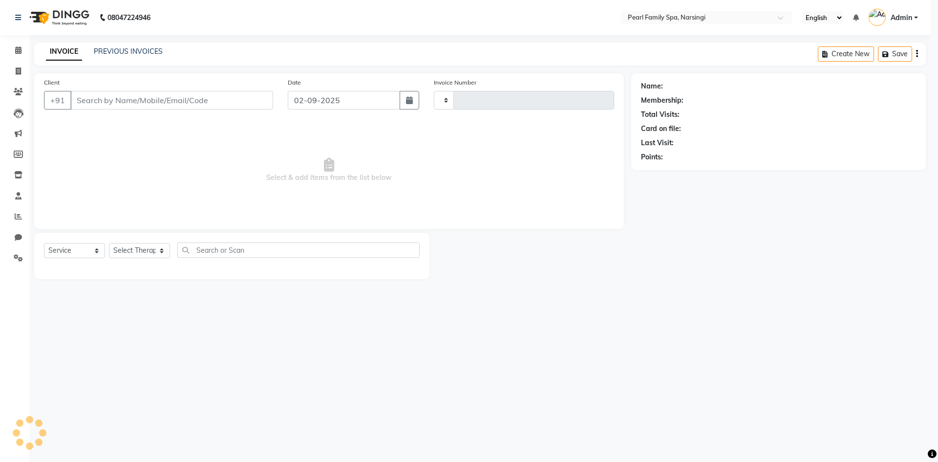
type input "0306"
select select "3"
select select "6217"
type input "8008993223"
select select "89285"
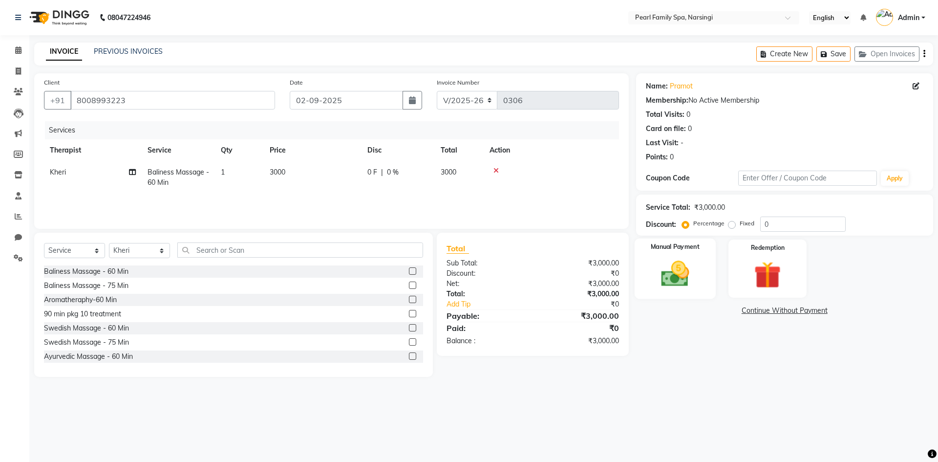
click at [641, 265] on div "Manual Payment" at bounding box center [674, 268] width 81 height 60
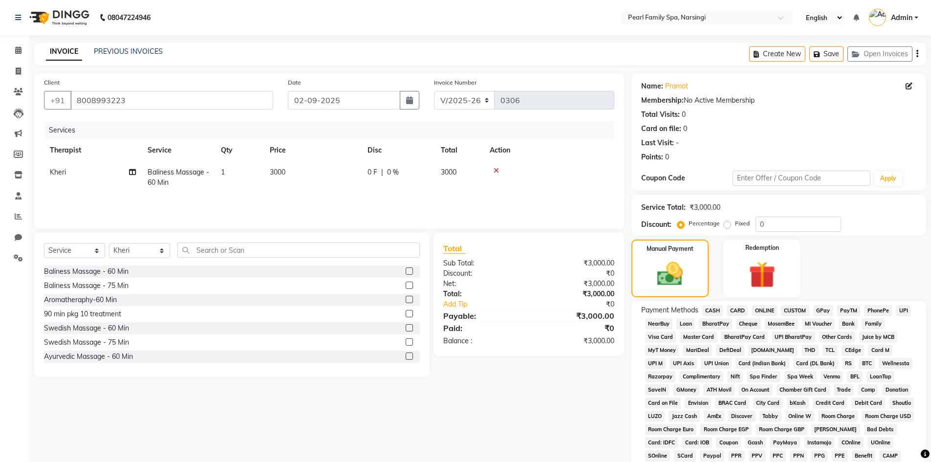
click at [900, 310] on span "UPI" at bounding box center [902, 310] width 15 height 11
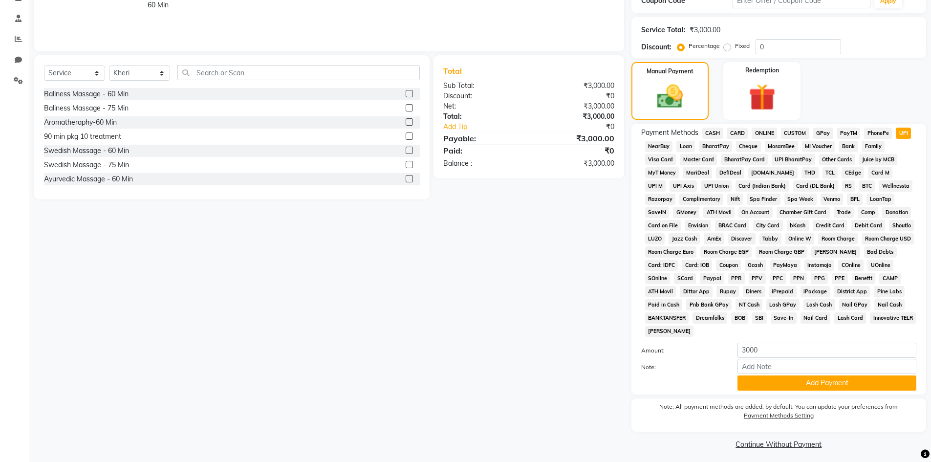
scroll to position [182, 0]
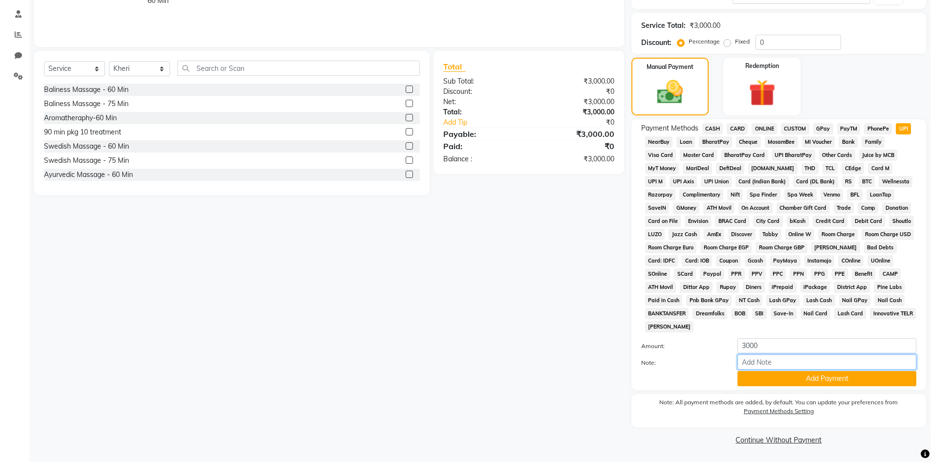
click at [747, 367] on input "Note:" at bounding box center [826, 361] width 179 height 15
click at [769, 369] on input "200 discount" at bounding box center [826, 361] width 179 height 15
type input "200 discount"
click at [770, 376] on button "Add Payment" at bounding box center [826, 378] width 179 height 15
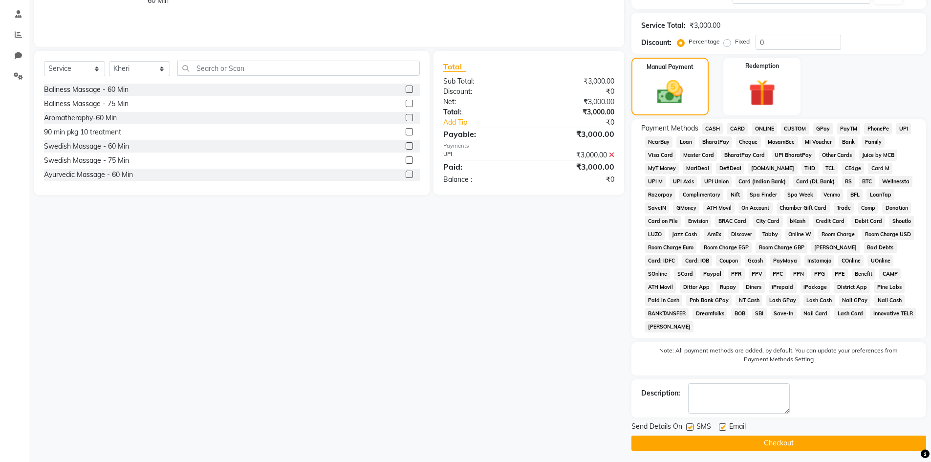
scroll to position [185, 0]
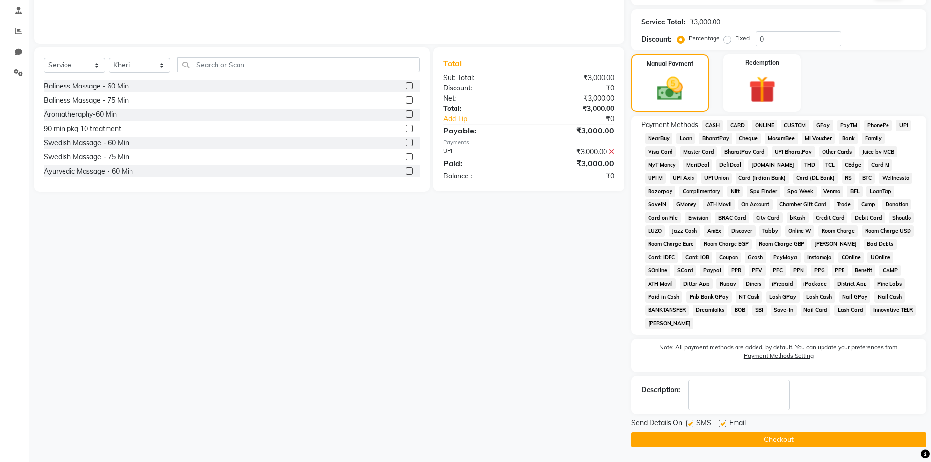
click at [796, 437] on button "Checkout" at bounding box center [778, 439] width 295 height 15
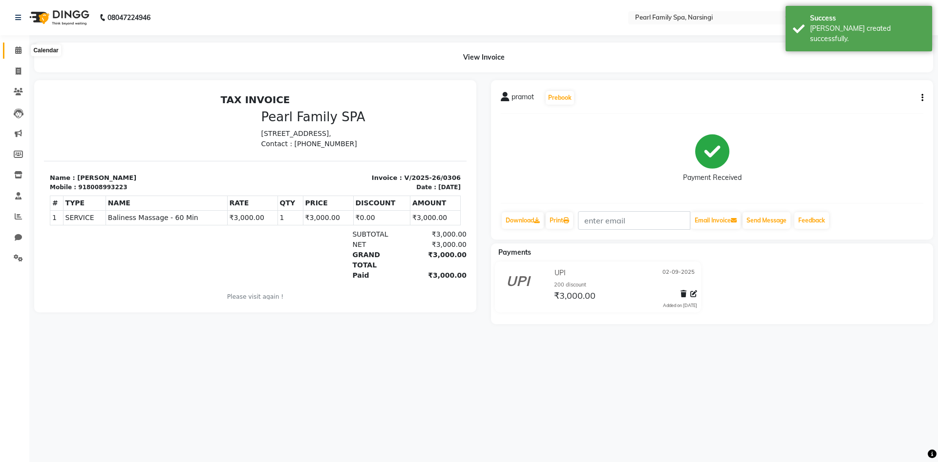
click at [15, 46] on span at bounding box center [18, 50] width 17 height 11
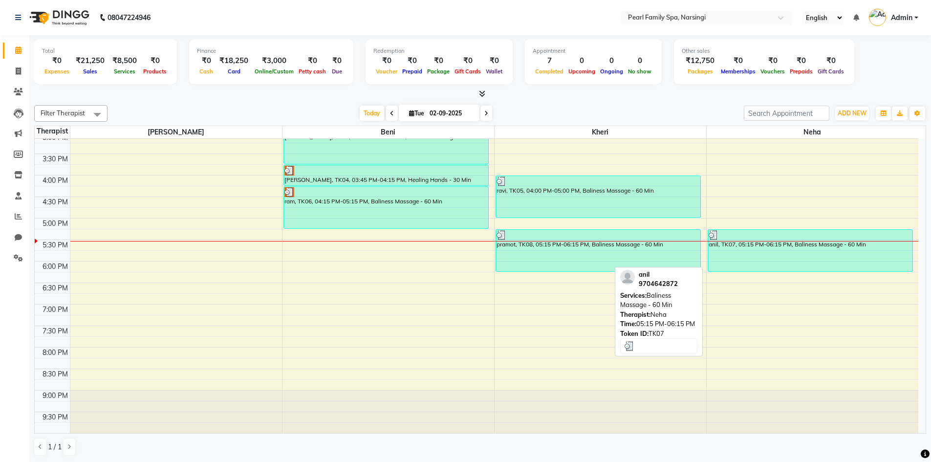
scroll to position [0, 0]
